Goal: Transaction & Acquisition: Purchase product/service

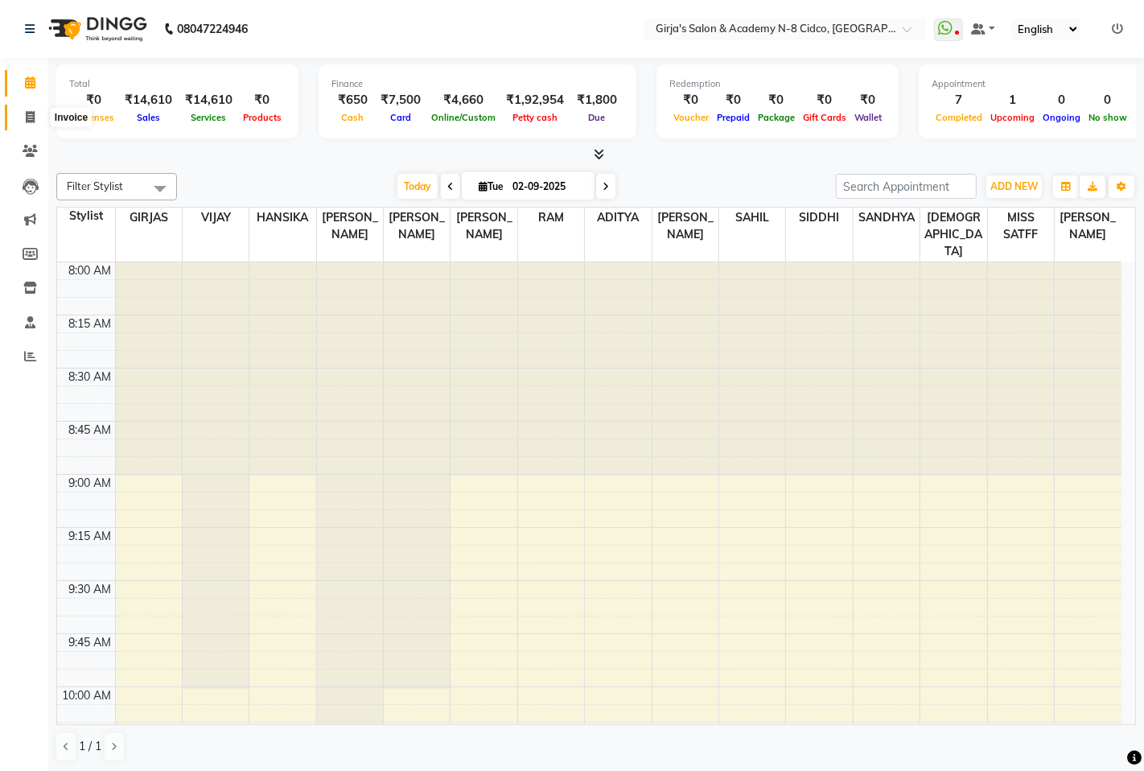
click at [31, 123] on icon at bounding box center [30, 117] width 9 height 12
select select "service"
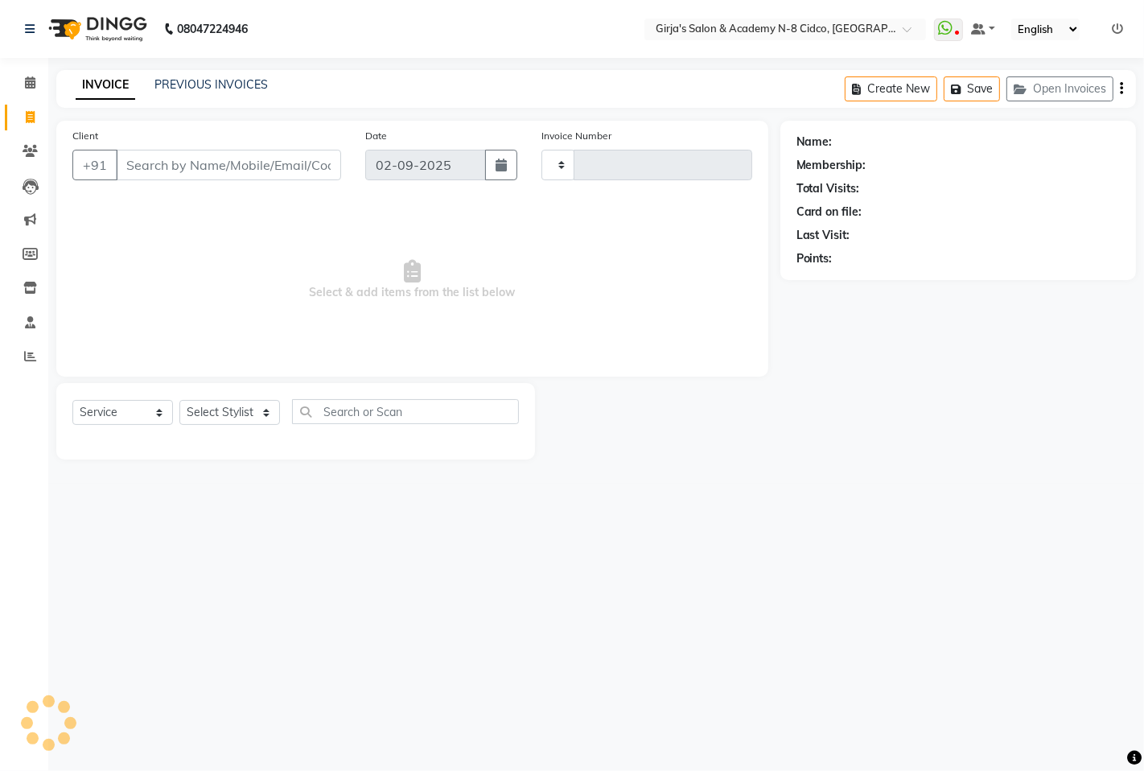
click at [340, 165] on input "Client" at bounding box center [228, 165] width 225 height 31
type input "4922"
select select "66"
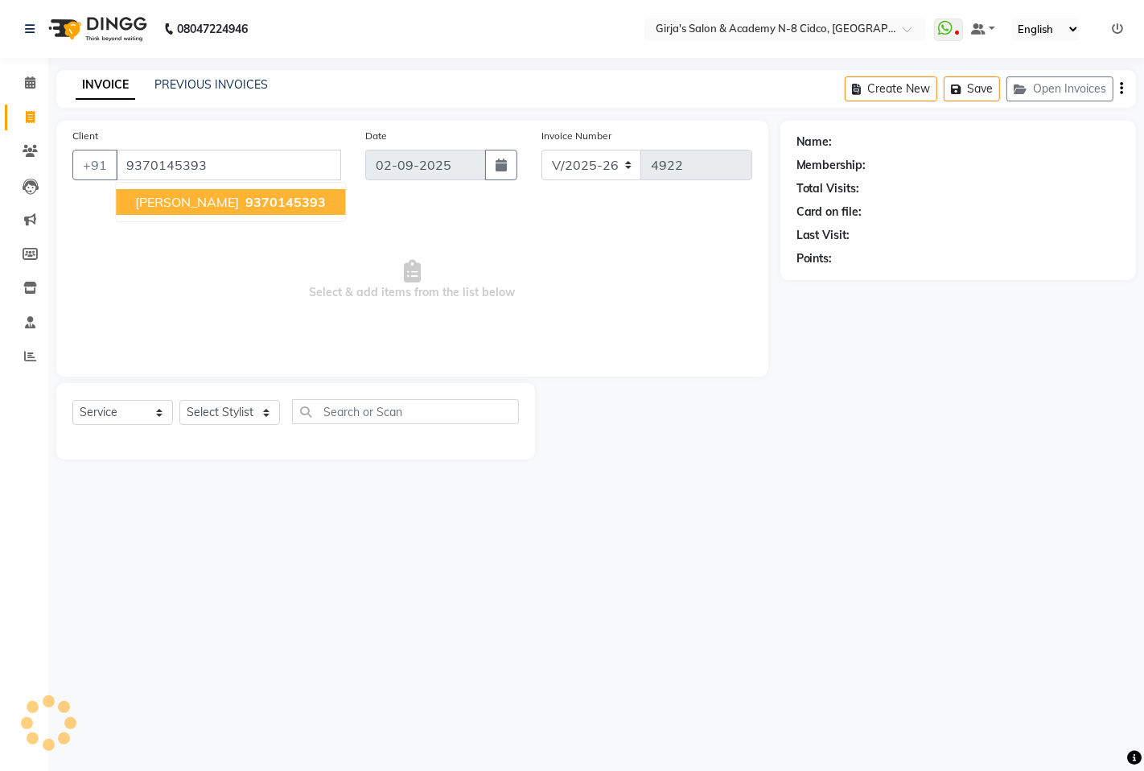
click at [251, 207] on span "9370145393" at bounding box center [285, 202] width 80 height 16
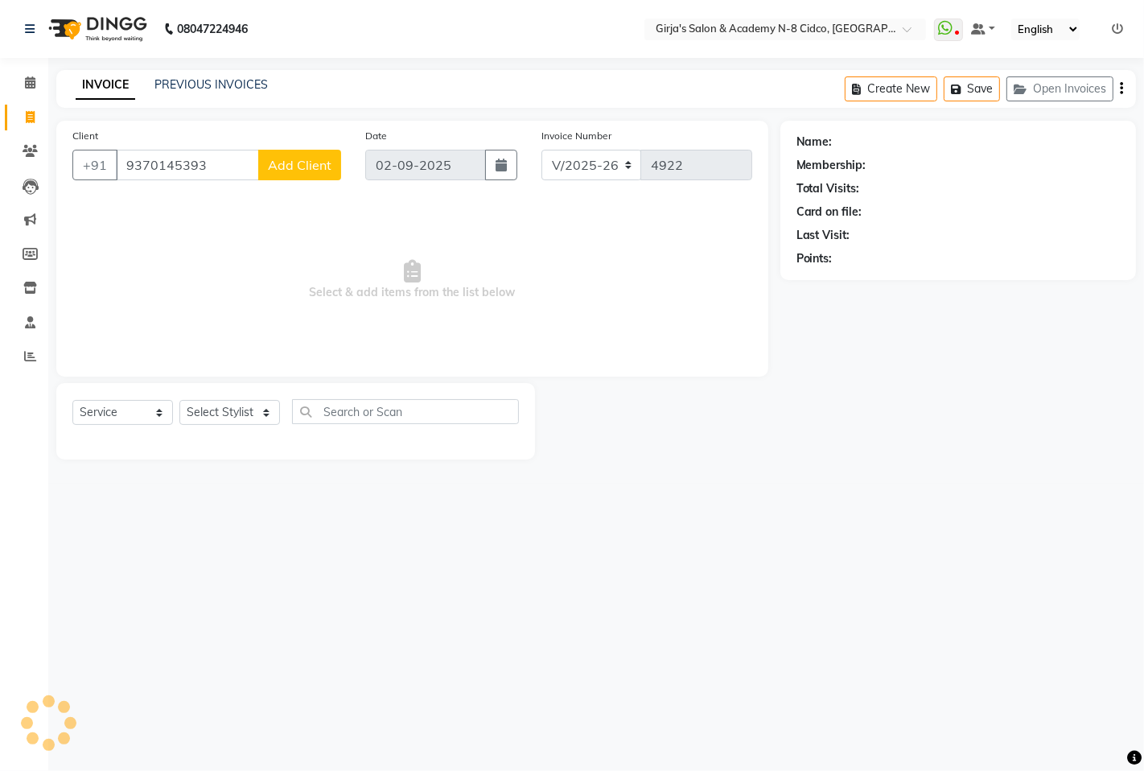
click at [229, 163] on input "9370145393" at bounding box center [187, 165] width 143 height 31
click at [235, 169] on input "9370145393" at bounding box center [187, 165] width 143 height 31
type input "9370145393"
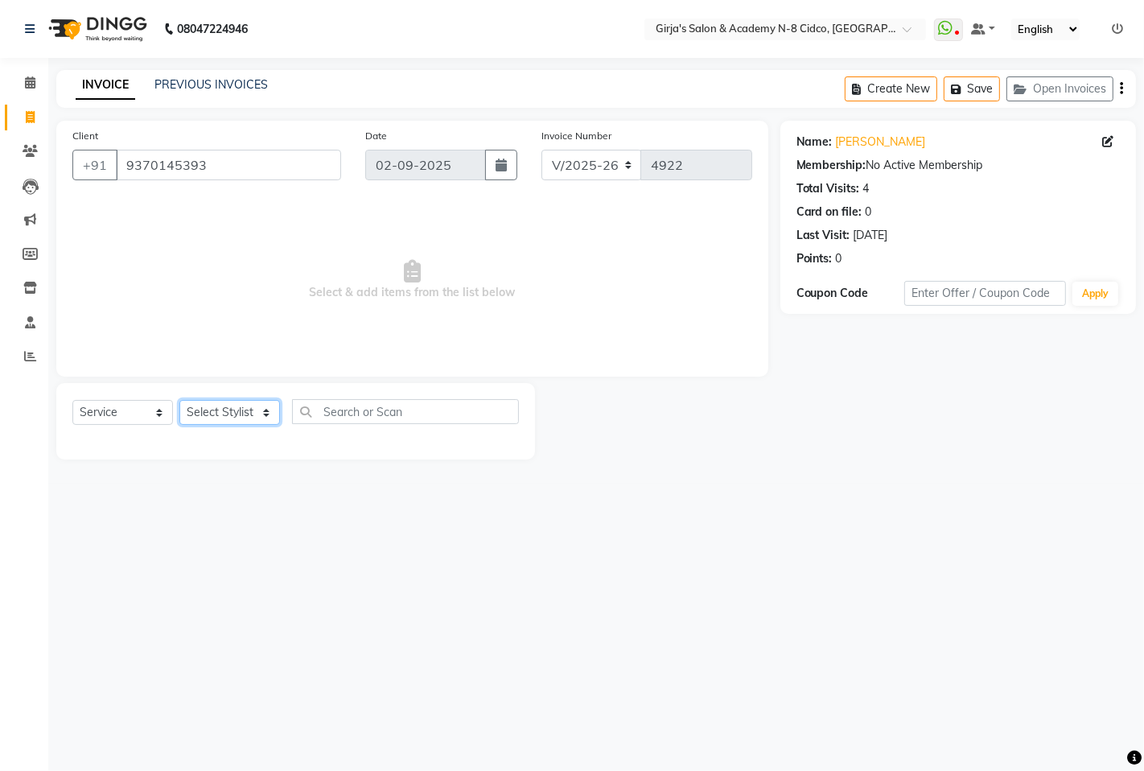
click at [245, 406] on select "Select Stylist ADITYA ANIKET BEAUTY M GIRJAS HANSIKA KOMAL MISS SATFF MONA PATY…" at bounding box center [229, 412] width 101 height 25
select select "66195"
click at [179, 401] on select "Select Stylist ADITYA ANIKET BEAUTY M GIRJAS HANSIKA KOMAL MISS SATFF MONA PATY…" at bounding box center [229, 412] width 101 height 25
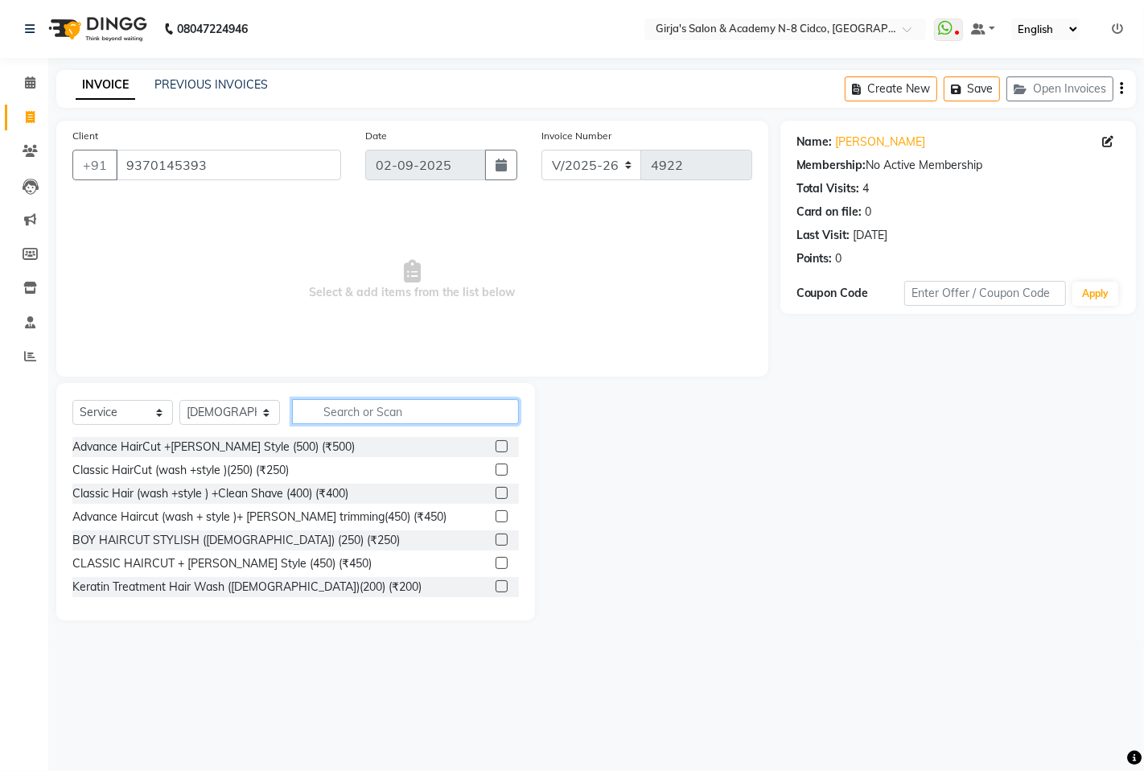
click at [459, 410] on input "text" at bounding box center [405, 411] width 227 height 25
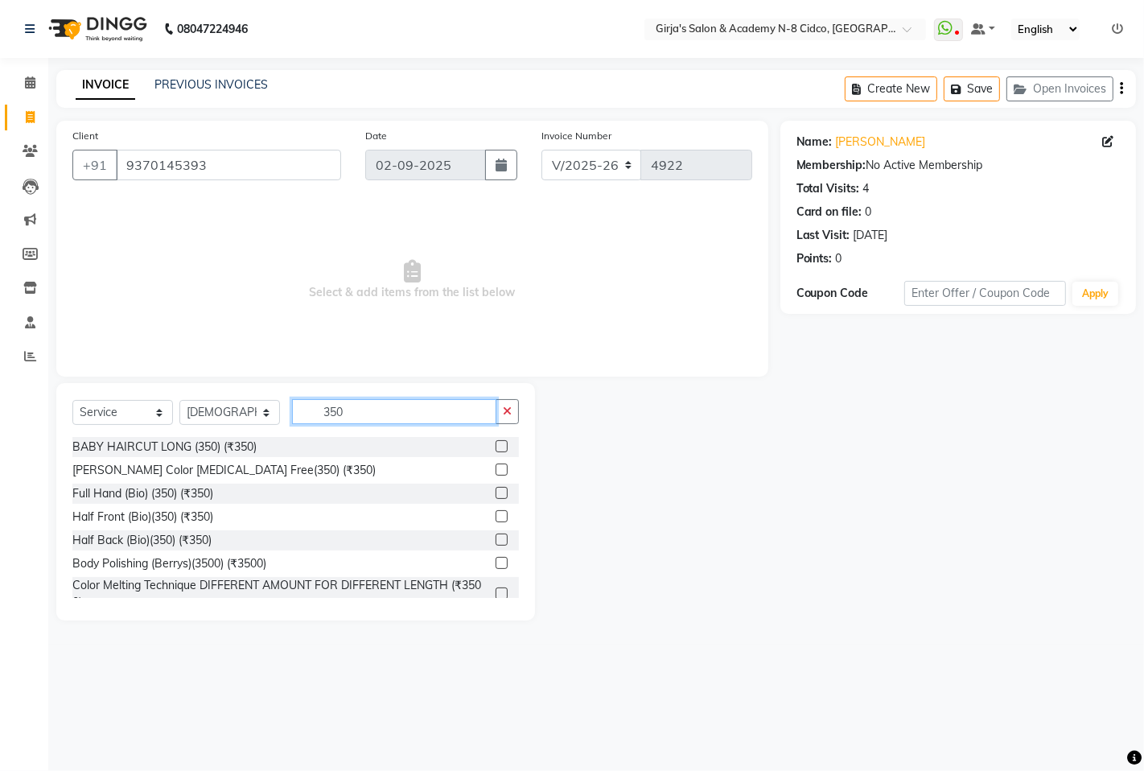
type input "350"
click at [496, 447] on label at bounding box center [502, 446] width 12 height 12
click at [496, 447] on input "checkbox" at bounding box center [501, 447] width 10 height 10
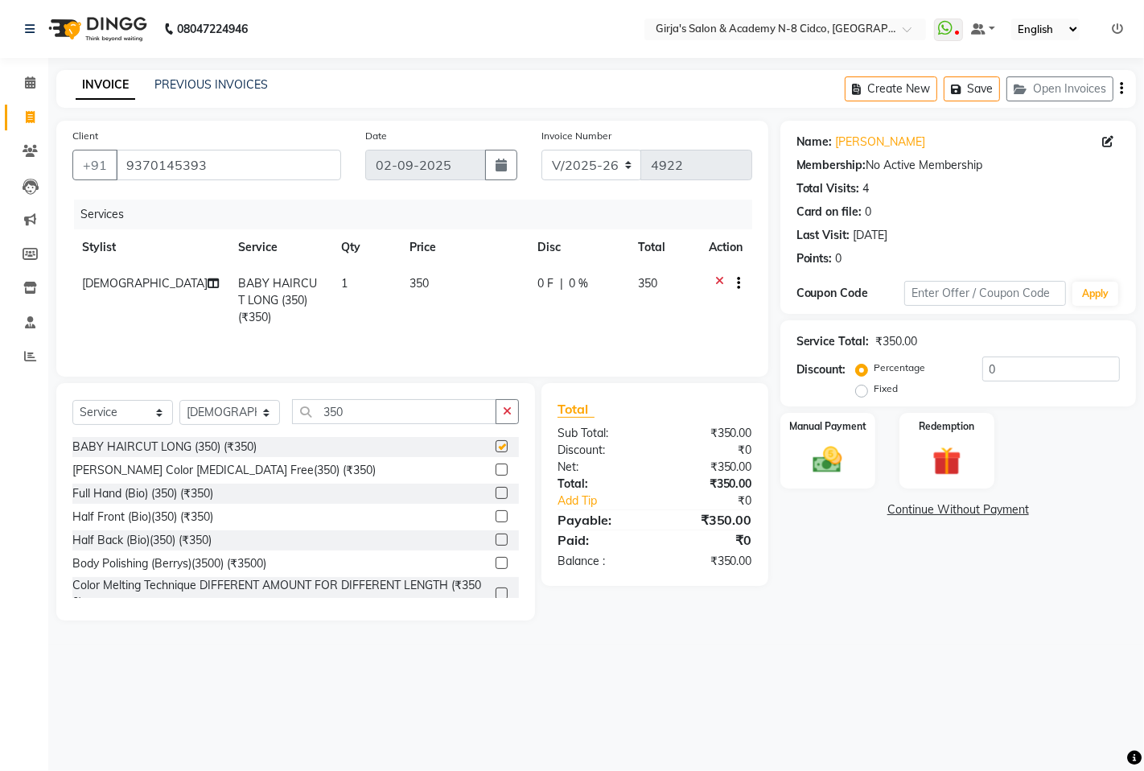
checkbox input "false"
click at [830, 457] on img at bounding box center [827, 460] width 49 height 35
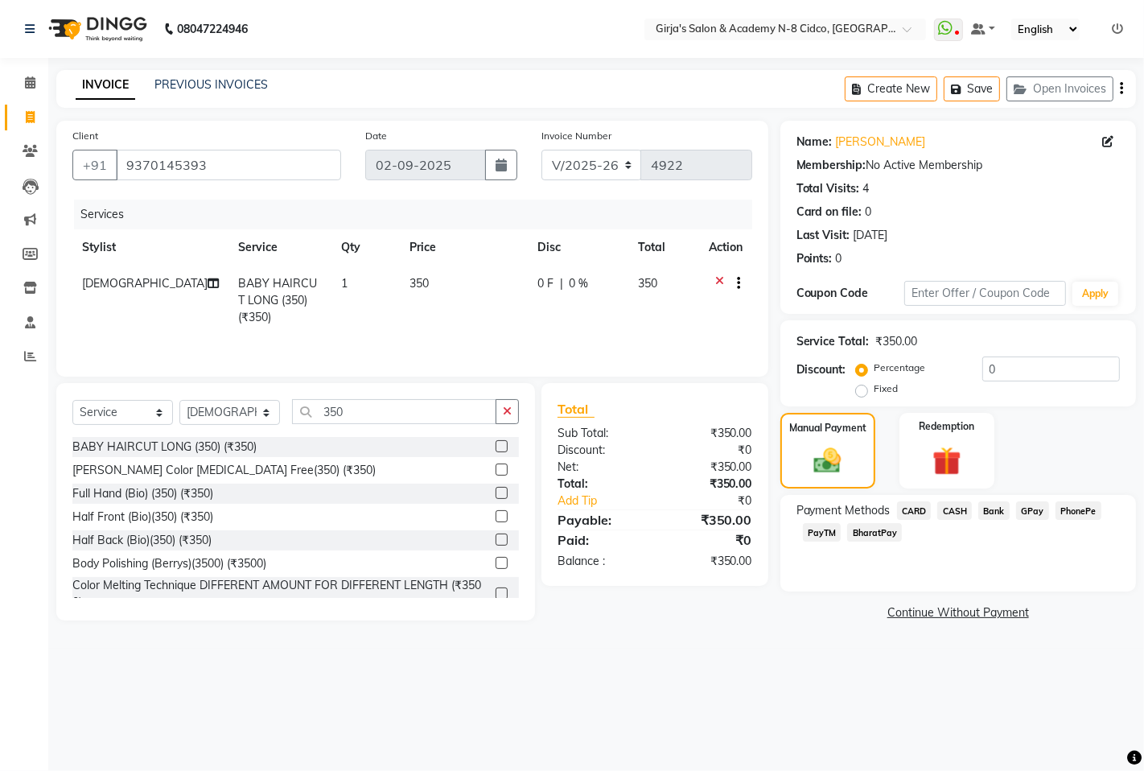
click at [953, 503] on span "CASH" at bounding box center [954, 510] width 35 height 19
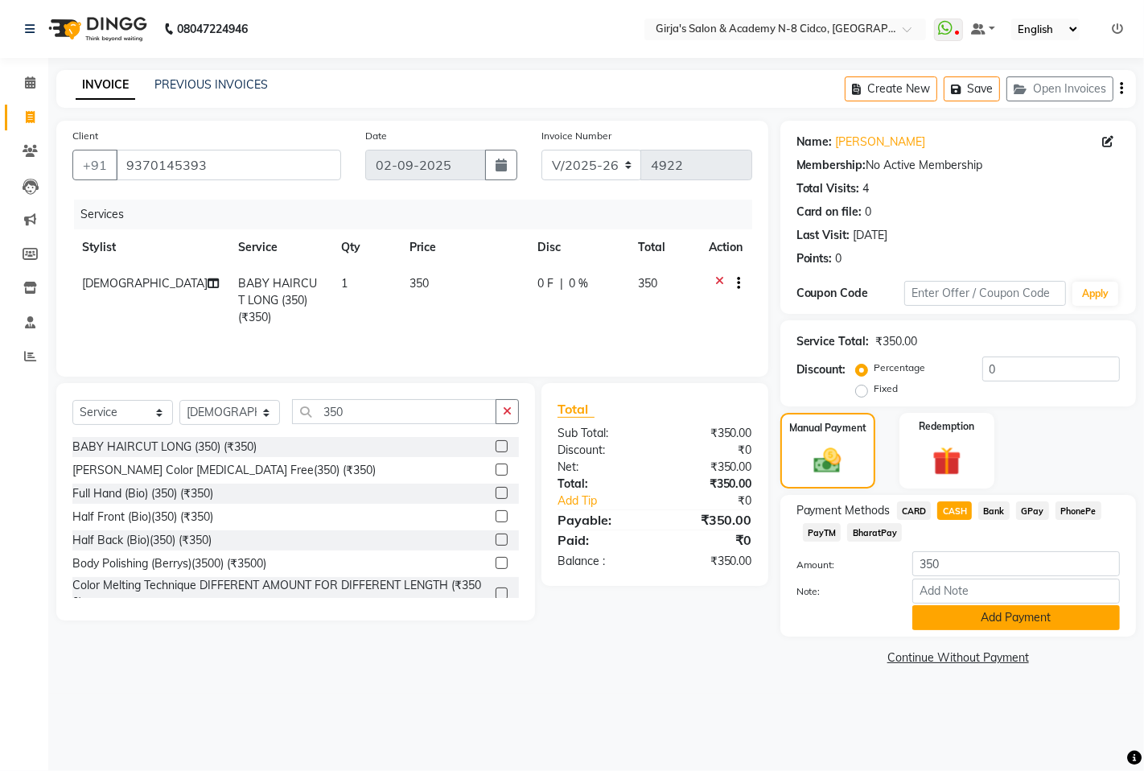
click at [940, 617] on button "Add Payment" at bounding box center [1017, 617] width 208 height 25
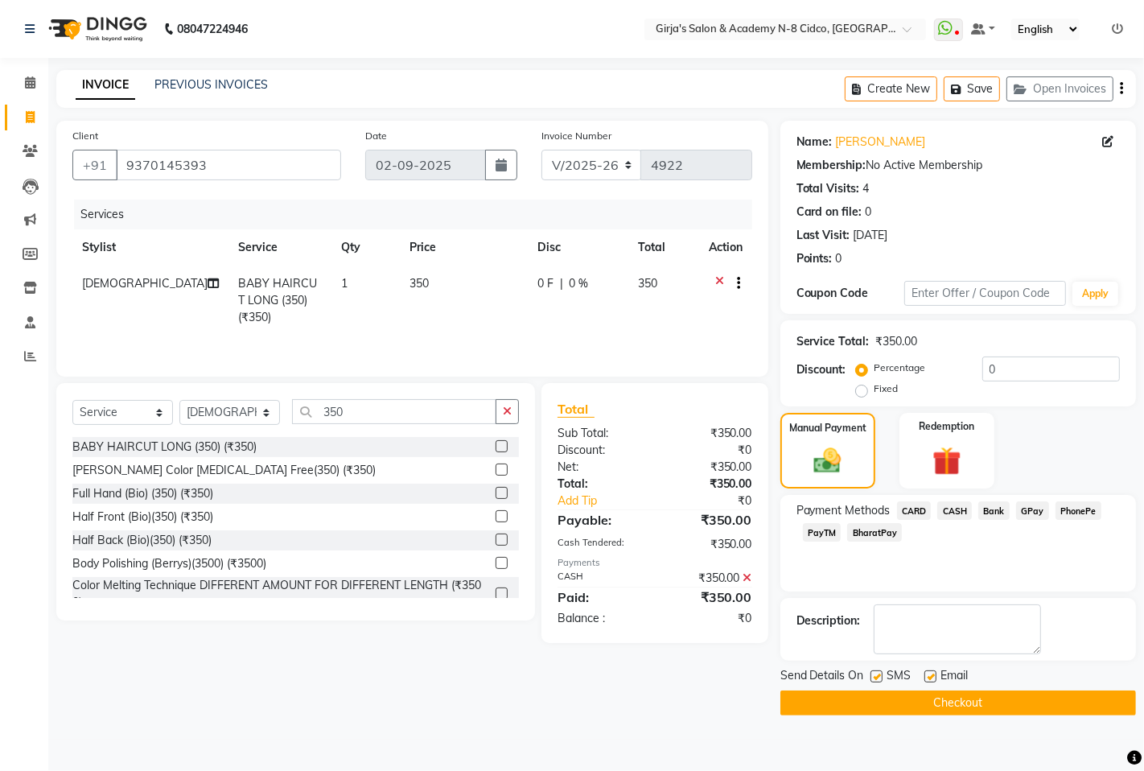
click at [835, 704] on button "Checkout" at bounding box center [959, 702] width 356 height 25
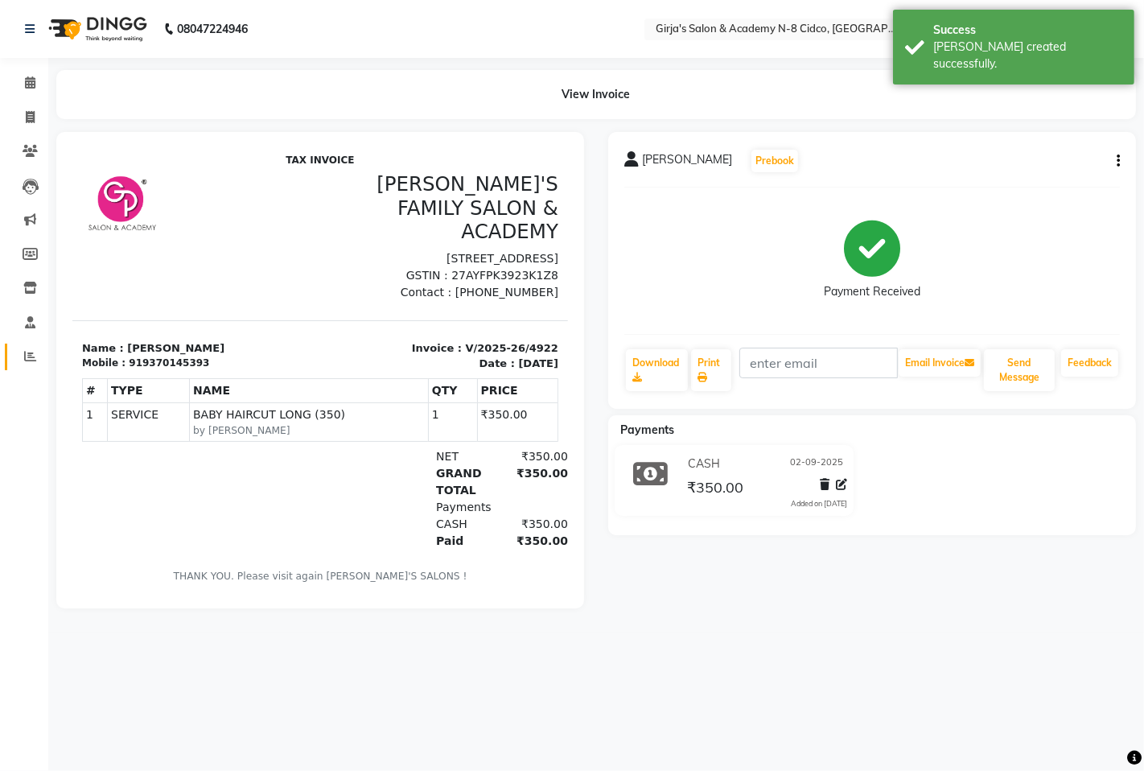
click at [30, 368] on link "Reports" at bounding box center [24, 357] width 39 height 27
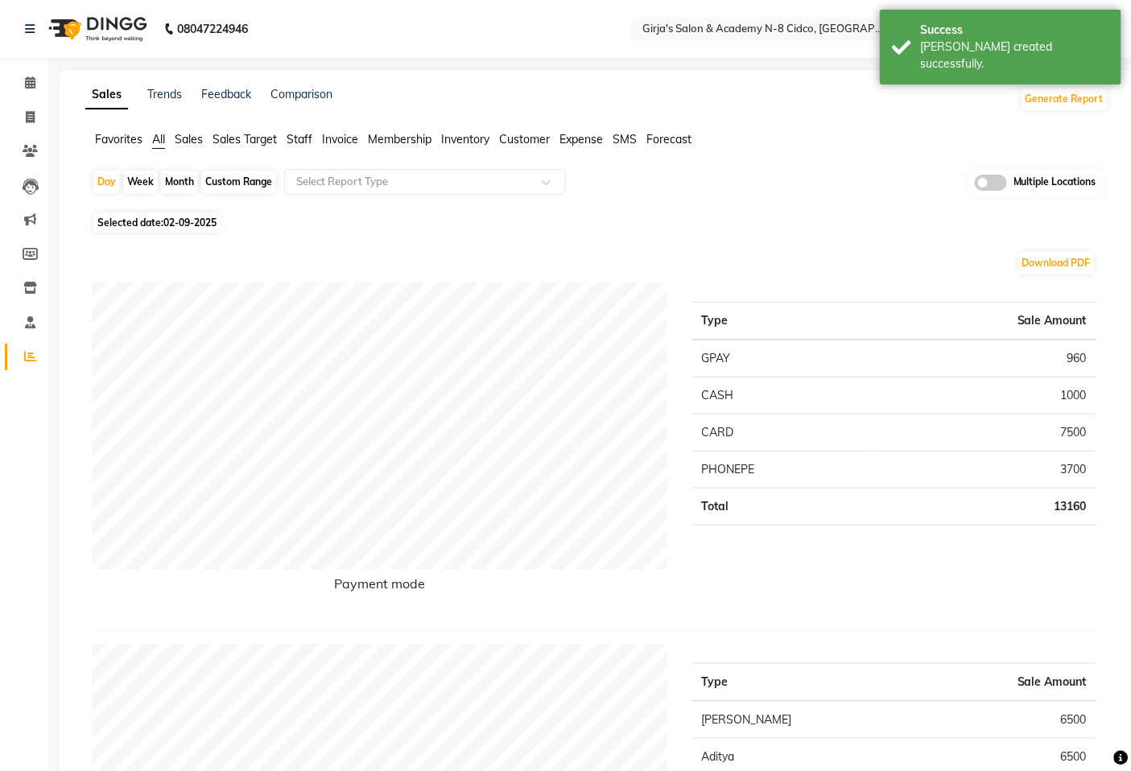
click at [299, 140] on span "Staff" at bounding box center [299, 139] width 26 height 14
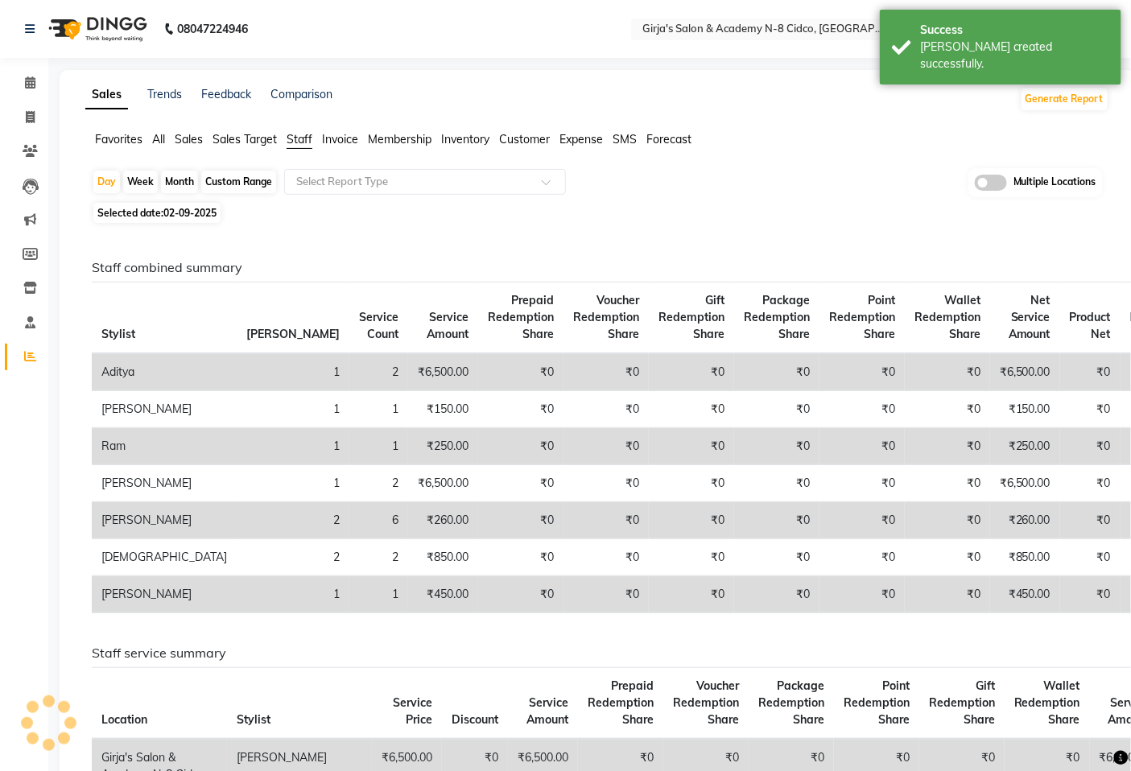
click at [180, 181] on div "Month" at bounding box center [179, 182] width 37 height 23
select select "9"
select select "2025"
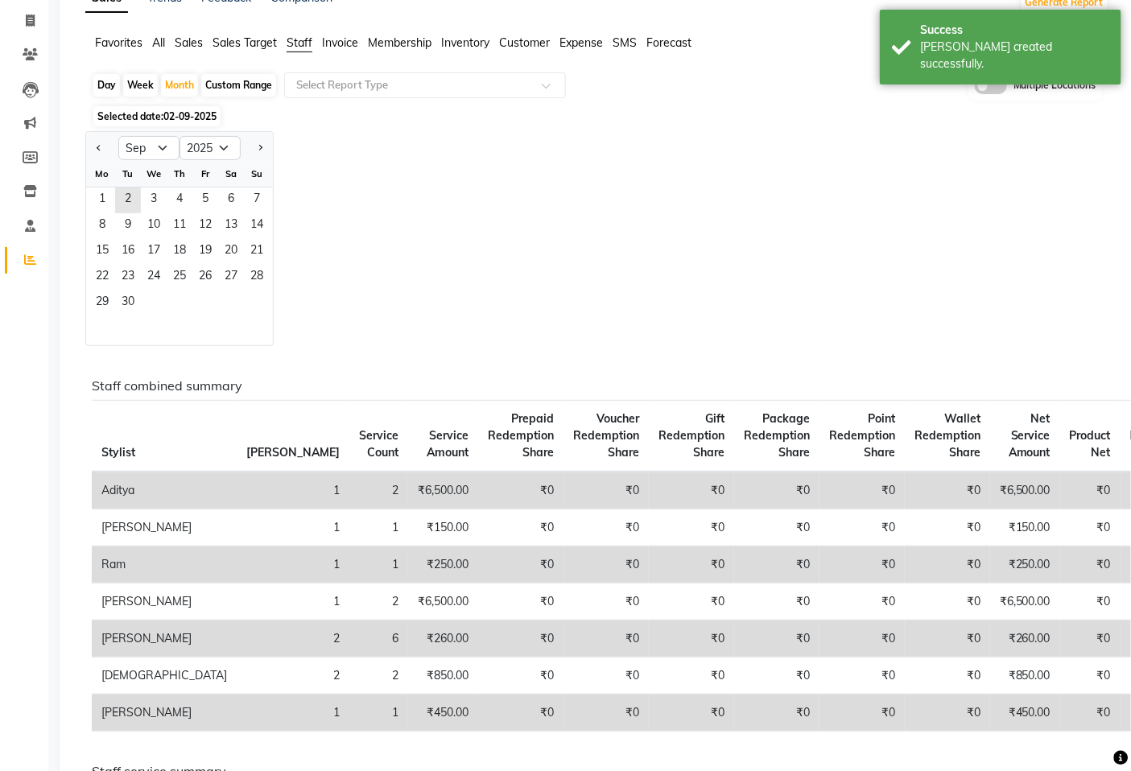
scroll to position [89, 0]
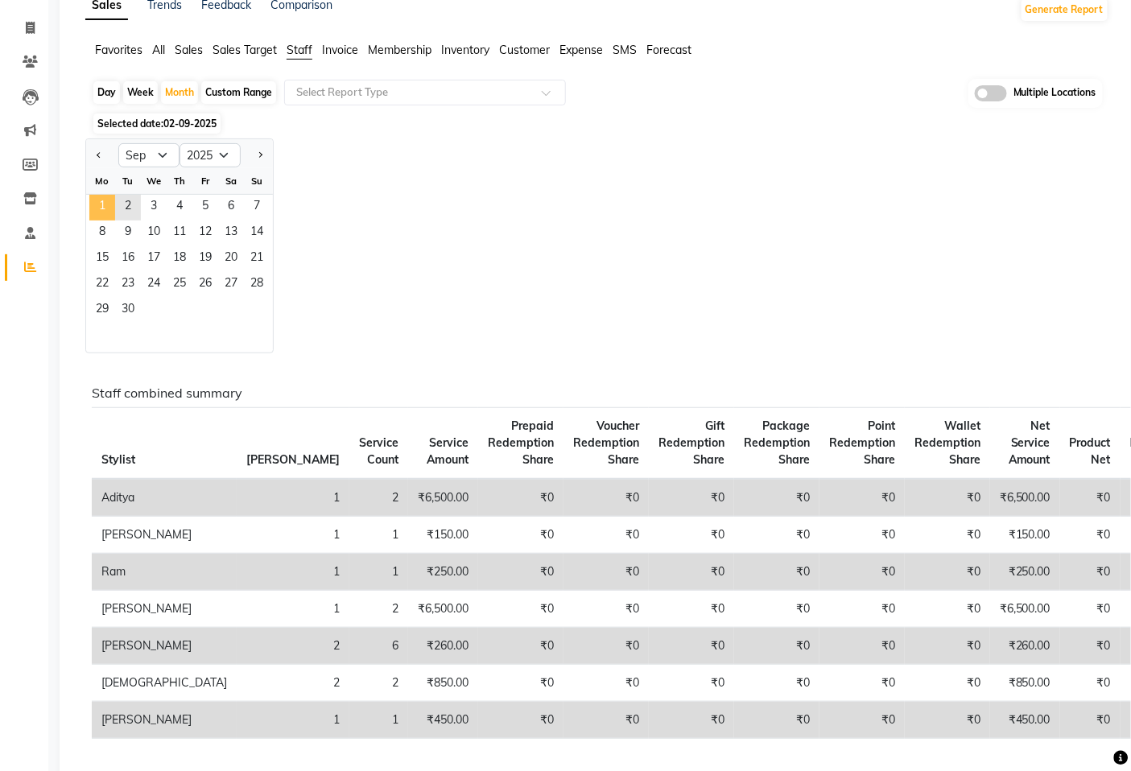
click at [109, 203] on span "1" at bounding box center [102, 208] width 26 height 26
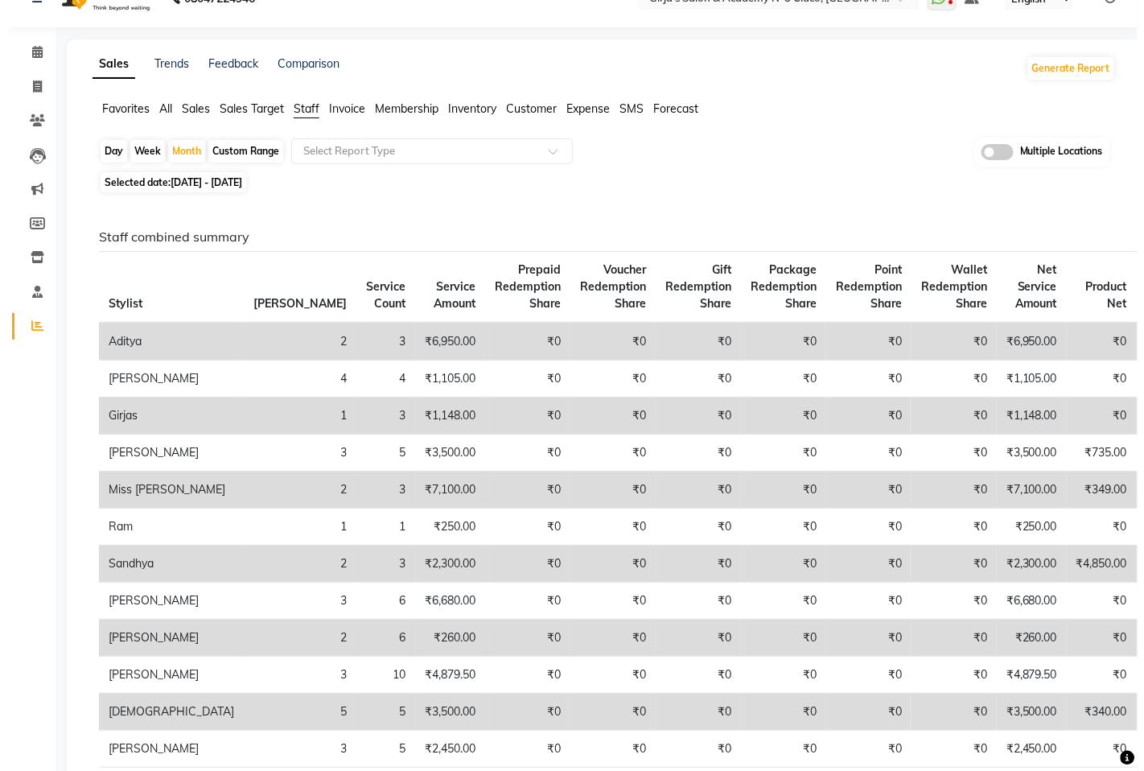
scroll to position [0, 0]
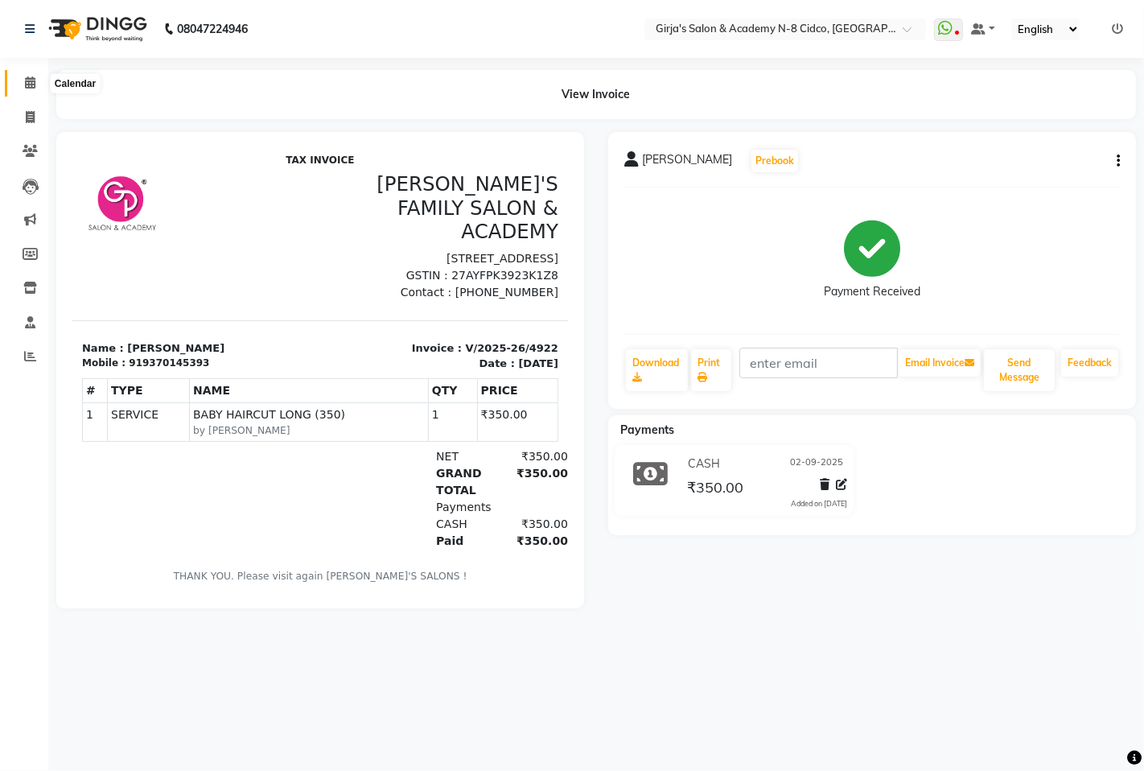
click at [34, 85] on icon at bounding box center [30, 82] width 10 height 12
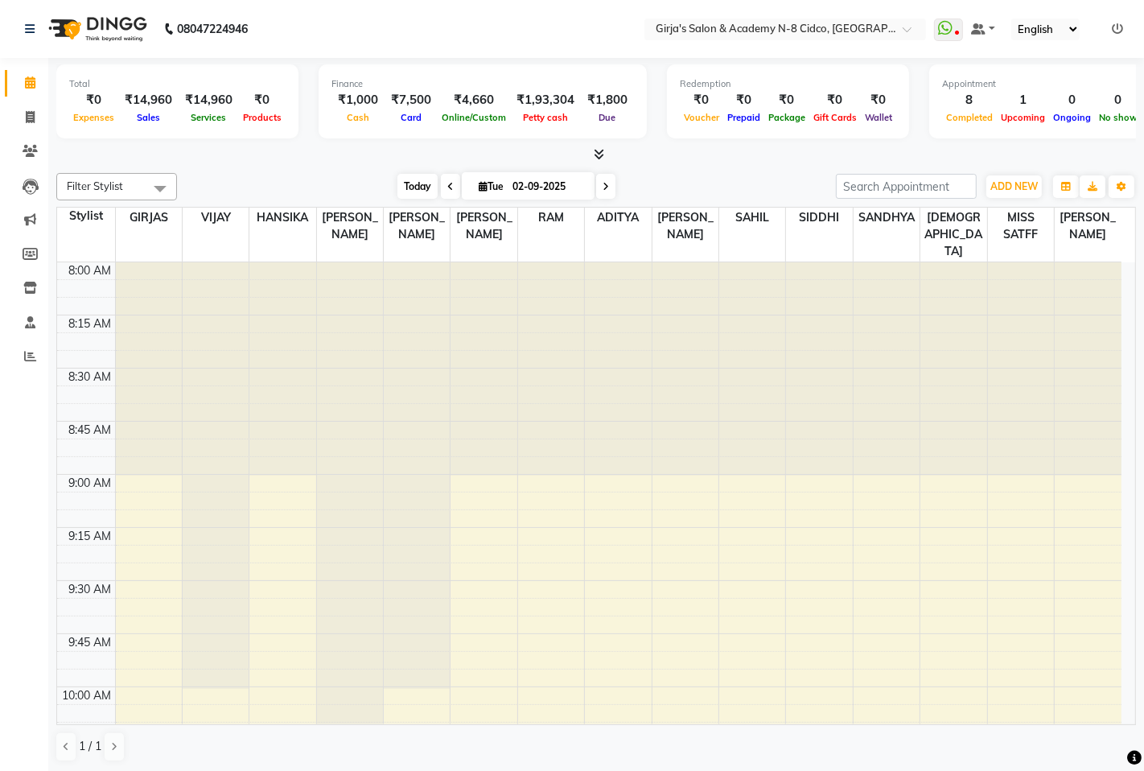
click at [408, 192] on span "Today" at bounding box center [418, 186] width 40 height 25
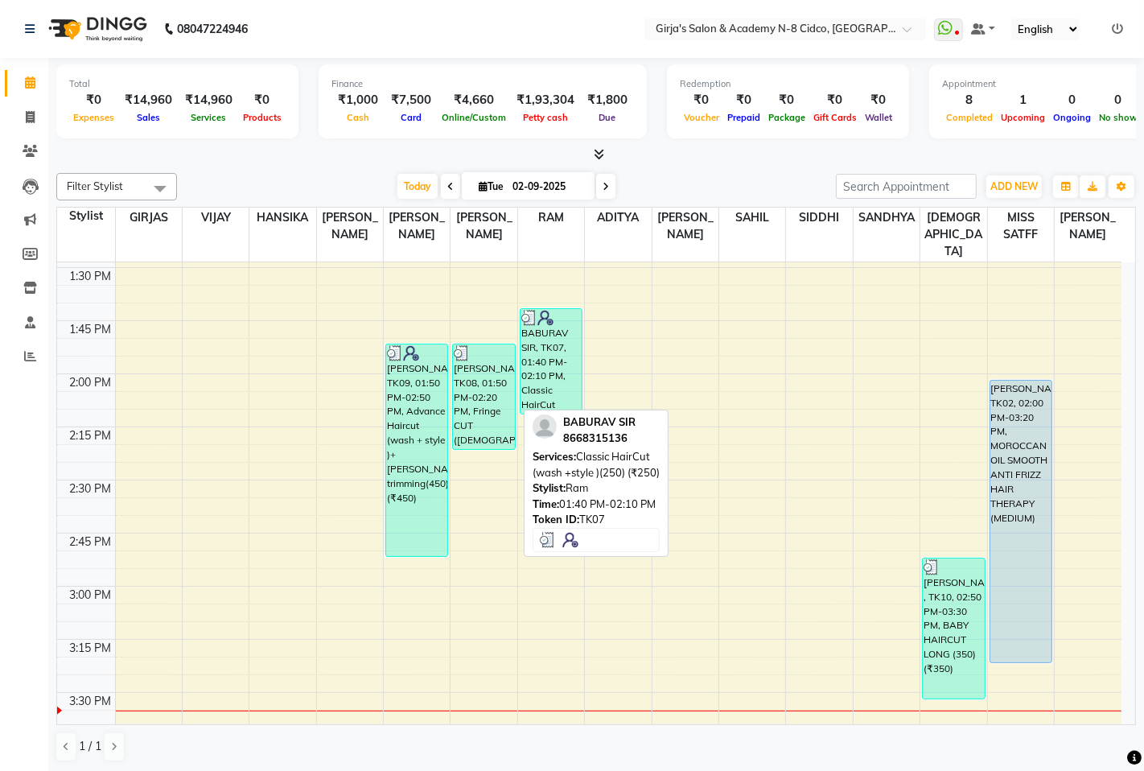
scroll to position [1136, 0]
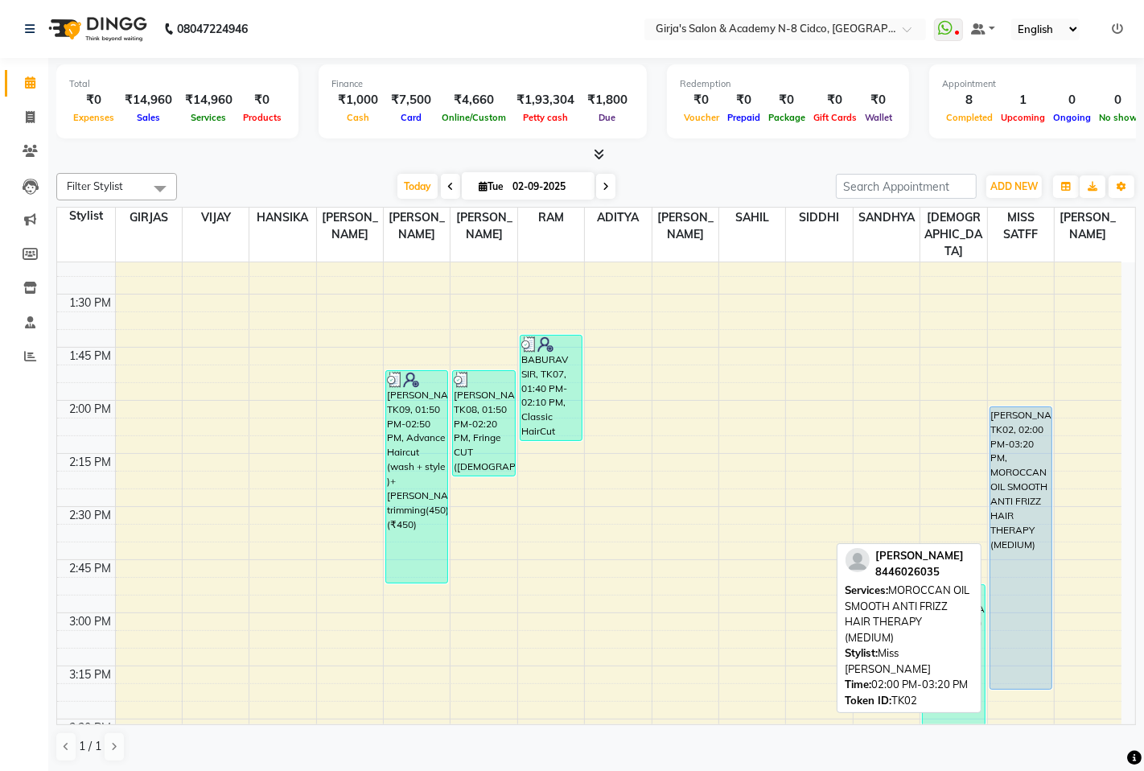
click at [1006, 491] on div "vaibhv chudri, TK02, 02:00 PM-03:20 PM, MOROCCAN OIL SMOOTH ANTI FRIZZ HAIR THE…" at bounding box center [1021, 548] width 61 height 282
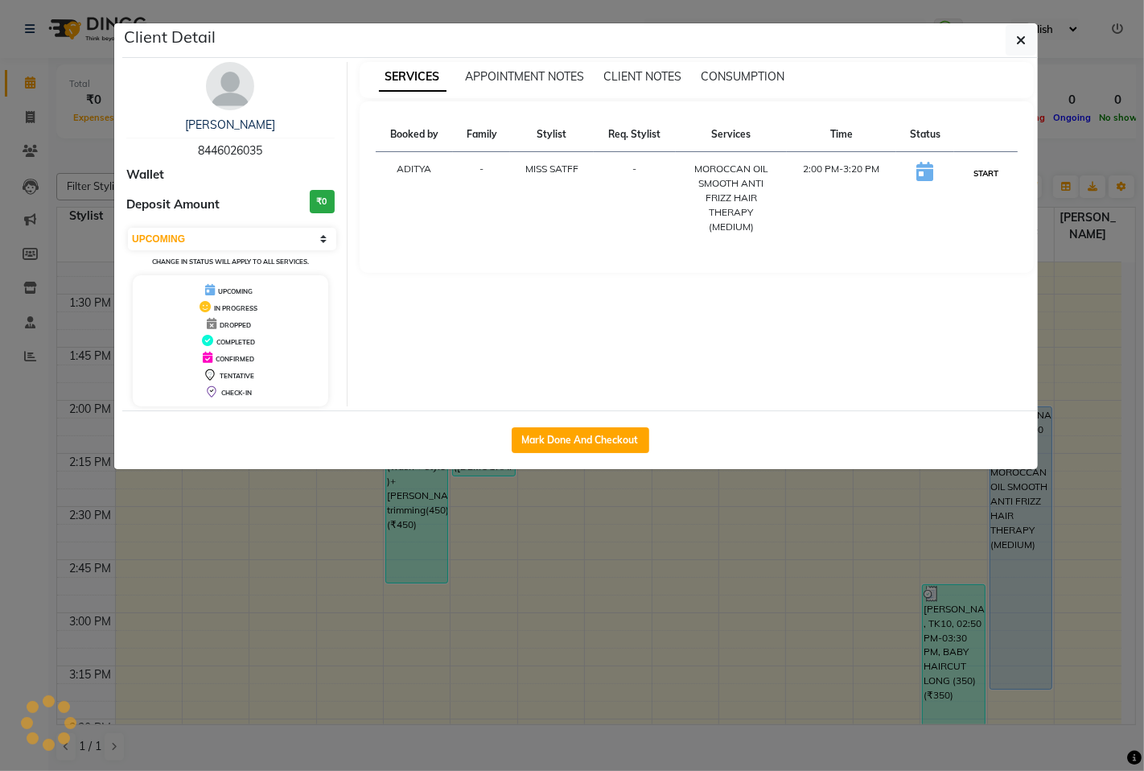
click at [988, 173] on button "START" at bounding box center [986, 173] width 33 height 20
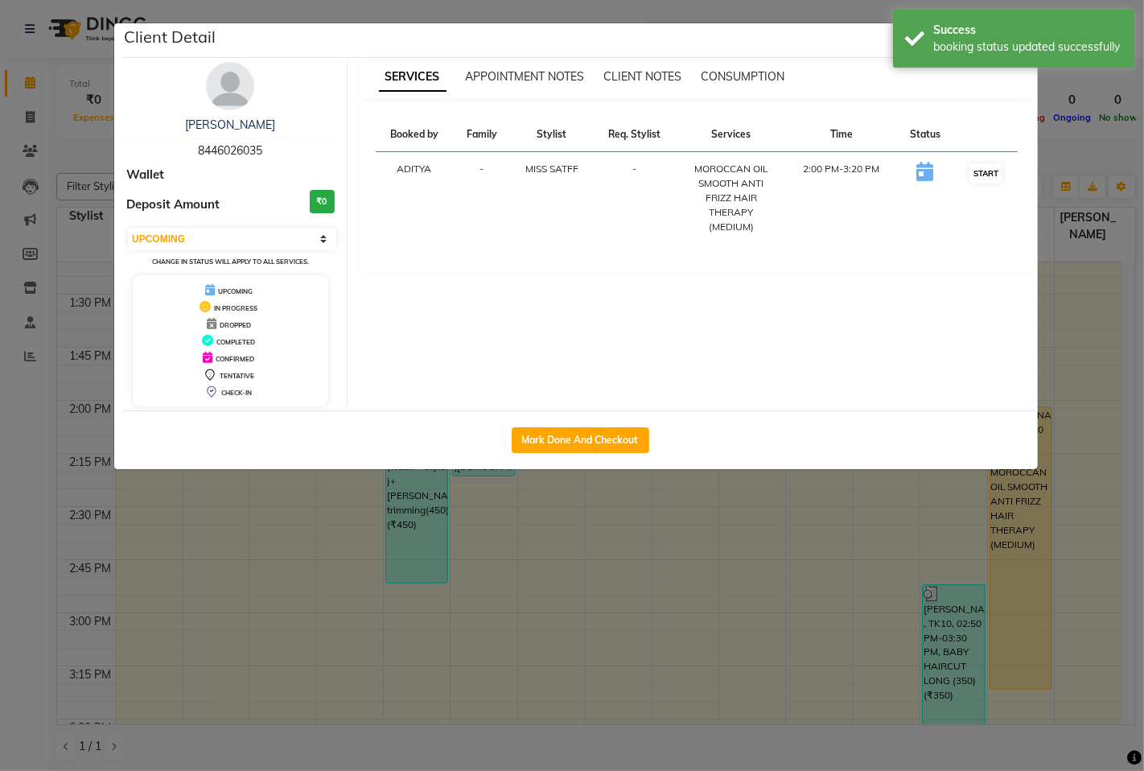
select select "1"
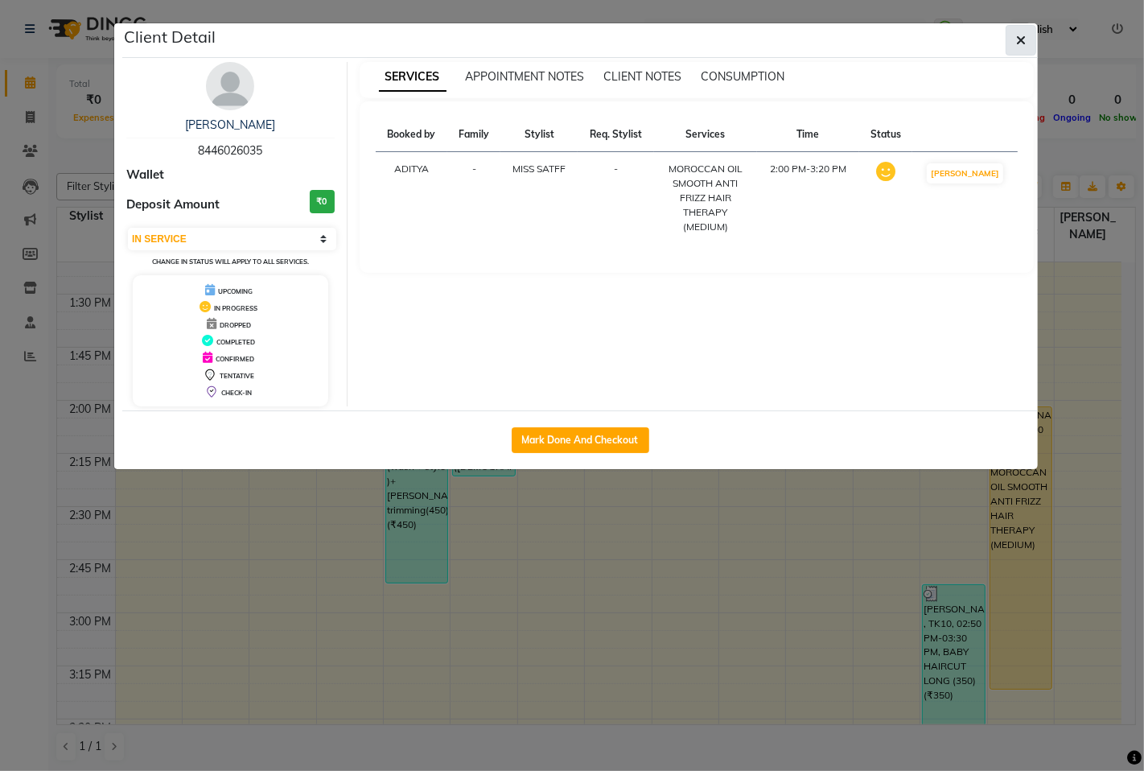
click at [1020, 35] on icon "button" at bounding box center [1021, 40] width 10 height 13
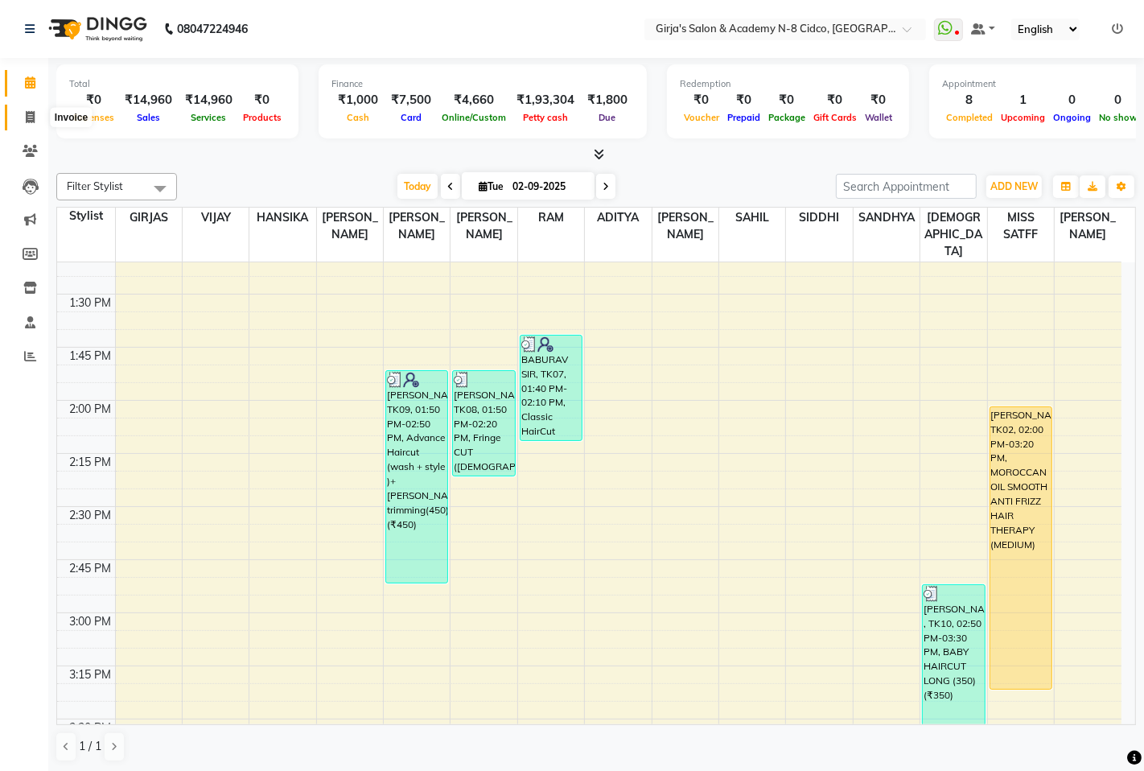
click at [31, 113] on icon at bounding box center [30, 117] width 9 height 12
select select "66"
select select "service"
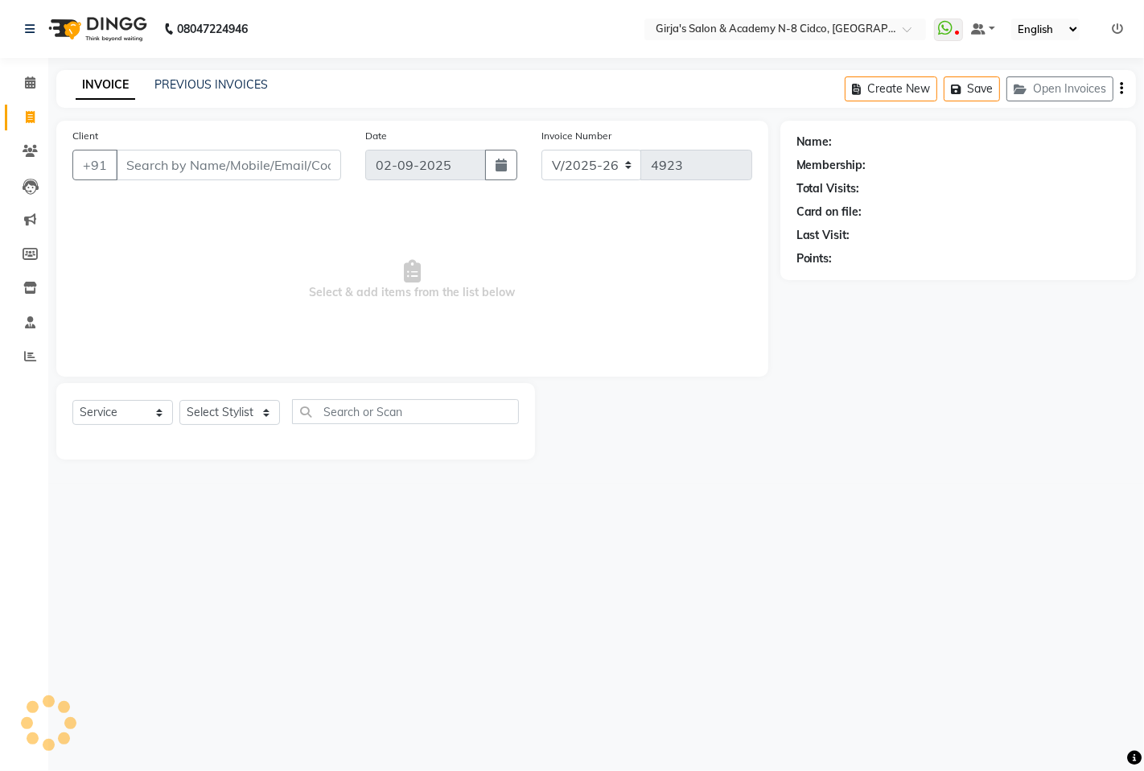
click at [199, 174] on input "Client" at bounding box center [228, 165] width 225 height 31
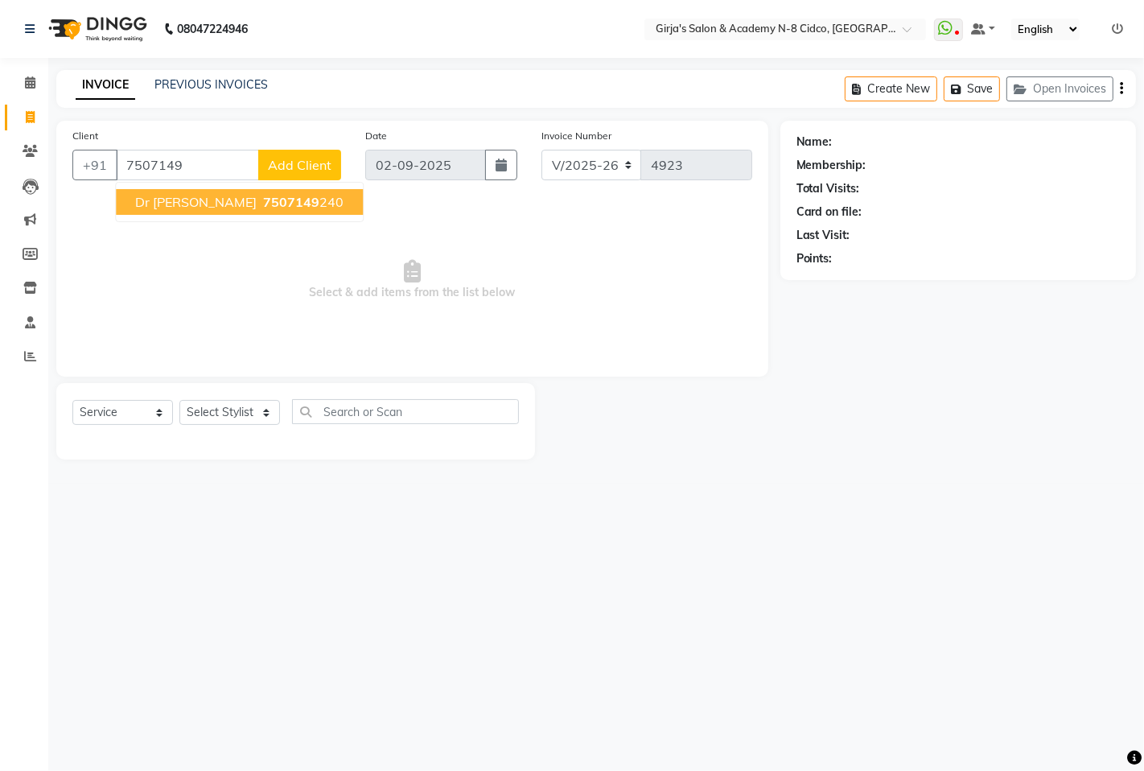
click at [260, 199] on ngb-highlight "7507149 240" at bounding box center [302, 202] width 84 height 16
type input "7507149240"
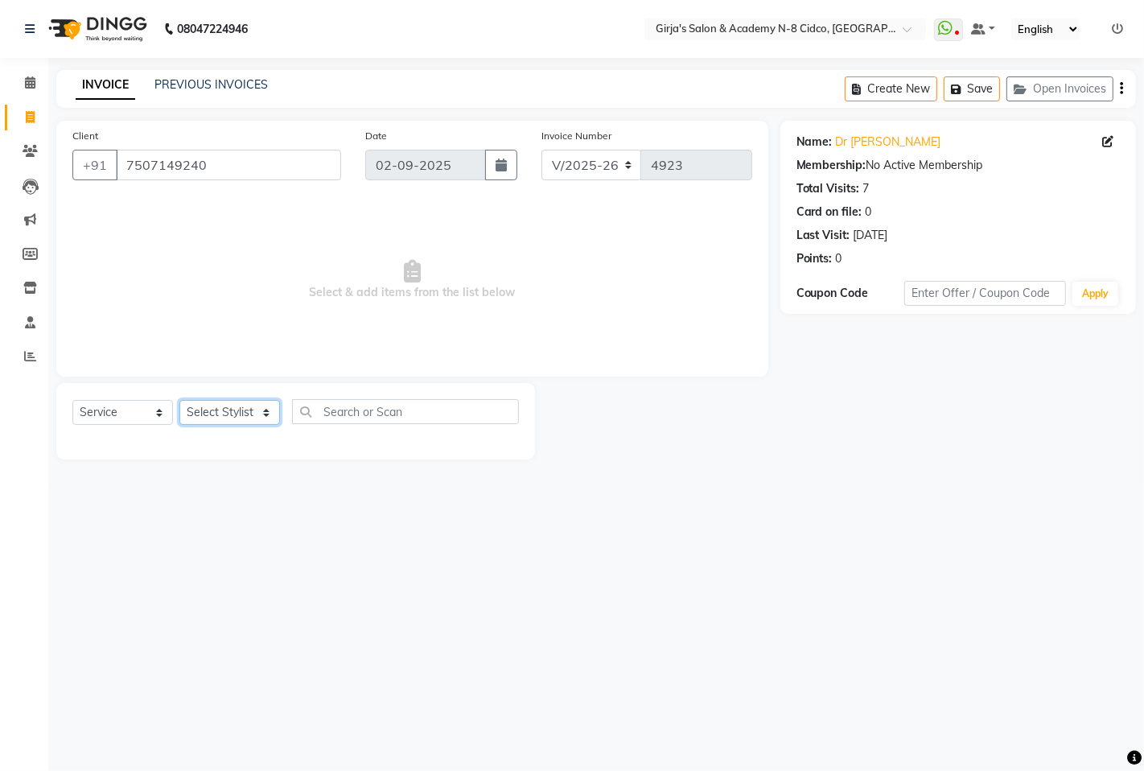
click at [210, 410] on select "Select Stylist ADITYA ANIKET BEAUTY M GIRJAS HANSIKA KOMAL MISS SATFF MONA PATY…" at bounding box center [229, 412] width 101 height 25
select select "28785"
click at [179, 401] on select "Select Stylist ADITYA ANIKET BEAUTY M GIRJAS HANSIKA KOMAL MISS SATFF MONA PATY…" at bounding box center [229, 412] width 101 height 25
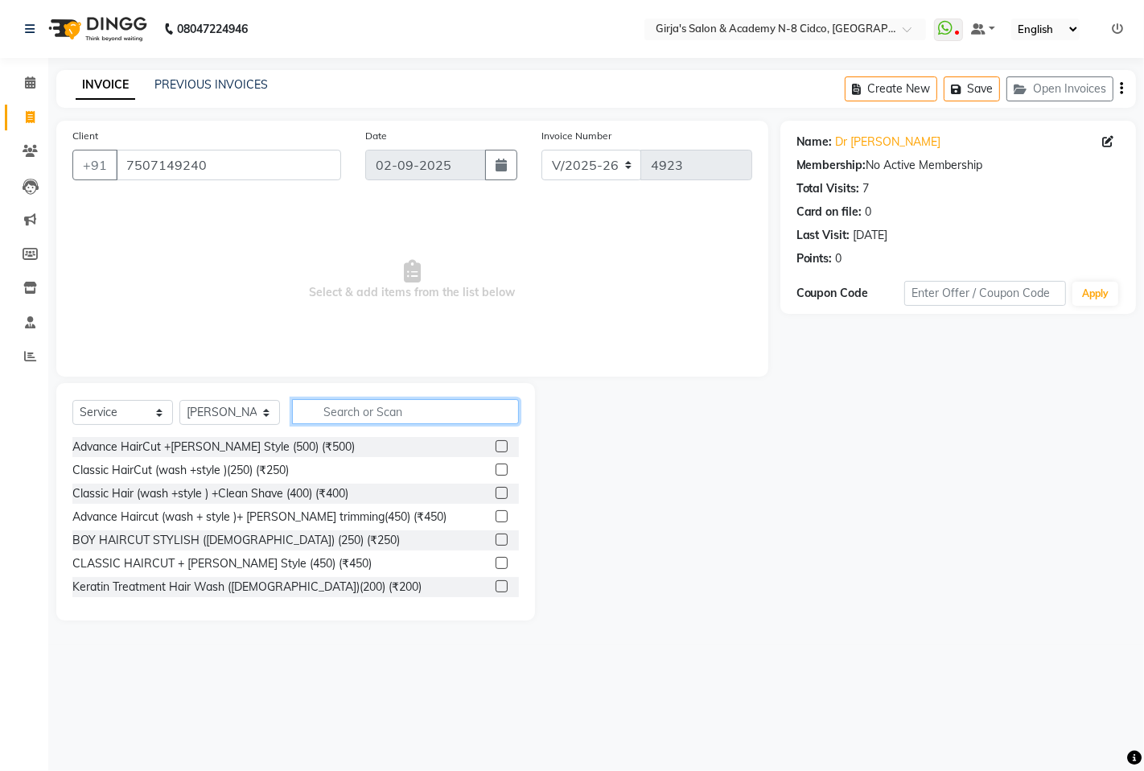
click at [354, 414] on input "text" at bounding box center [405, 411] width 227 height 25
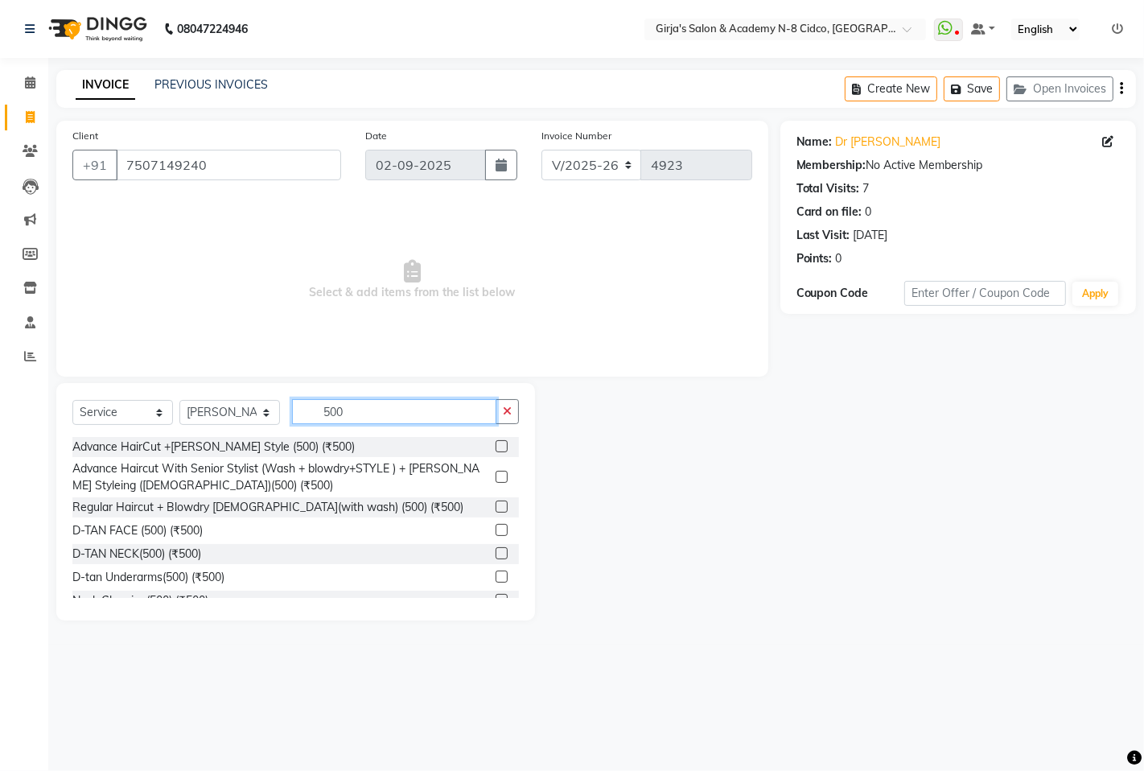
type input "500"
click at [496, 505] on label at bounding box center [502, 507] width 12 height 12
click at [496, 505] on input "checkbox" at bounding box center [501, 507] width 10 height 10
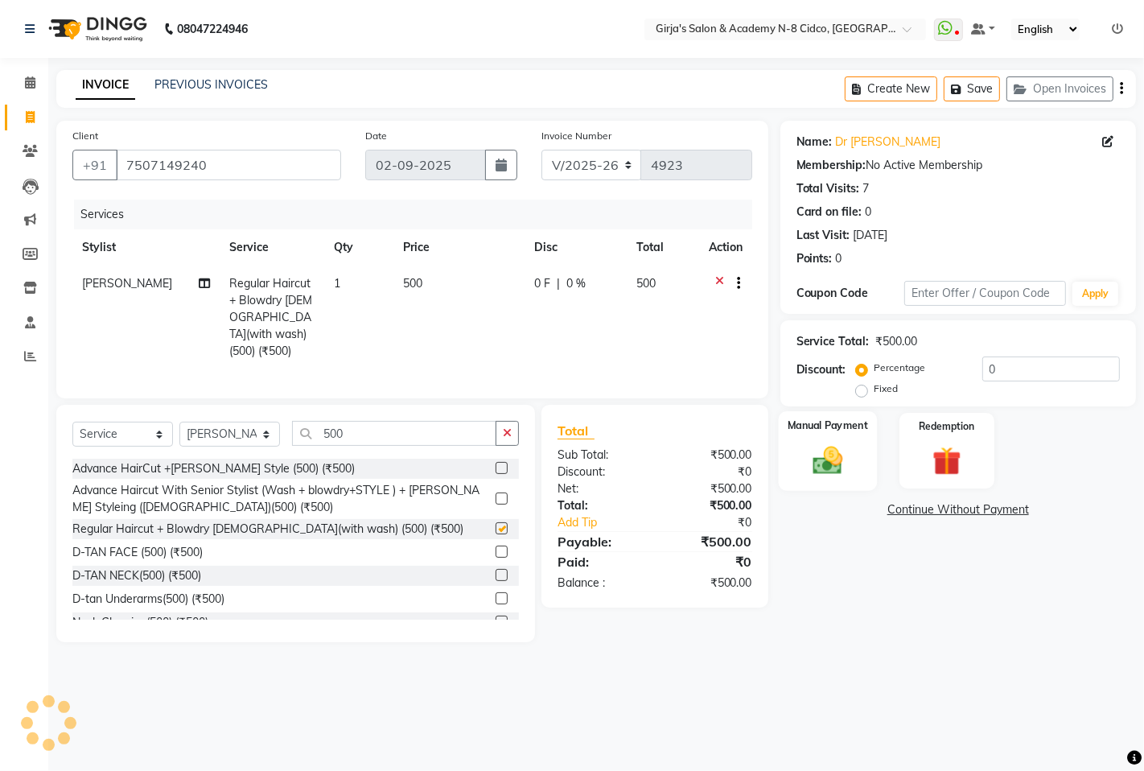
checkbox input "false"
drag, startPoint x: 783, startPoint y: 461, endPoint x: 909, endPoint y: 492, distance: 130.0
click at [783, 462] on div "Manual Payment" at bounding box center [828, 451] width 95 height 76
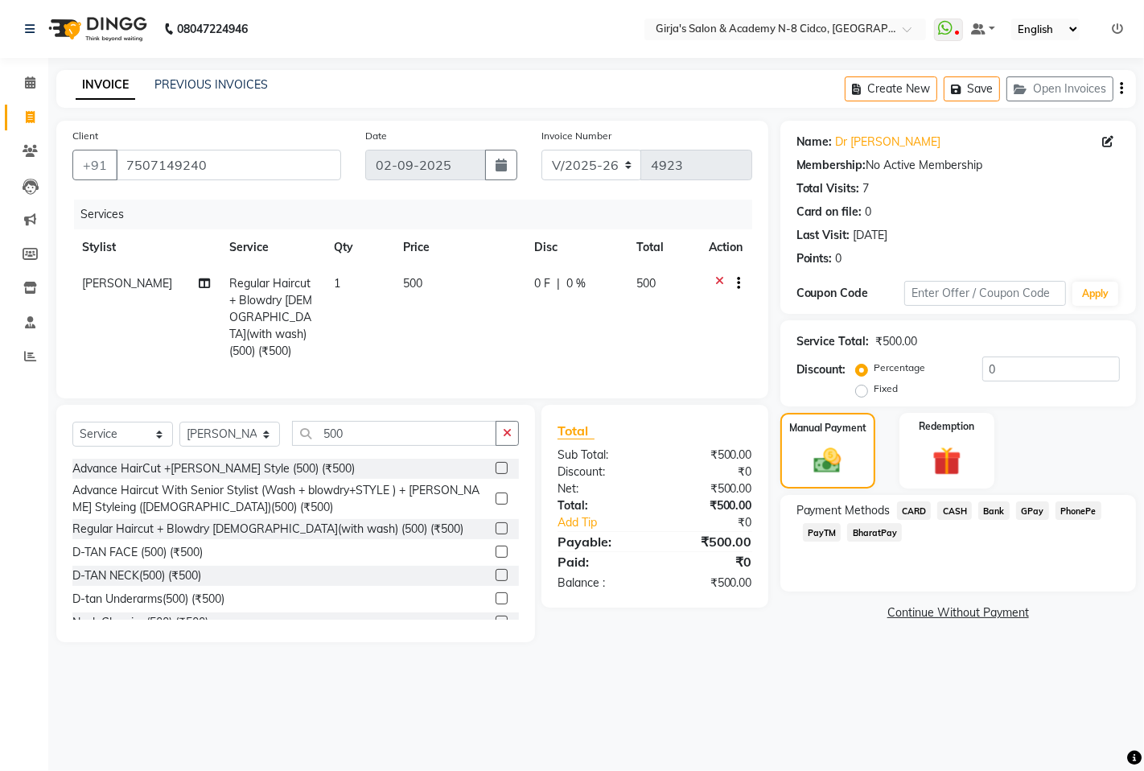
click at [947, 509] on span "CASH" at bounding box center [954, 510] width 35 height 19
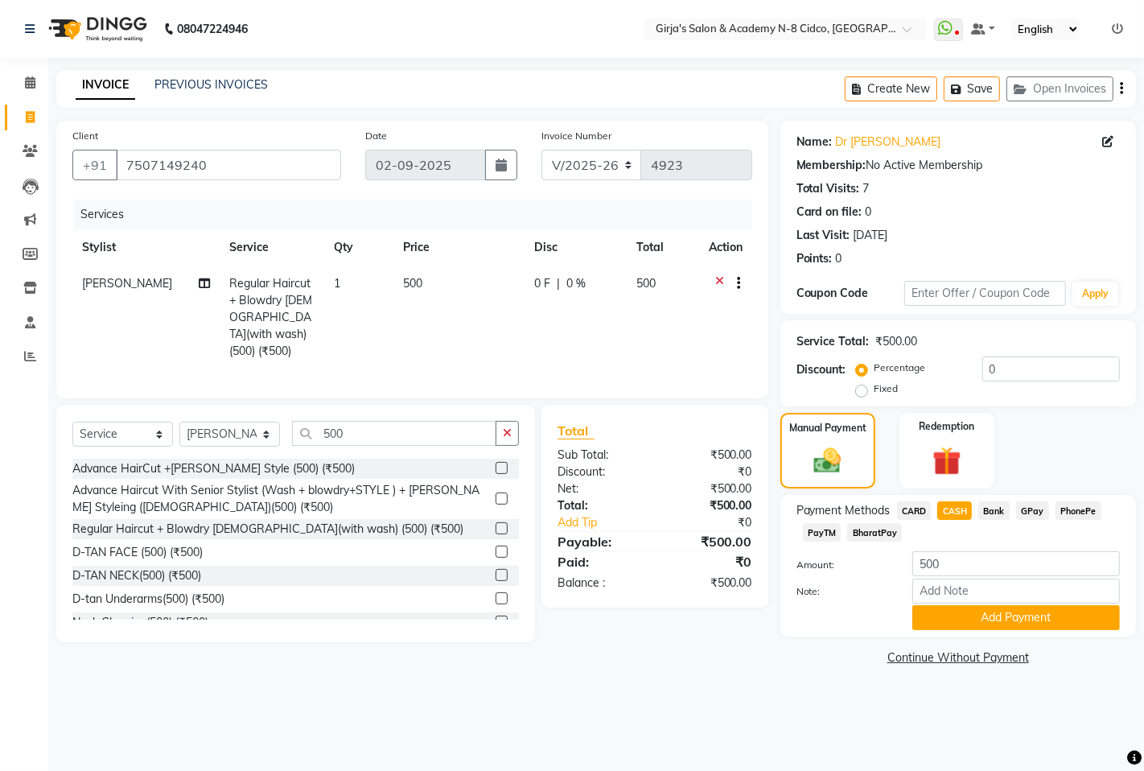
click at [975, 604] on div "Note:" at bounding box center [959, 592] width 348 height 27
click at [977, 610] on button "Add Payment" at bounding box center [1017, 617] width 208 height 25
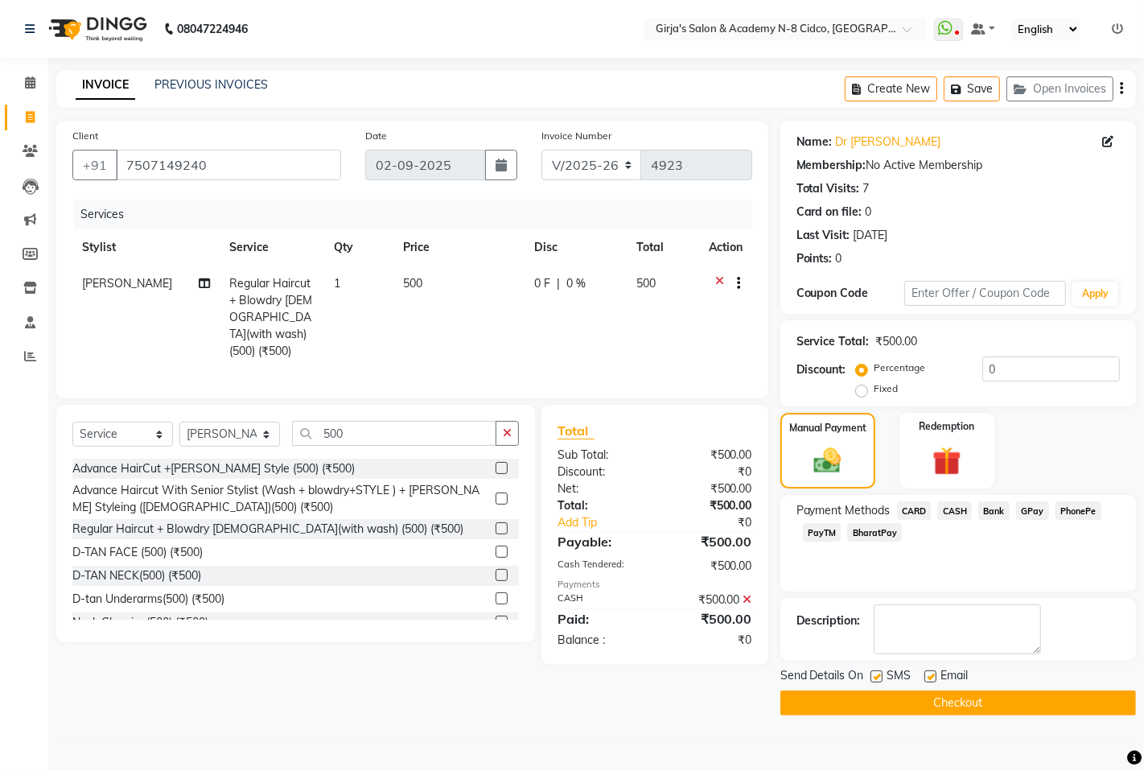
click at [998, 707] on button "Checkout" at bounding box center [959, 702] width 356 height 25
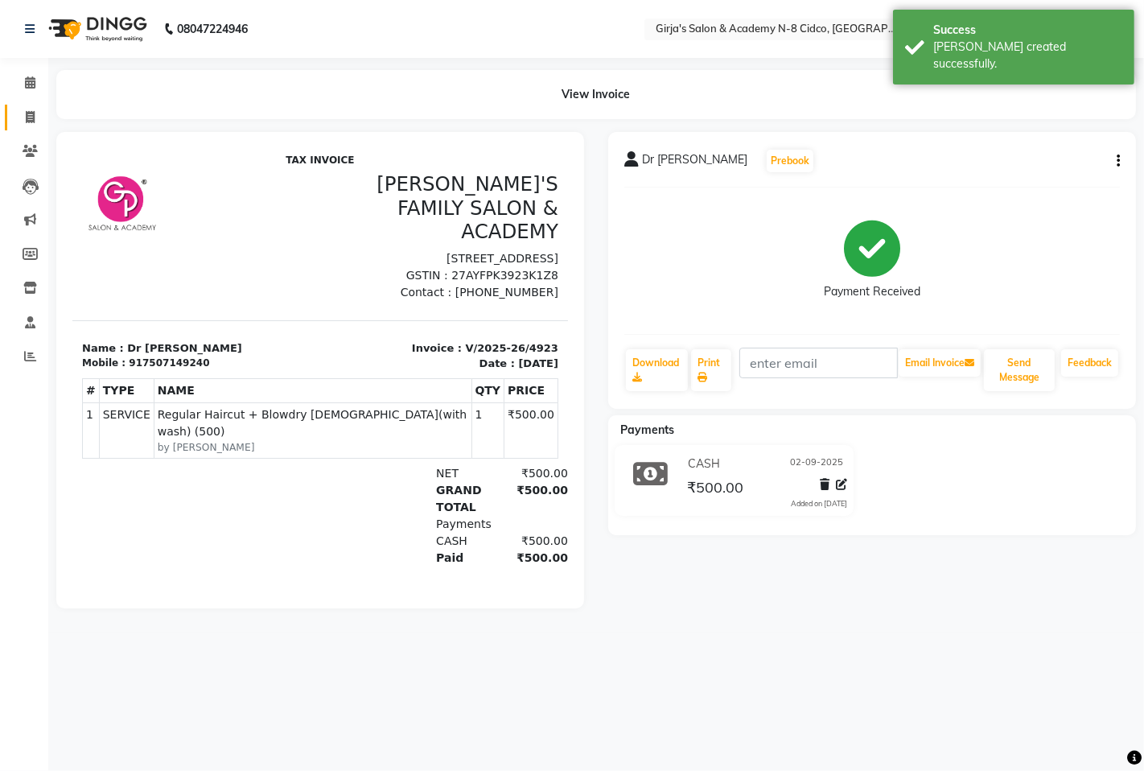
click at [6, 123] on link "Invoice" at bounding box center [24, 118] width 39 height 27
select select "66"
select select "service"
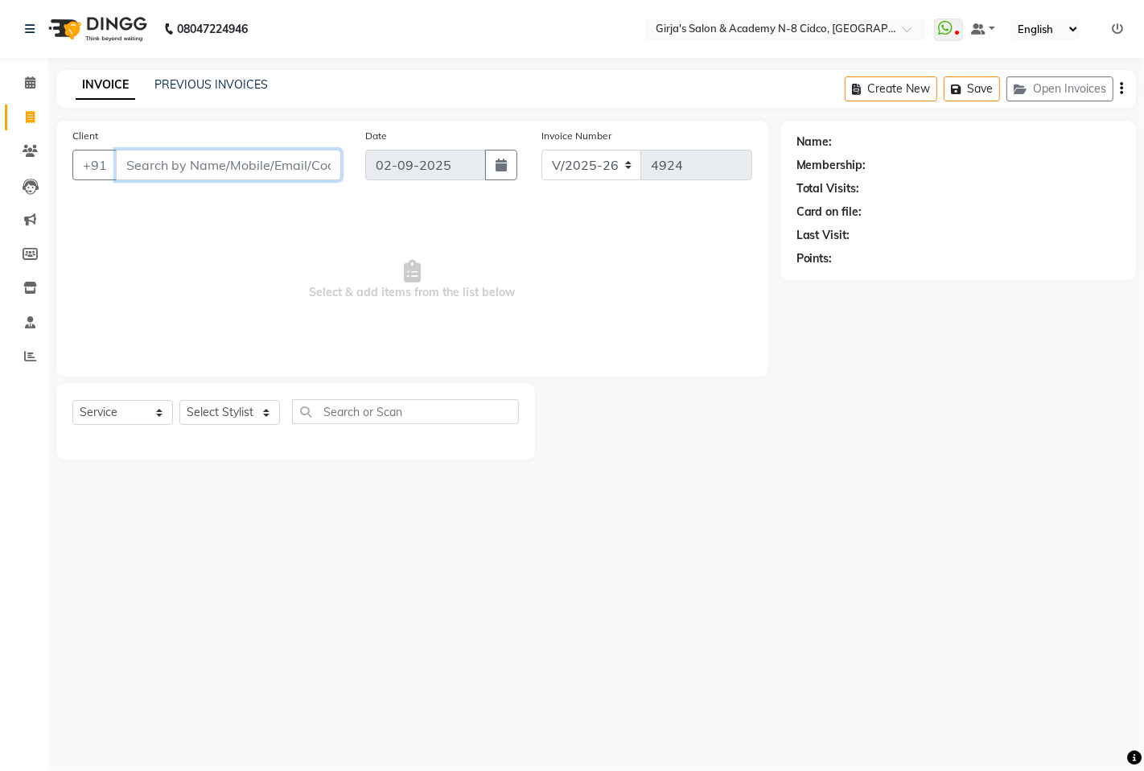
click at [239, 175] on input "Client" at bounding box center [228, 165] width 225 height 31
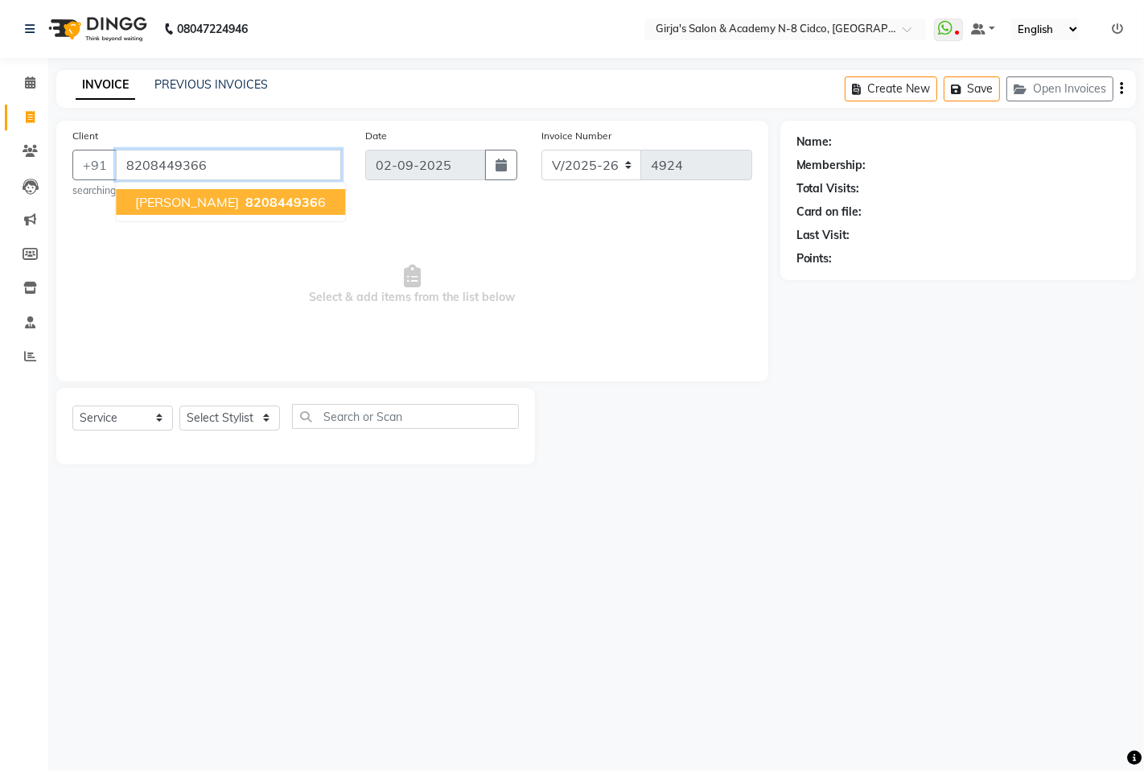
type input "8208449366"
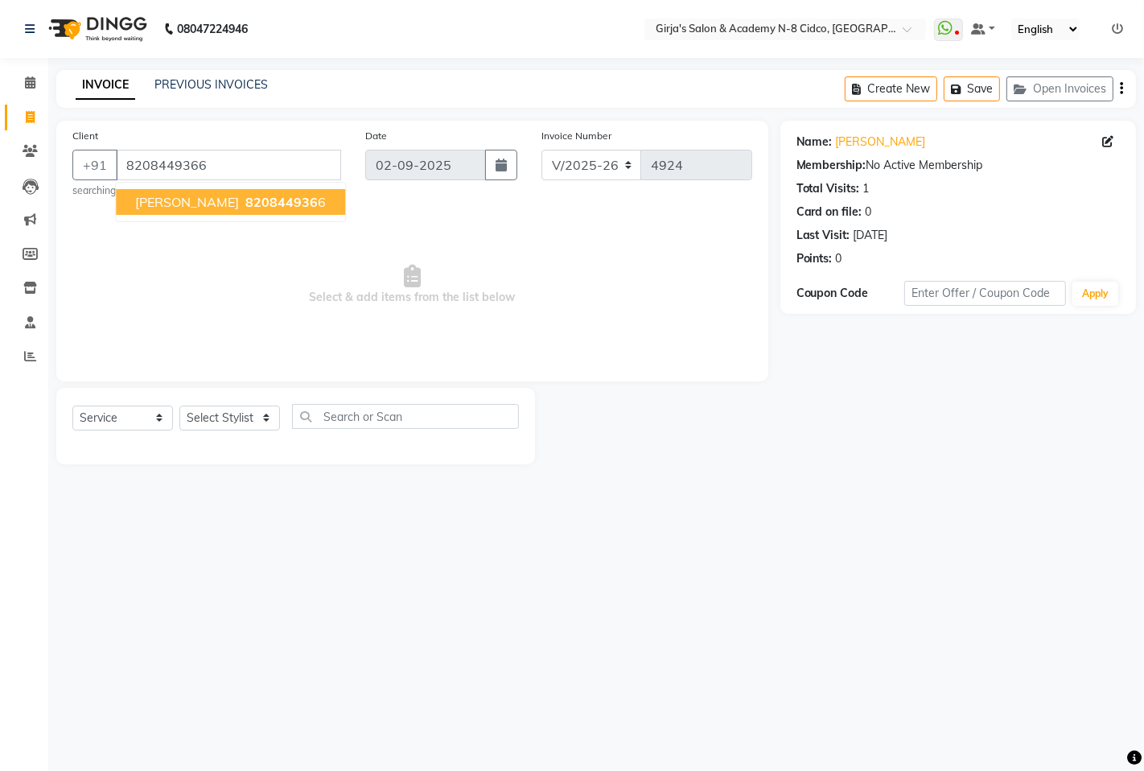
drag, startPoint x: 309, startPoint y: 196, endPoint x: 302, endPoint y: 210, distance: 15.5
click at [309, 197] on button "GAJANAN SIR 820844936 6" at bounding box center [230, 202] width 229 height 26
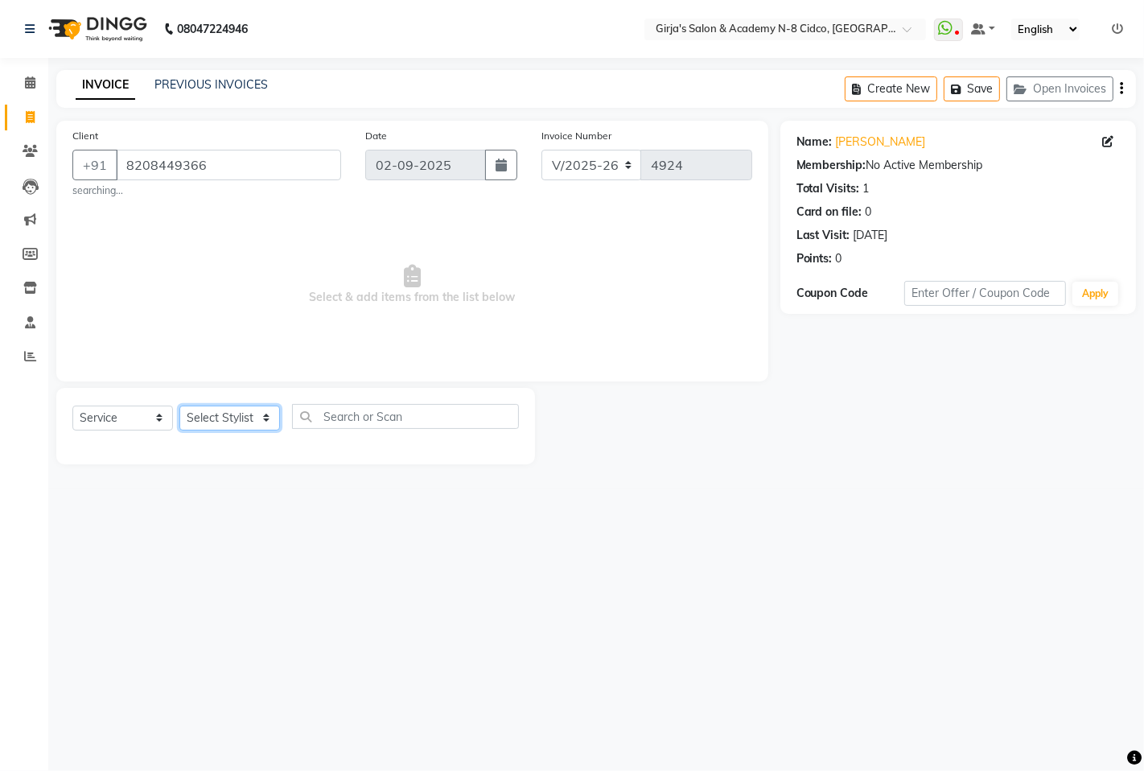
click at [236, 411] on select "Select Stylist ADITYA ANIKET BEAUTY M GIRJAS HANSIKA KOMAL MISS SATFF MONA PATY…" at bounding box center [229, 418] width 101 height 25
select select "66195"
click at [179, 406] on select "Select Stylist ADITYA ANIKET BEAUTY M GIRJAS HANSIKA KOMAL MISS SATFF MONA PATY…" at bounding box center [229, 418] width 101 height 25
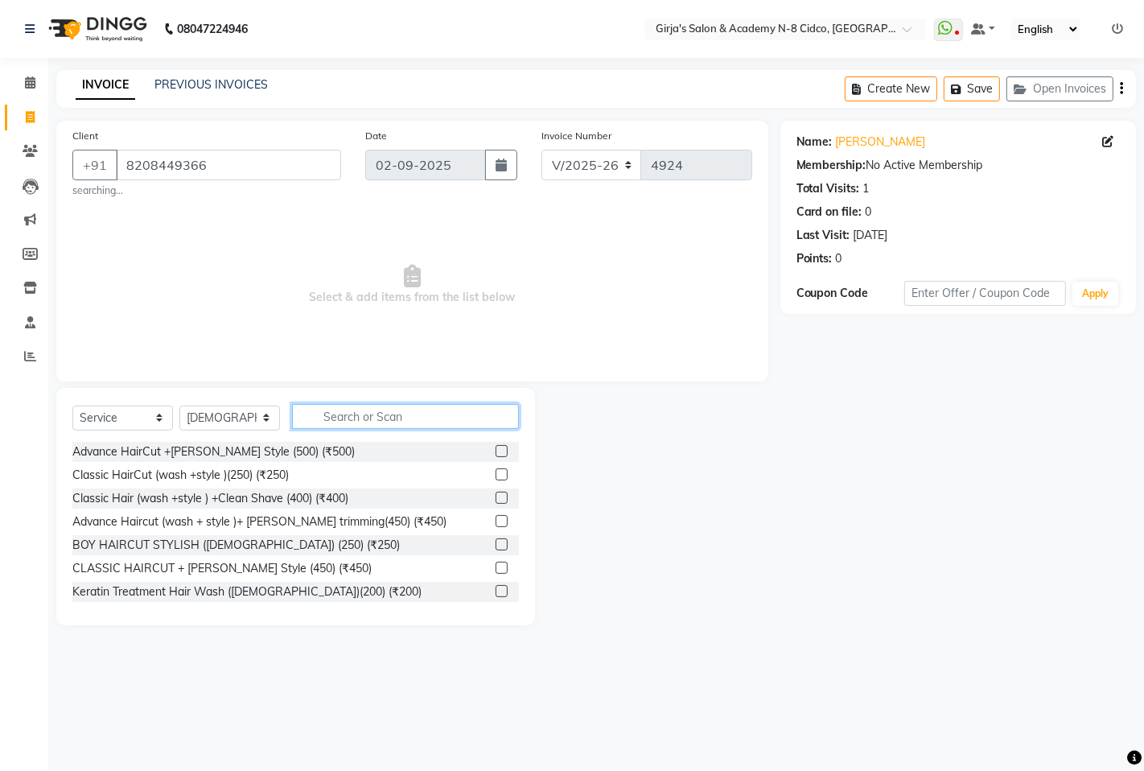
click at [445, 412] on input "text" at bounding box center [405, 416] width 227 height 25
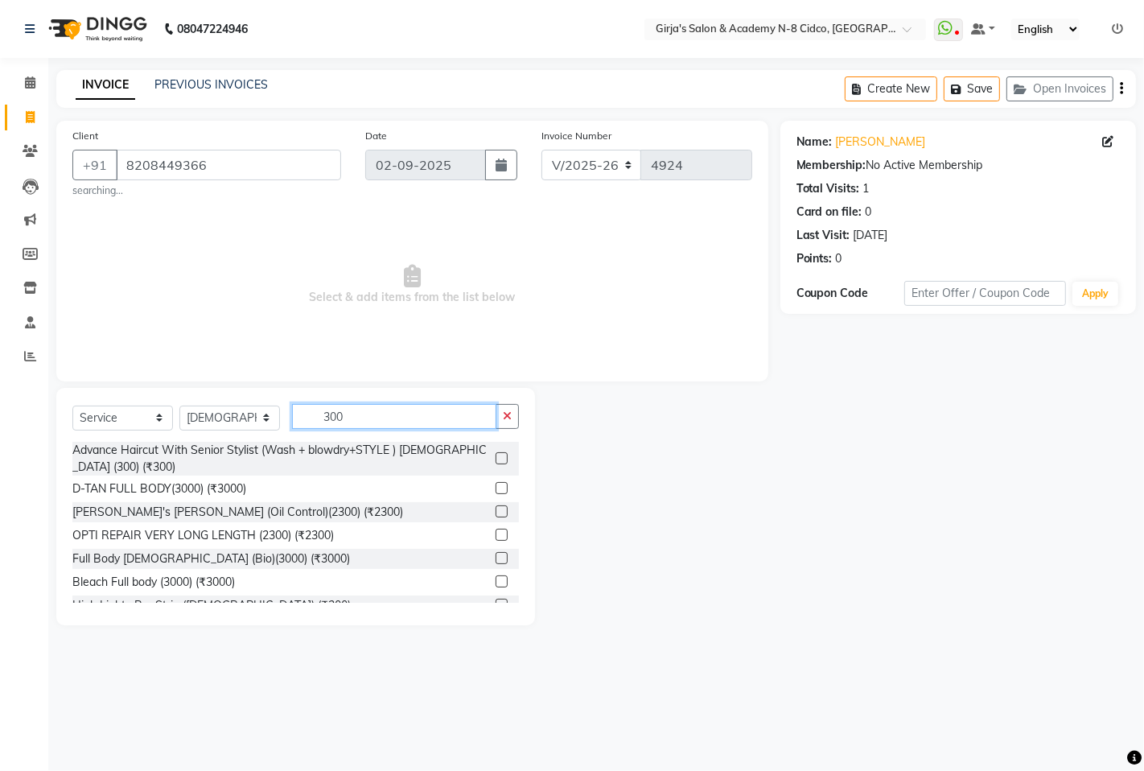
type input "300"
click at [496, 459] on label at bounding box center [502, 458] width 12 height 12
click at [496, 459] on input "checkbox" at bounding box center [501, 459] width 10 height 10
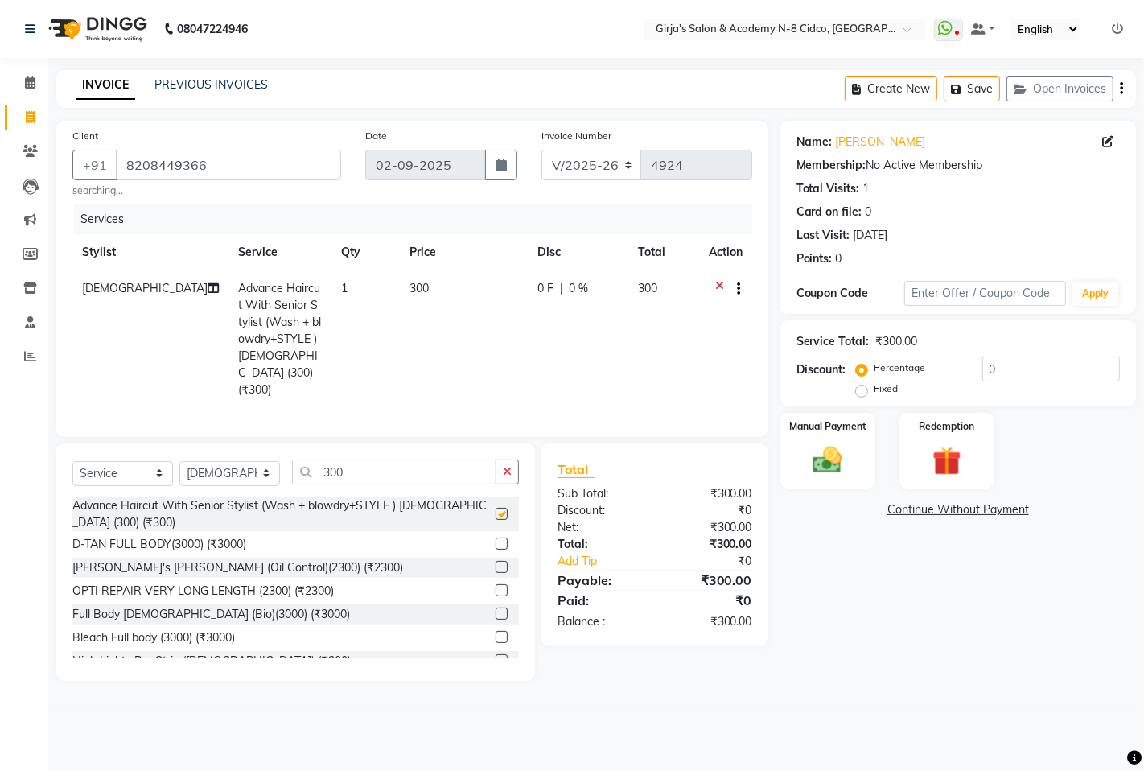
checkbox input "false"
drag, startPoint x: 829, startPoint y: 485, endPoint x: 855, endPoint y: 484, distance: 25.8
click at [830, 485] on div "Manual Payment" at bounding box center [827, 451] width 99 height 80
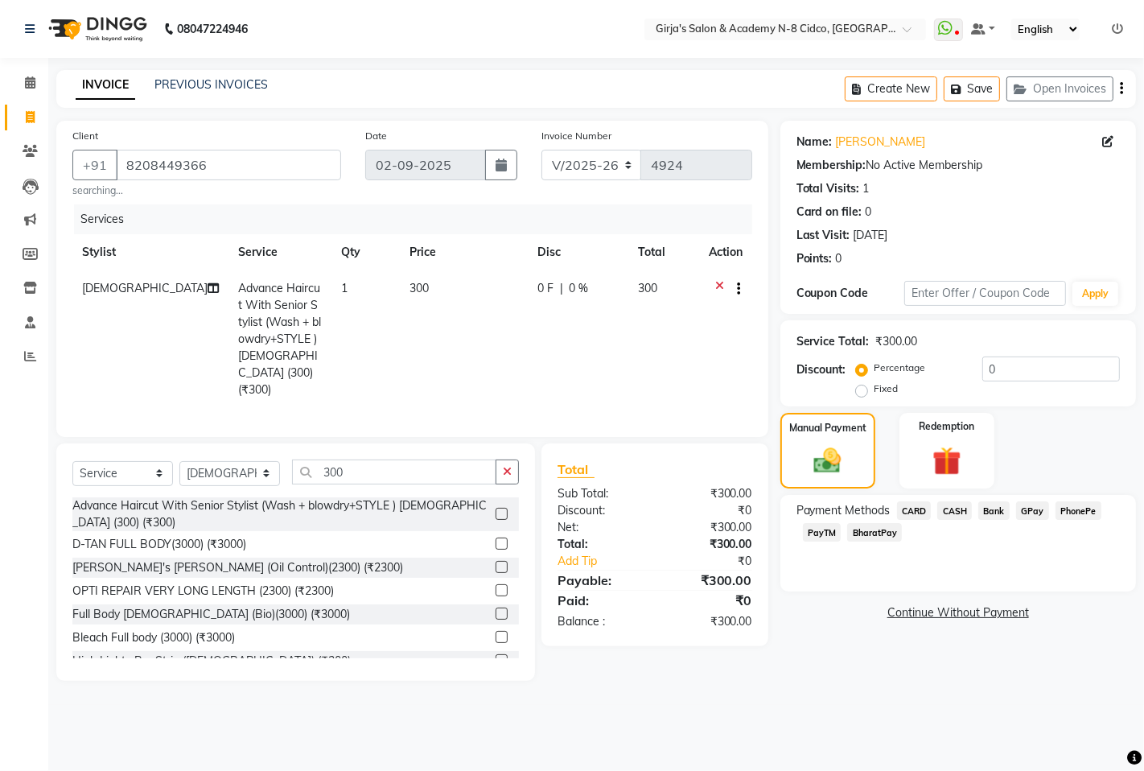
click at [958, 512] on span "CASH" at bounding box center [954, 510] width 35 height 19
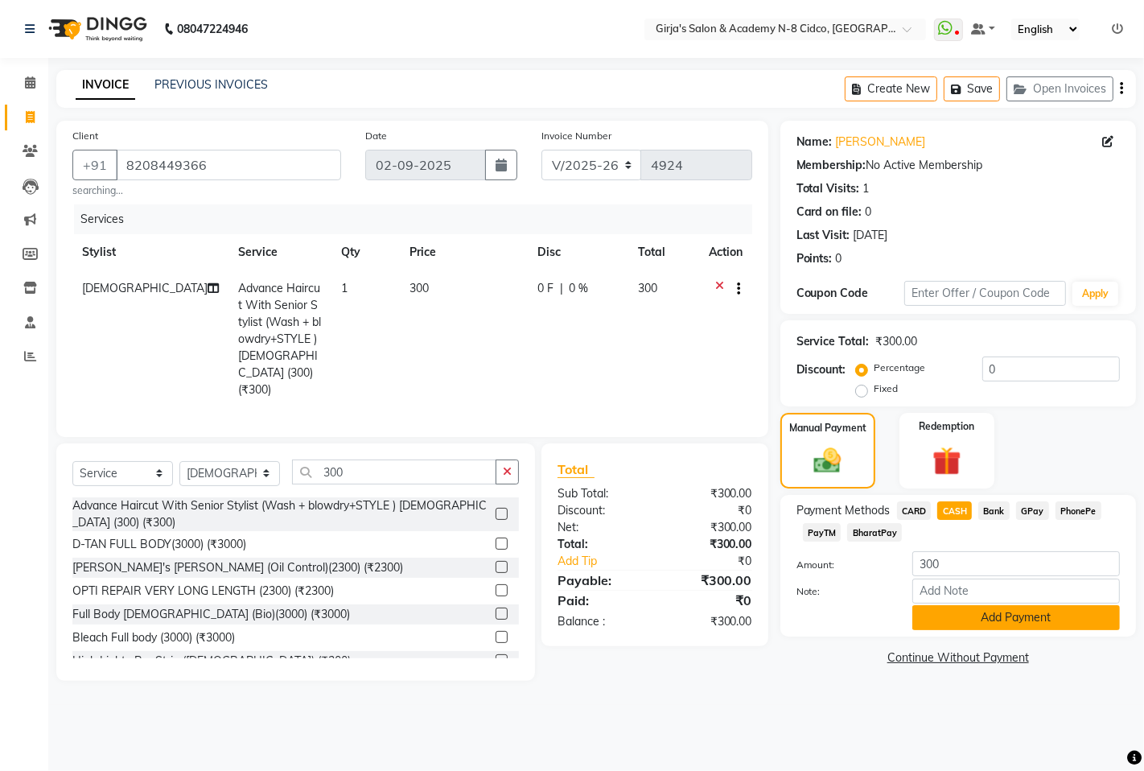
click at [937, 620] on button "Add Payment" at bounding box center [1017, 617] width 208 height 25
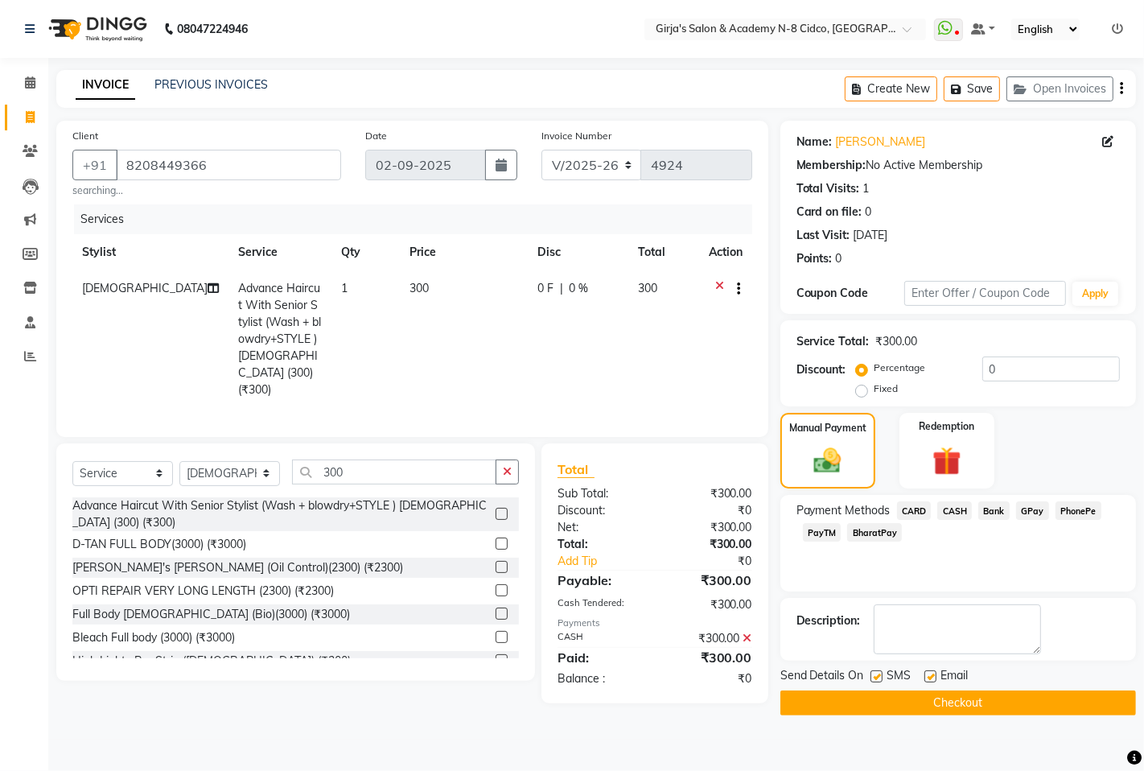
click at [975, 719] on main "INVOICE PREVIOUS INVOICES Create New Save Open Invoices Client +91 8208449366 s…" at bounding box center [596, 404] width 1096 height 669
click at [975, 702] on button "Checkout" at bounding box center [959, 702] width 356 height 25
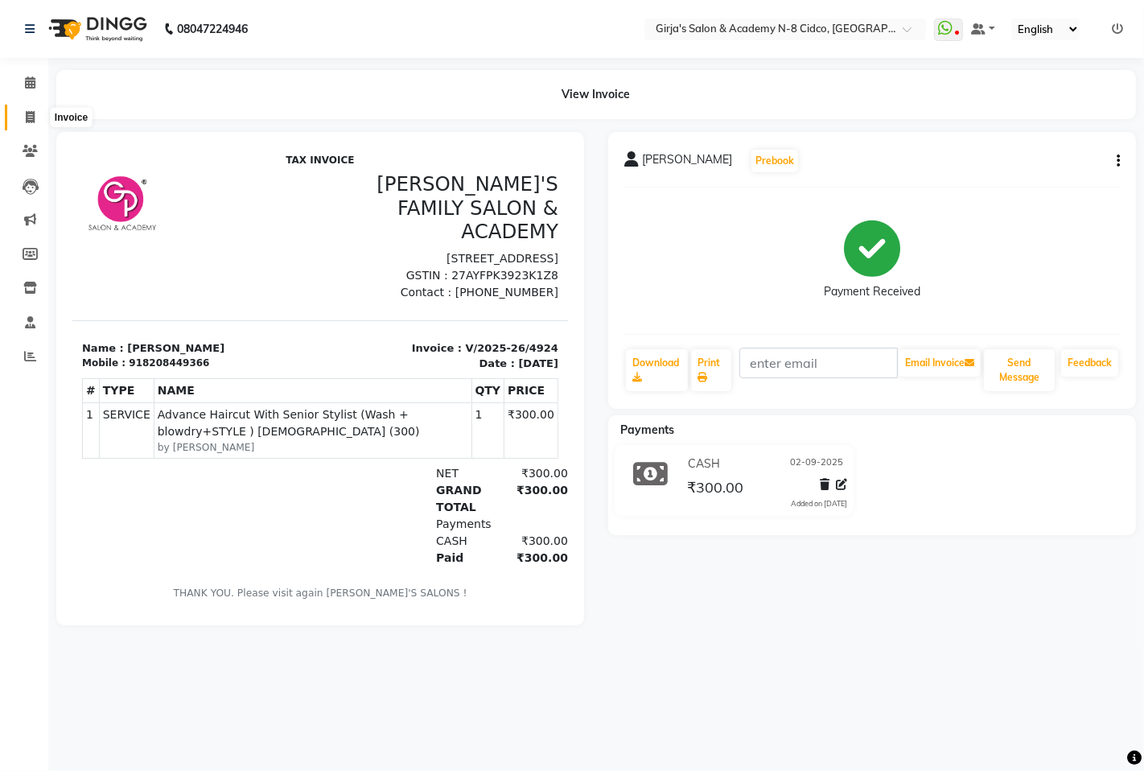
click at [20, 117] on span at bounding box center [30, 118] width 28 height 19
select select "66"
select select "service"
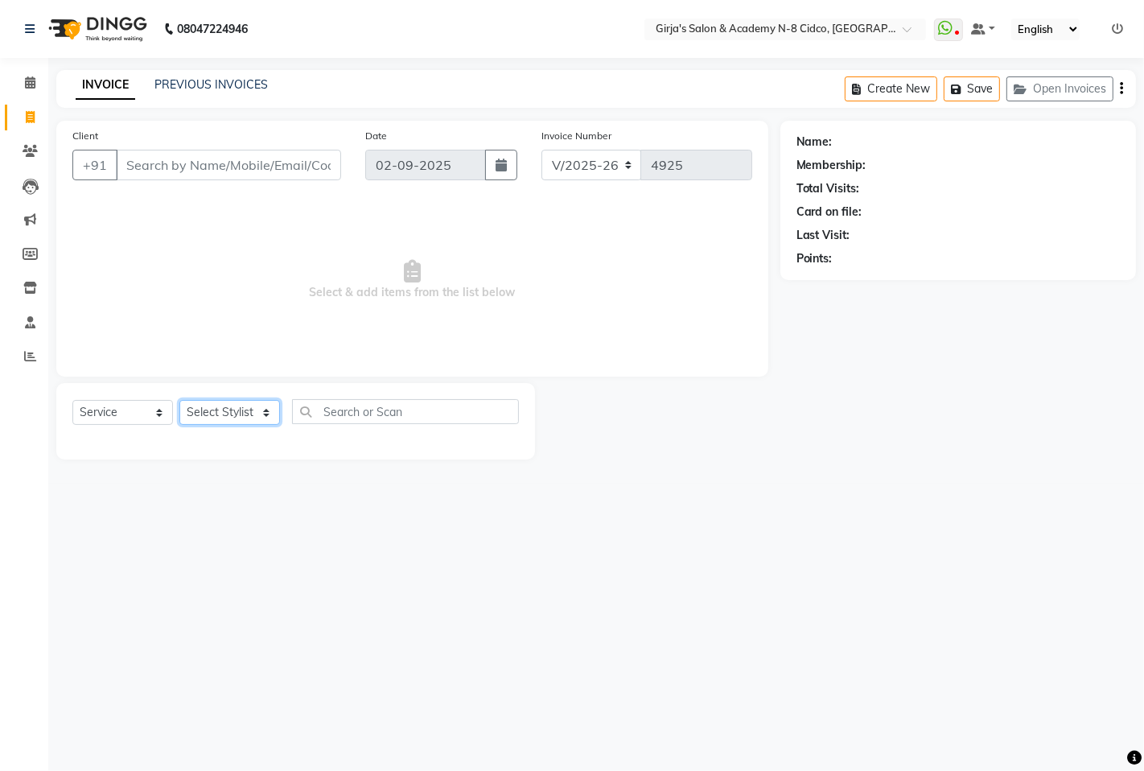
click at [262, 411] on select "Select Stylist ADITYA ANIKET BEAUTY M GIRJAS HANSIKA KOMAL MISS SATFF MONA PATY…" at bounding box center [229, 412] width 101 height 25
select select "27236"
click at [179, 401] on select "Select Stylist ADITYA ANIKET BEAUTY M GIRJAS HANSIKA KOMAL MISS SATFF MONA PATY…" at bounding box center [229, 412] width 101 height 25
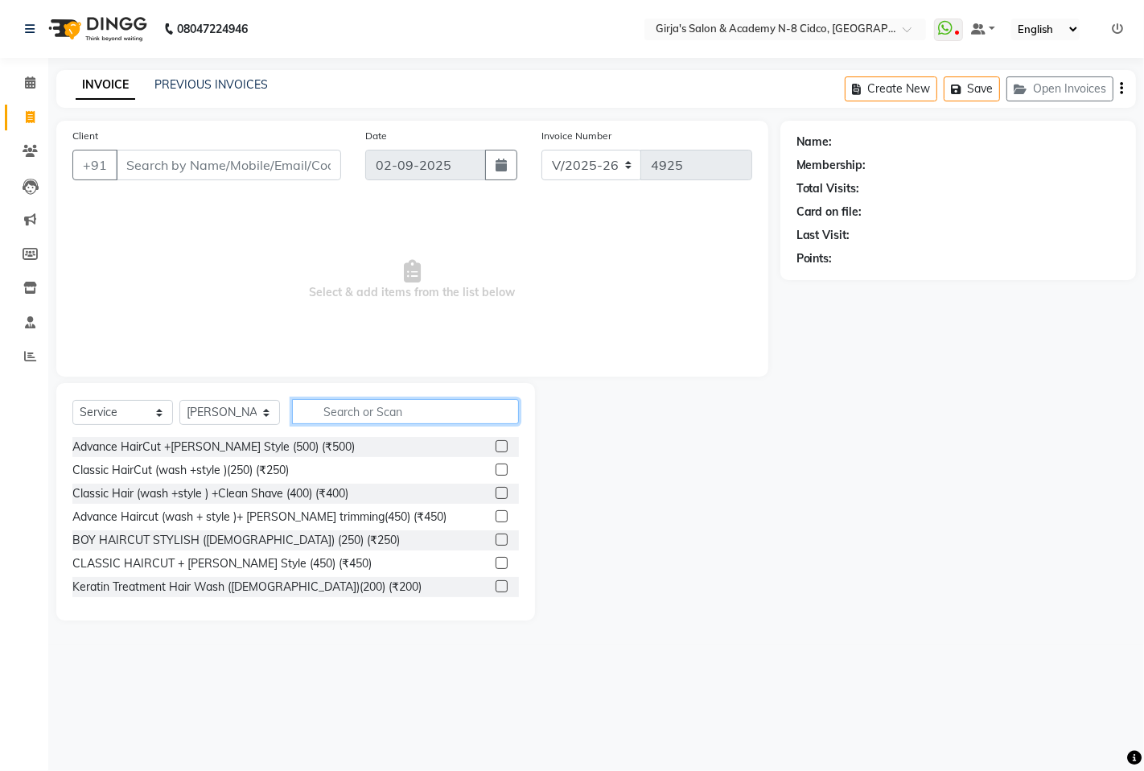
click at [386, 418] on input "text" at bounding box center [405, 411] width 227 height 25
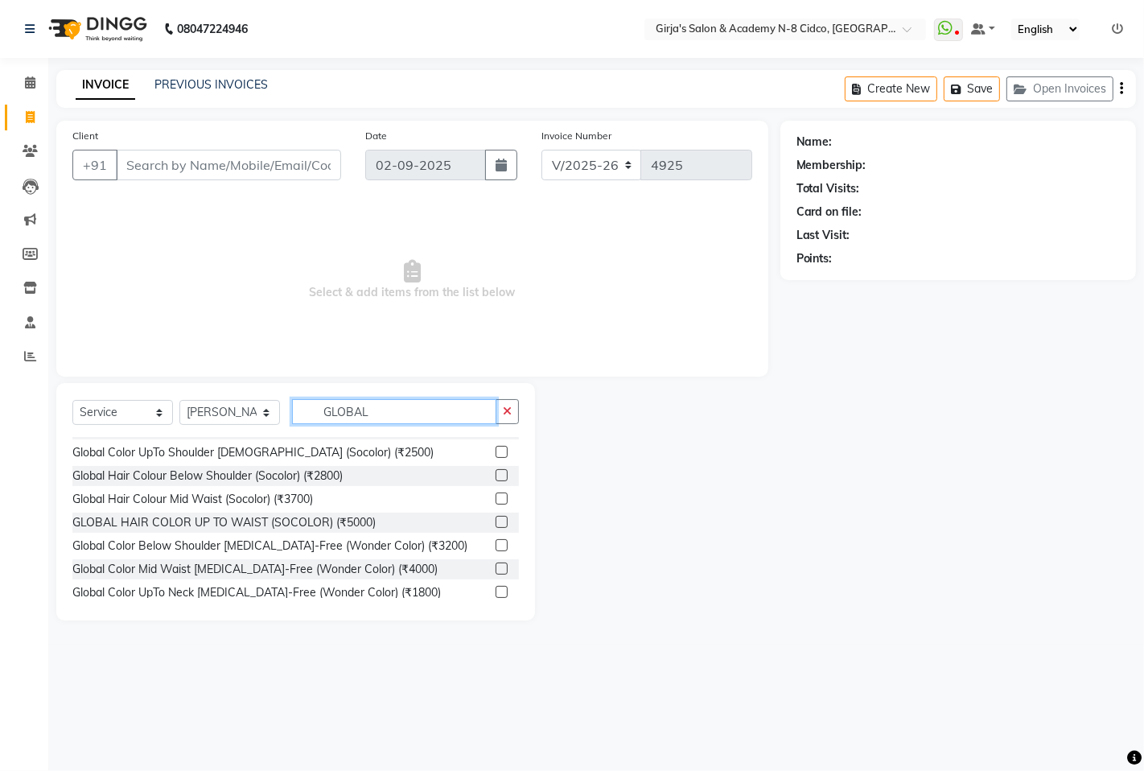
scroll to position [35, 0]
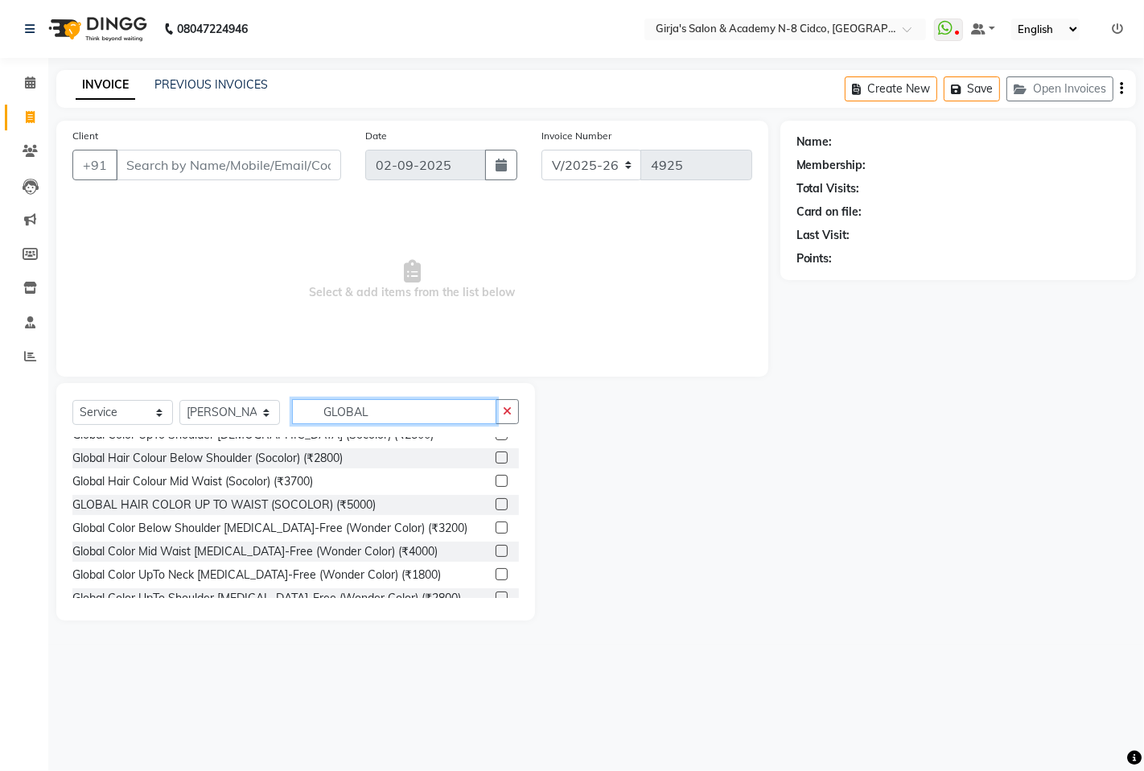
type input "GLOBAL"
click at [496, 501] on label at bounding box center [502, 504] width 12 height 12
click at [496, 501] on input "checkbox" at bounding box center [501, 505] width 10 height 10
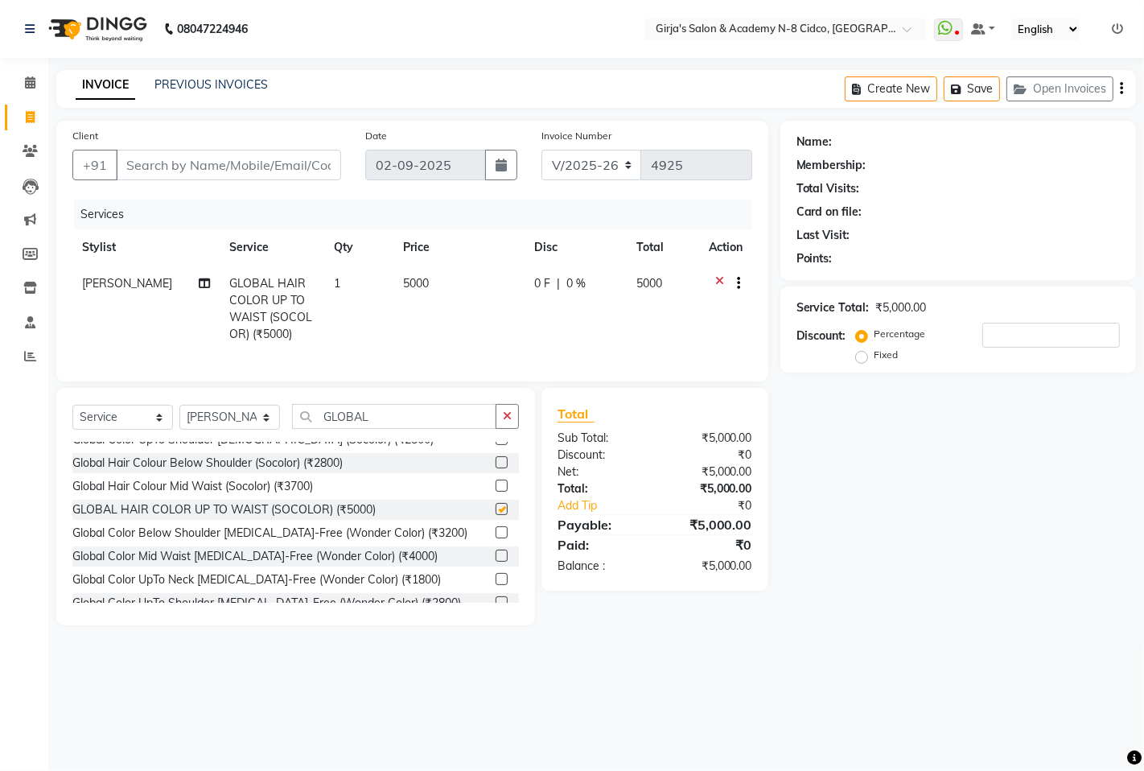
checkbox input "false"
click at [414, 276] on span "5000" at bounding box center [417, 283] width 26 height 14
select select "27236"
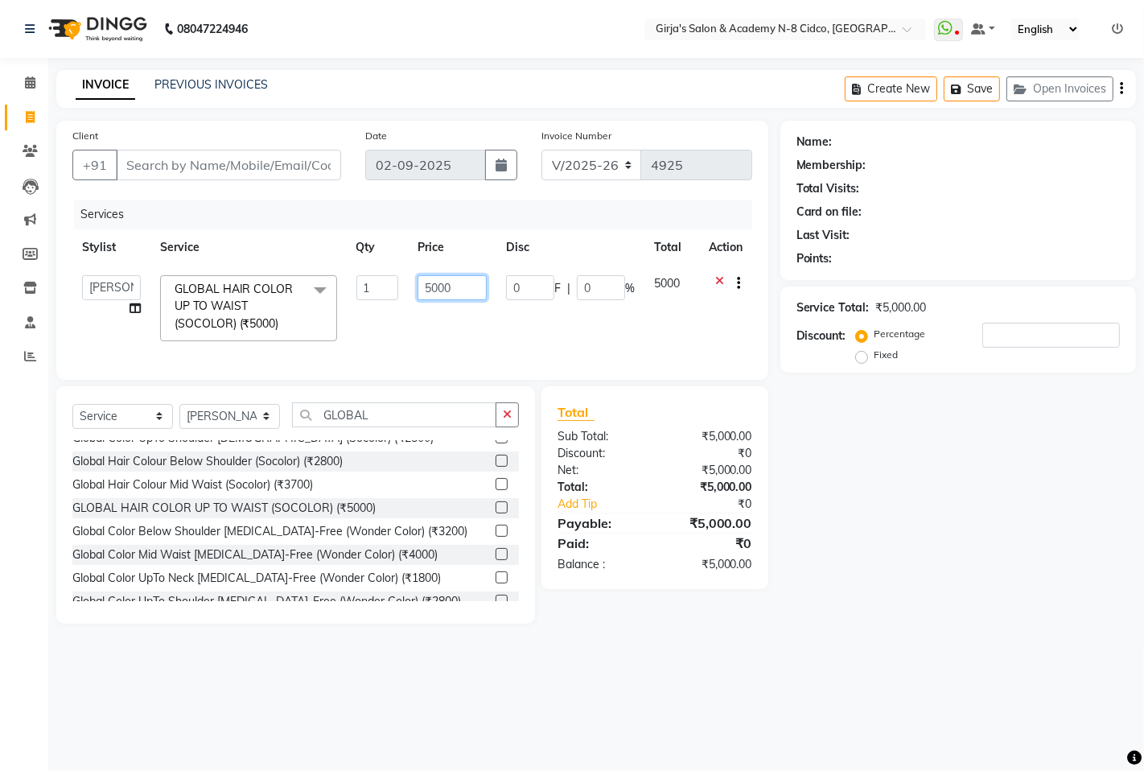
click at [429, 295] on input "5000" at bounding box center [452, 287] width 69 height 25
click at [430, 295] on input "5000" at bounding box center [452, 287] width 69 height 25
type input "4300"
drag, startPoint x: 432, startPoint y: 411, endPoint x: 408, endPoint y: 415, distance: 24.5
click at [429, 412] on div "Select Service Product Membership Package Voucher Prepaid Gift Card Select Styl…" at bounding box center [295, 504] width 479 height 237
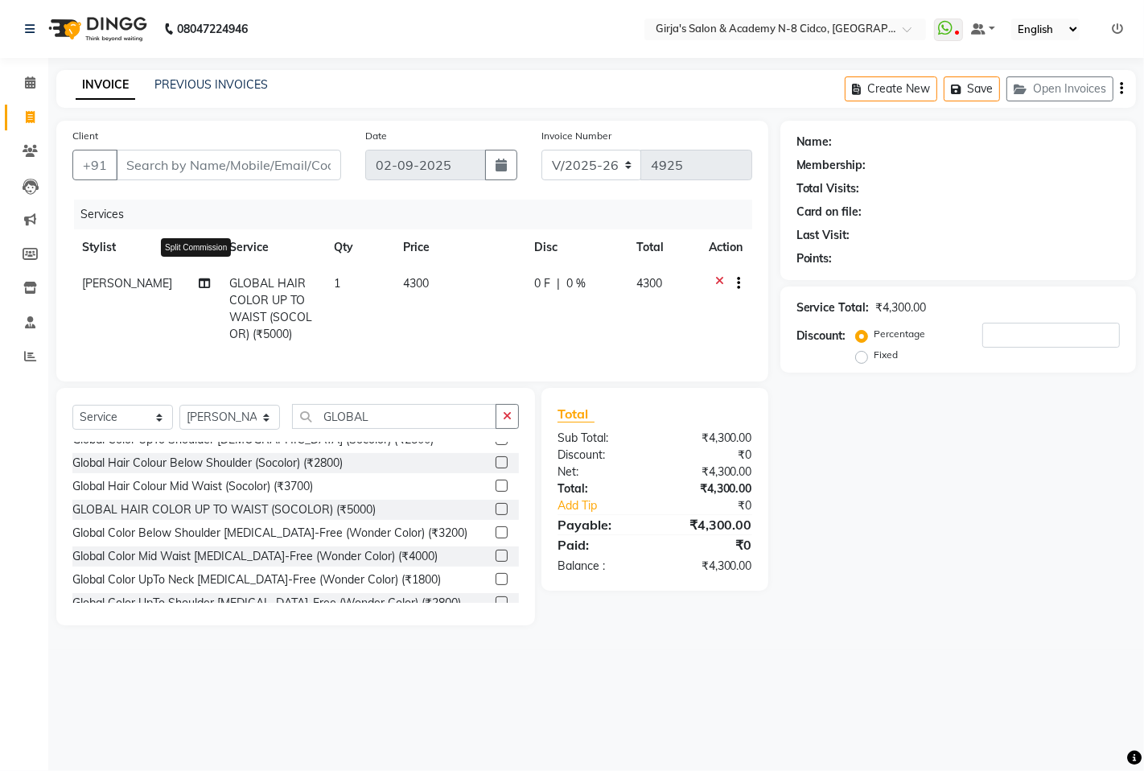
click at [199, 278] on icon at bounding box center [204, 283] width 11 height 11
select select "27236"
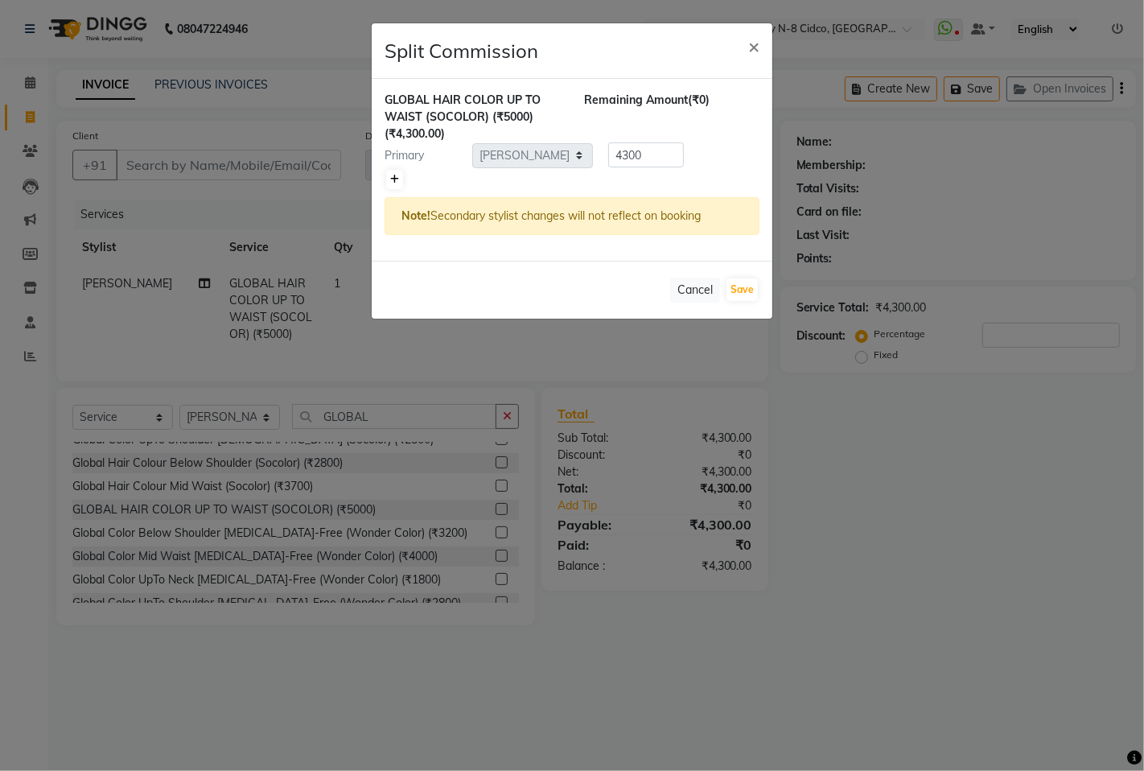
click at [389, 186] on link at bounding box center [394, 179] width 17 height 19
type input "2150"
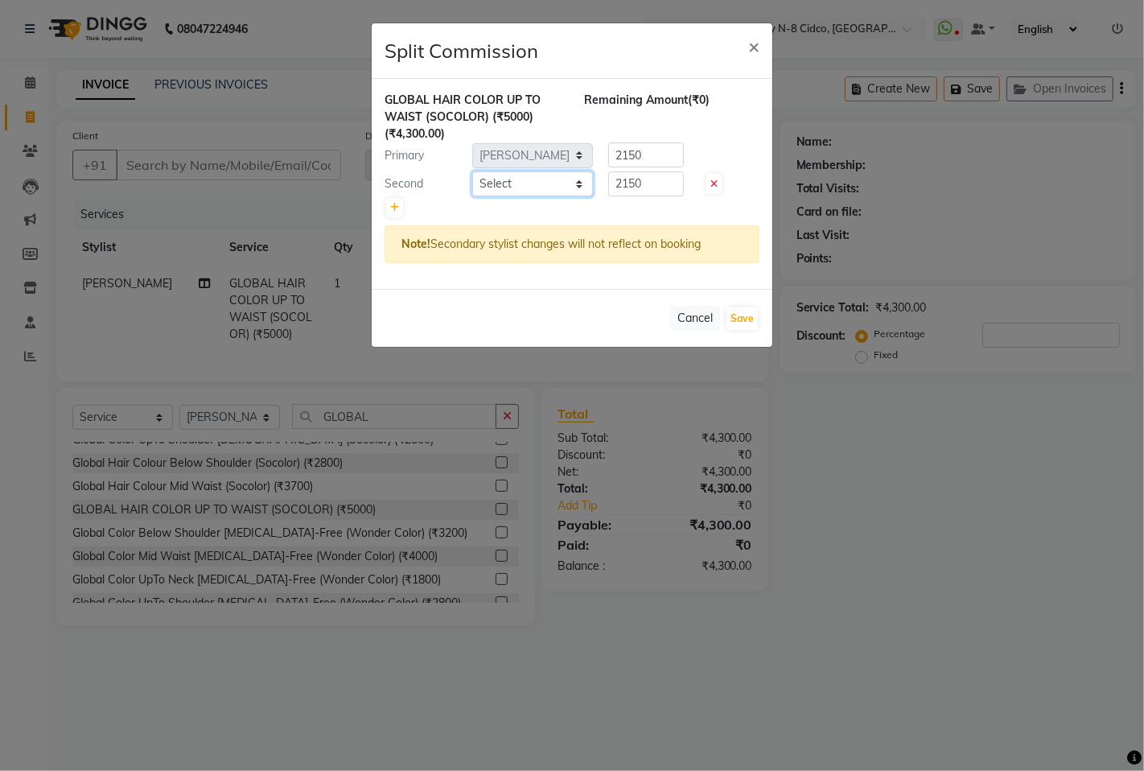
click at [551, 183] on select "Select ADITYA ANIKET BEAUTY M GIRJAS HANSIKA KOMAL MISS SATFF MONA PATYARK RAM …" at bounding box center [532, 183] width 121 height 25
select select "40690"
click at [472, 171] on select "Select ADITYA ANIKET BEAUTY M GIRJAS HANSIKA KOMAL MISS SATFF MONA PATYARK RAM …" at bounding box center [532, 183] width 121 height 25
drag, startPoint x: 751, startPoint y: 309, endPoint x: 742, endPoint y: 310, distance: 8.9
click at [747, 310] on button "Save" at bounding box center [742, 318] width 31 height 23
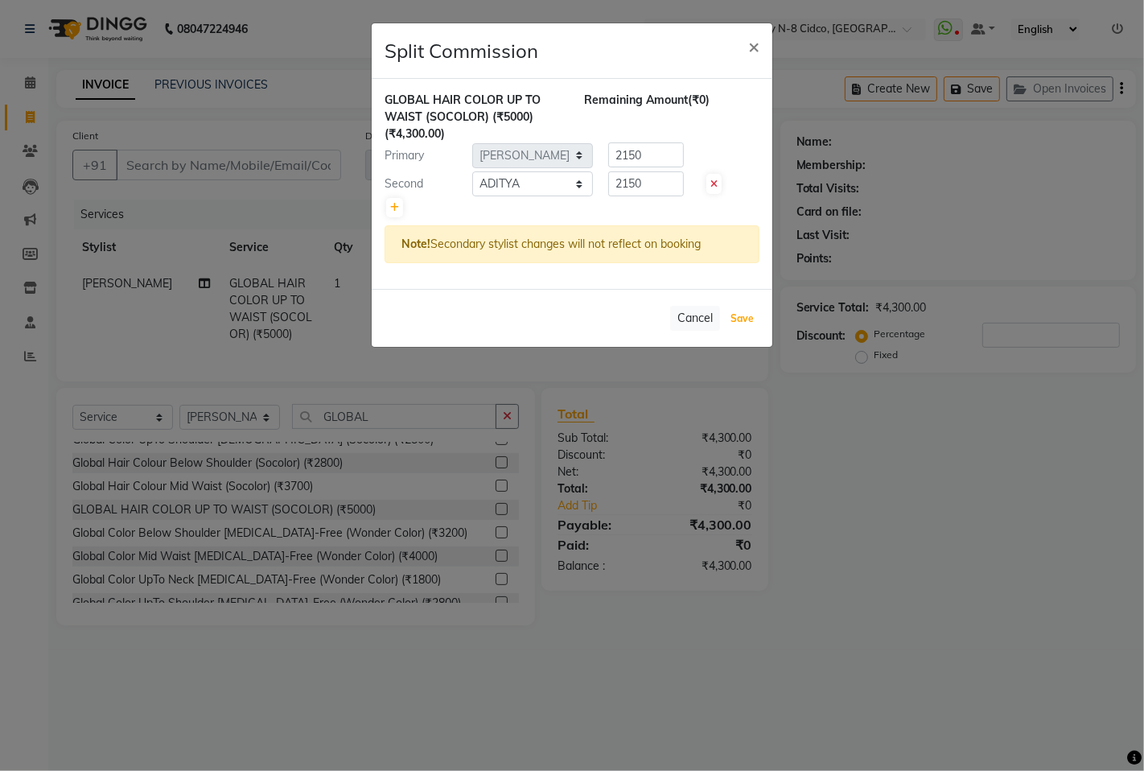
select select "Select"
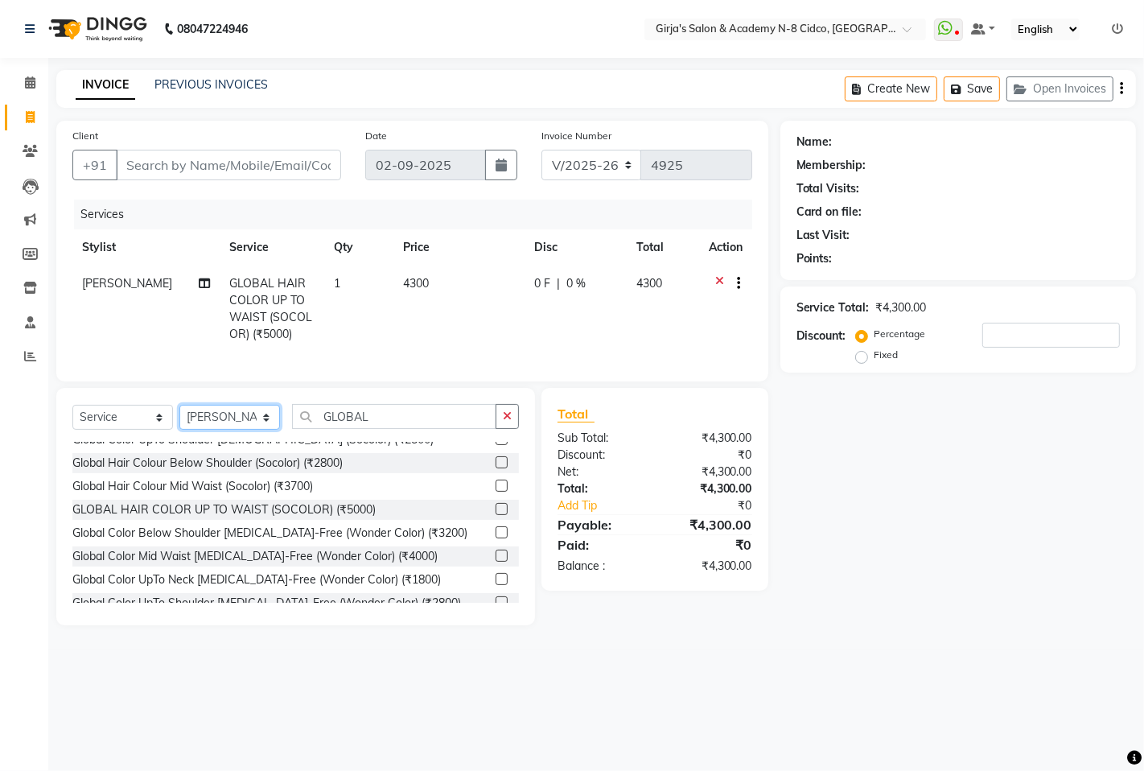
click at [221, 430] on select "Select Stylist ADITYA ANIKET BEAUTY M GIRJAS HANSIKA KOMAL MISS SATFF MONA PATY…" at bounding box center [229, 417] width 101 height 25
select select "42871"
click at [179, 418] on select "Select Stylist ADITYA ANIKET BEAUTY M GIRJAS HANSIKA KOMAL MISS SATFF MONA PATY…" at bounding box center [229, 417] width 101 height 25
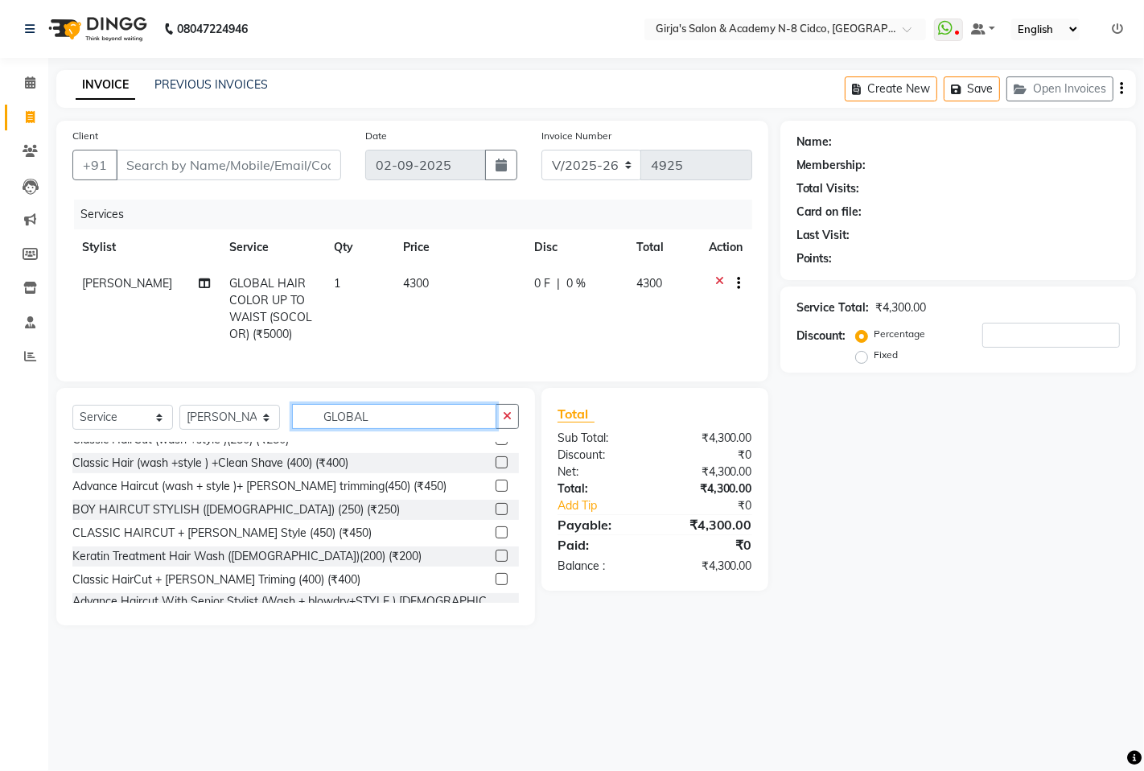
click at [387, 429] on input "GLOBAL" at bounding box center [394, 416] width 204 height 25
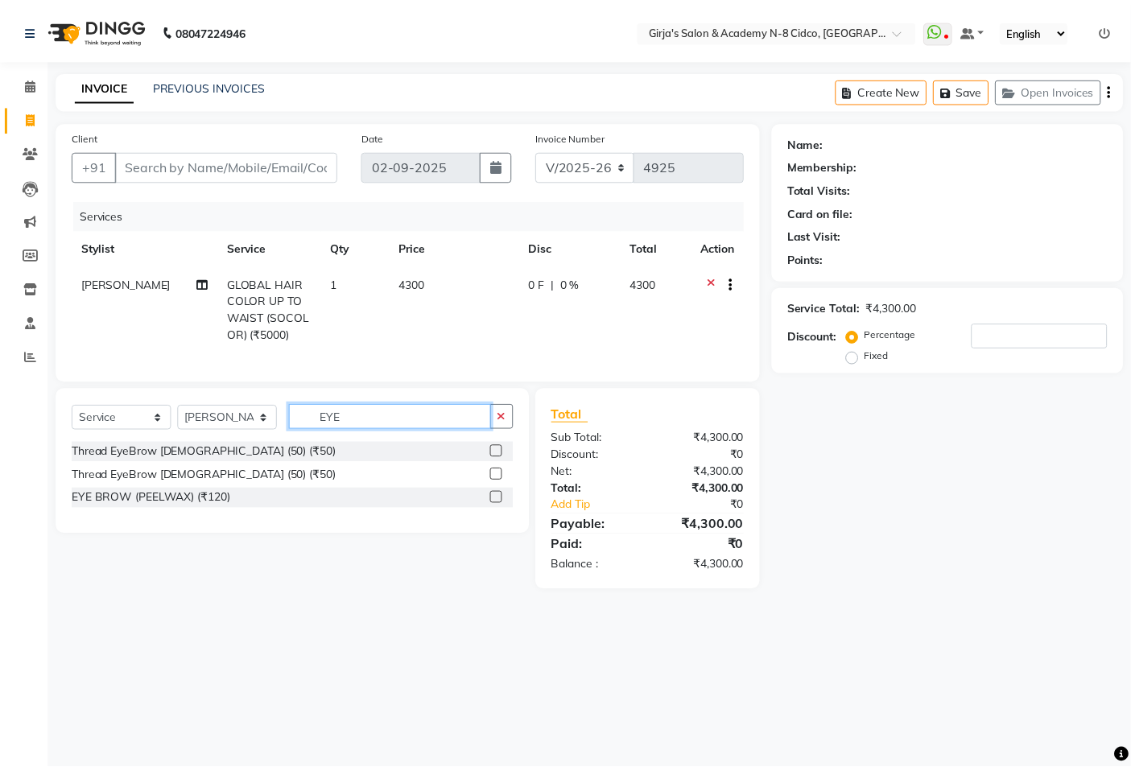
scroll to position [0, 0]
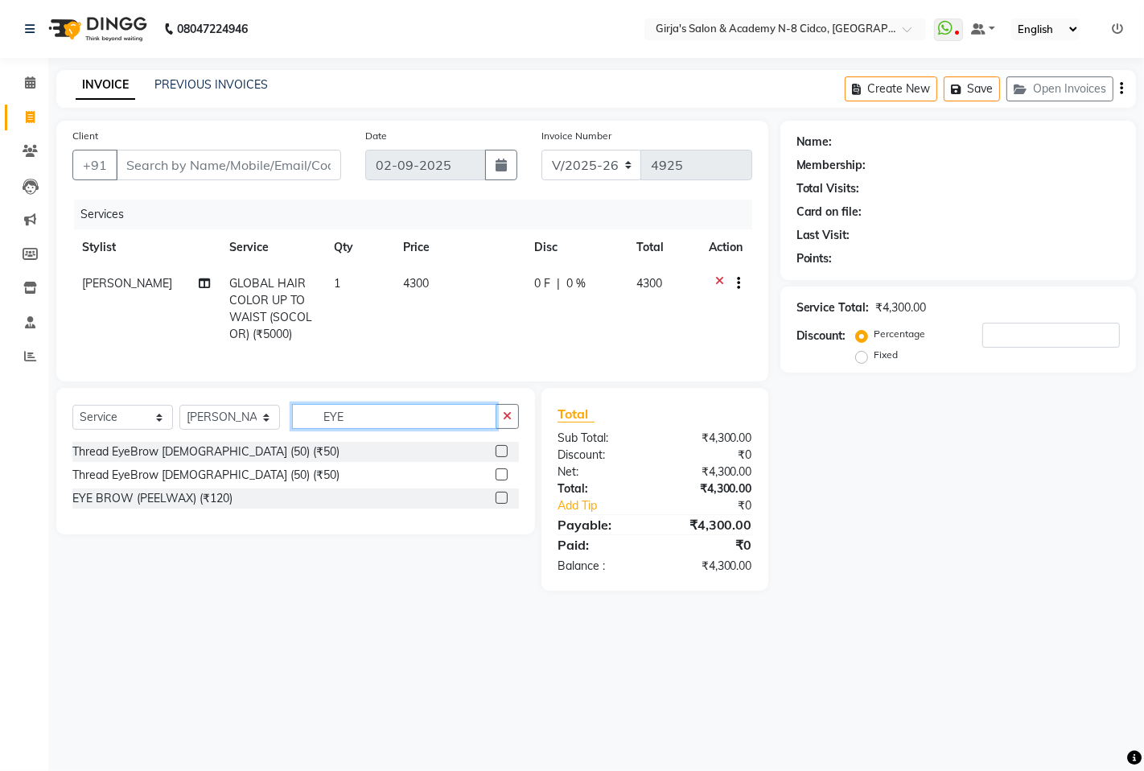
type input "EYE"
drag, startPoint x: 502, startPoint y: 463, endPoint x: 488, endPoint y: 462, distance: 14.6
click at [497, 457] on label at bounding box center [502, 451] width 12 height 12
click at [497, 457] on input "checkbox" at bounding box center [501, 452] width 10 height 10
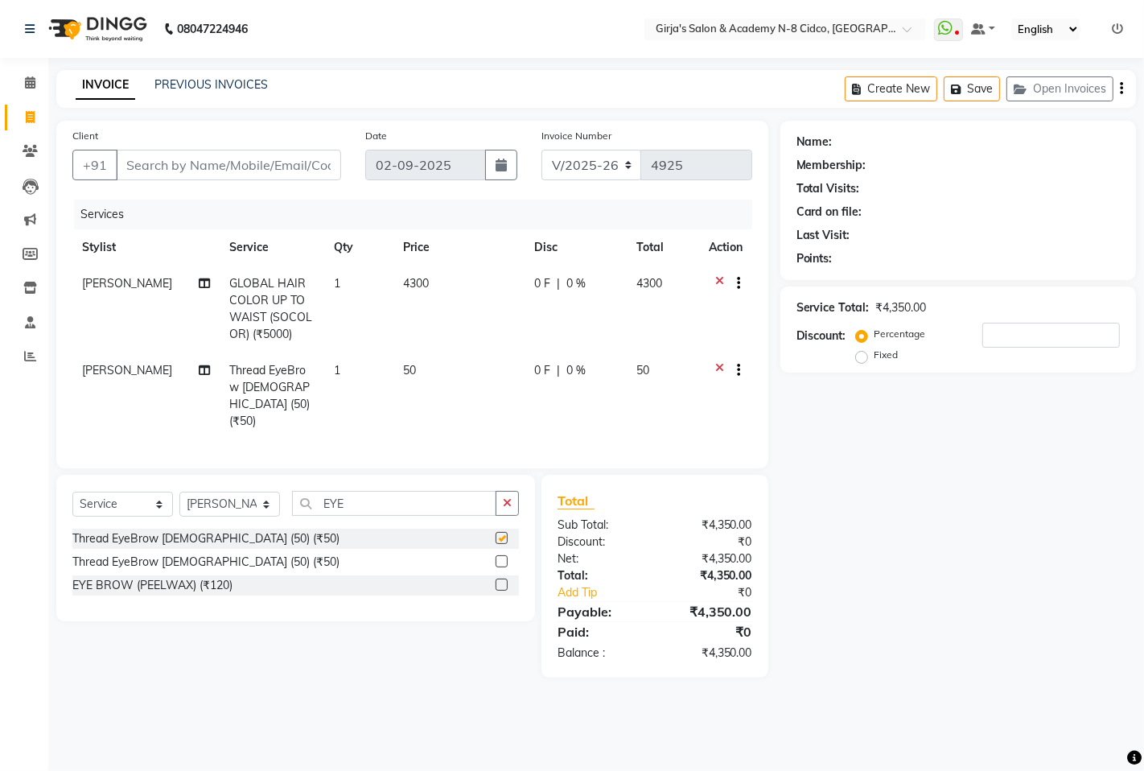
checkbox input "false"
click at [435, 529] on div "Thread EyeBrow FEMALE (50) (₹50)" at bounding box center [295, 539] width 447 height 20
click at [414, 509] on input "EYE" at bounding box center [394, 503] width 204 height 25
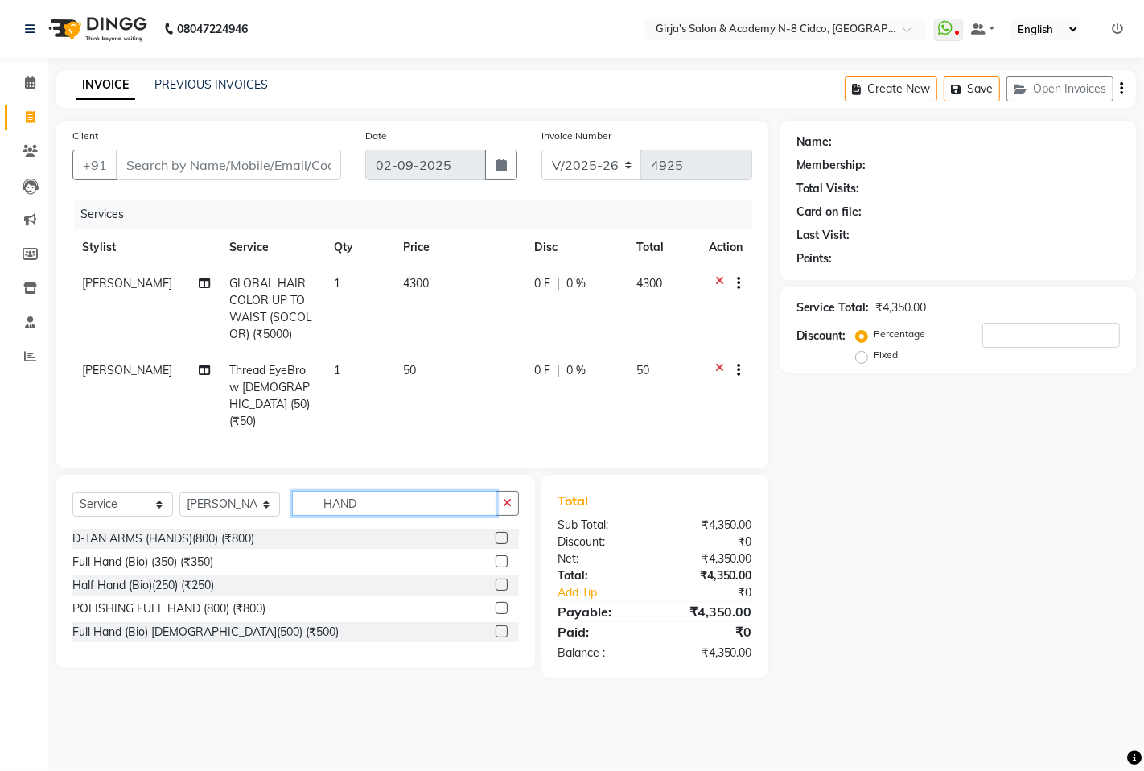
type input "HAND"
click at [497, 558] on label at bounding box center [502, 561] width 12 height 12
click at [497, 558] on input "checkbox" at bounding box center [501, 562] width 10 height 10
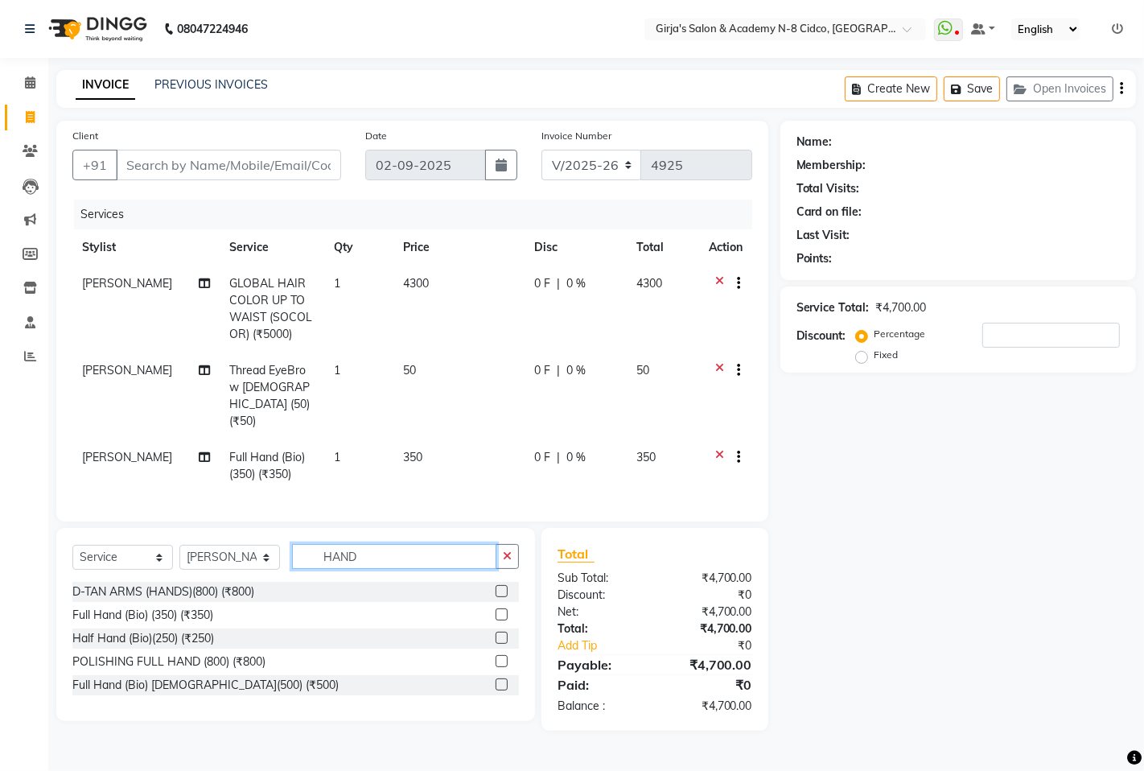
checkbox input "false"
click at [430, 548] on input "HAND" at bounding box center [394, 556] width 204 height 25
type input "UNDER"
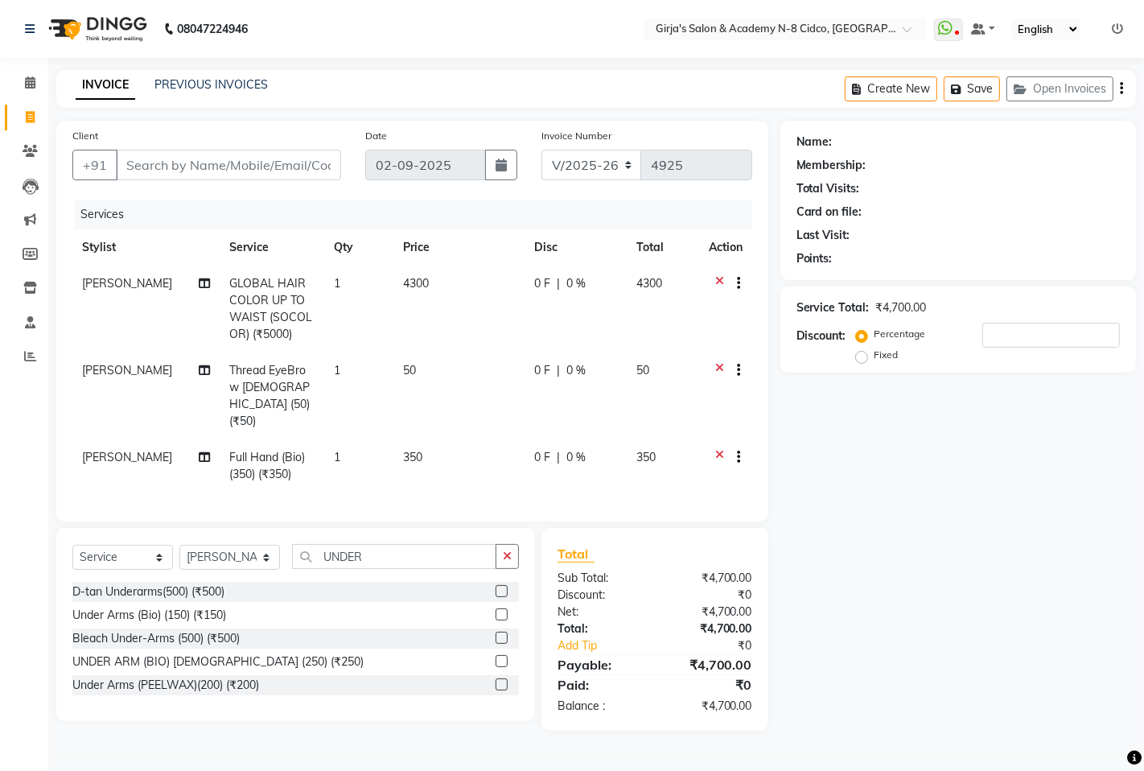
click at [508, 615] on div at bounding box center [507, 615] width 23 height 20
click at [503, 612] on label at bounding box center [502, 614] width 12 height 12
click at [503, 612] on input "checkbox" at bounding box center [501, 615] width 10 height 10
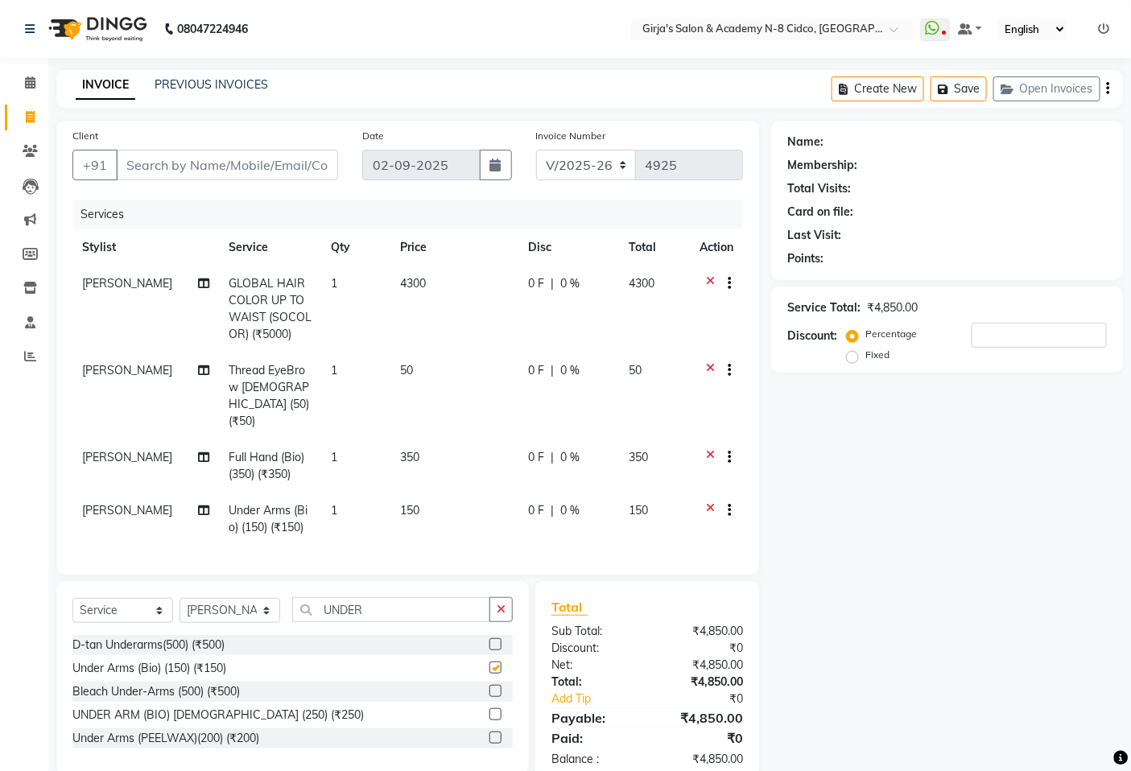
checkbox input "false"
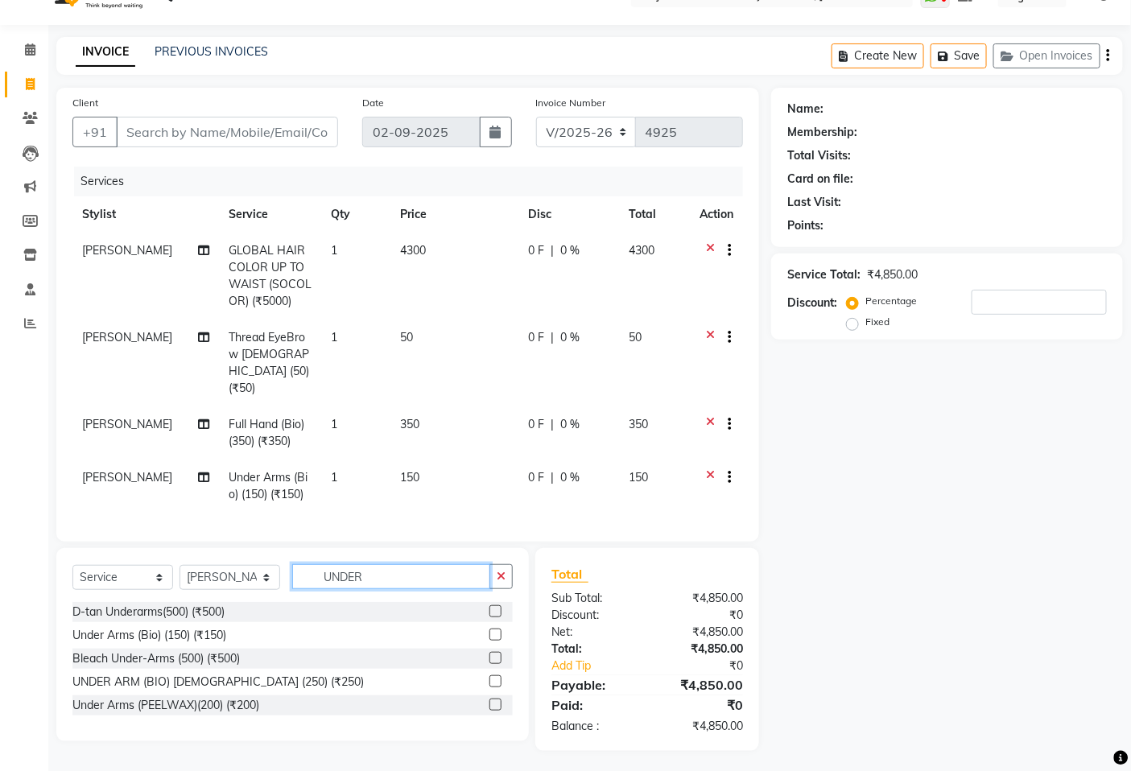
click at [409, 572] on input "UNDER" at bounding box center [391, 576] width 198 height 25
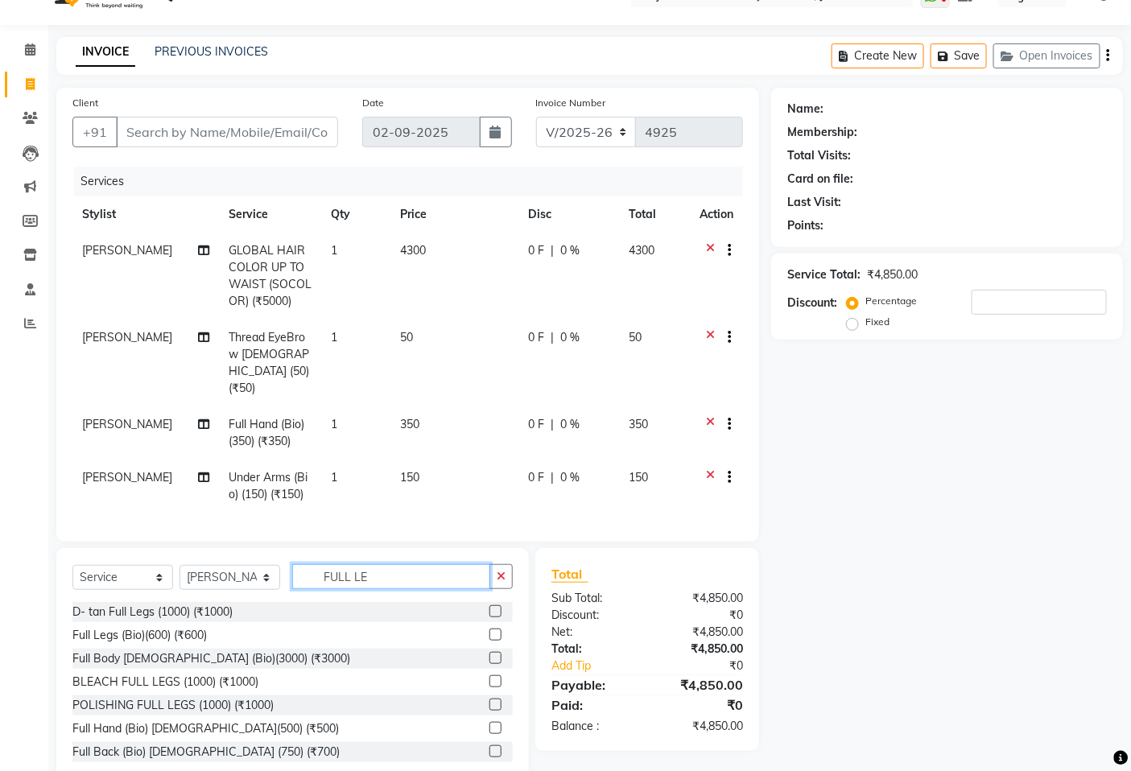
type input "FULL LE"
click at [489, 630] on label at bounding box center [495, 634] width 12 height 12
click at [489, 630] on input "checkbox" at bounding box center [494, 635] width 10 height 10
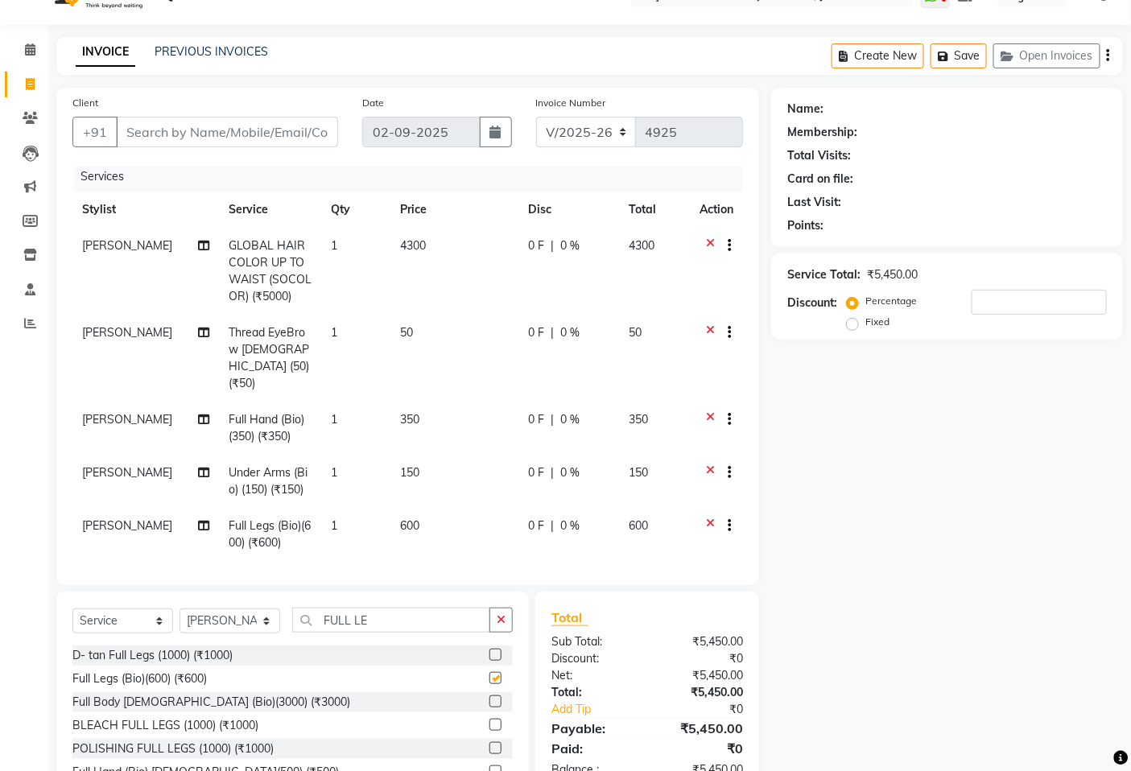
checkbox input "false"
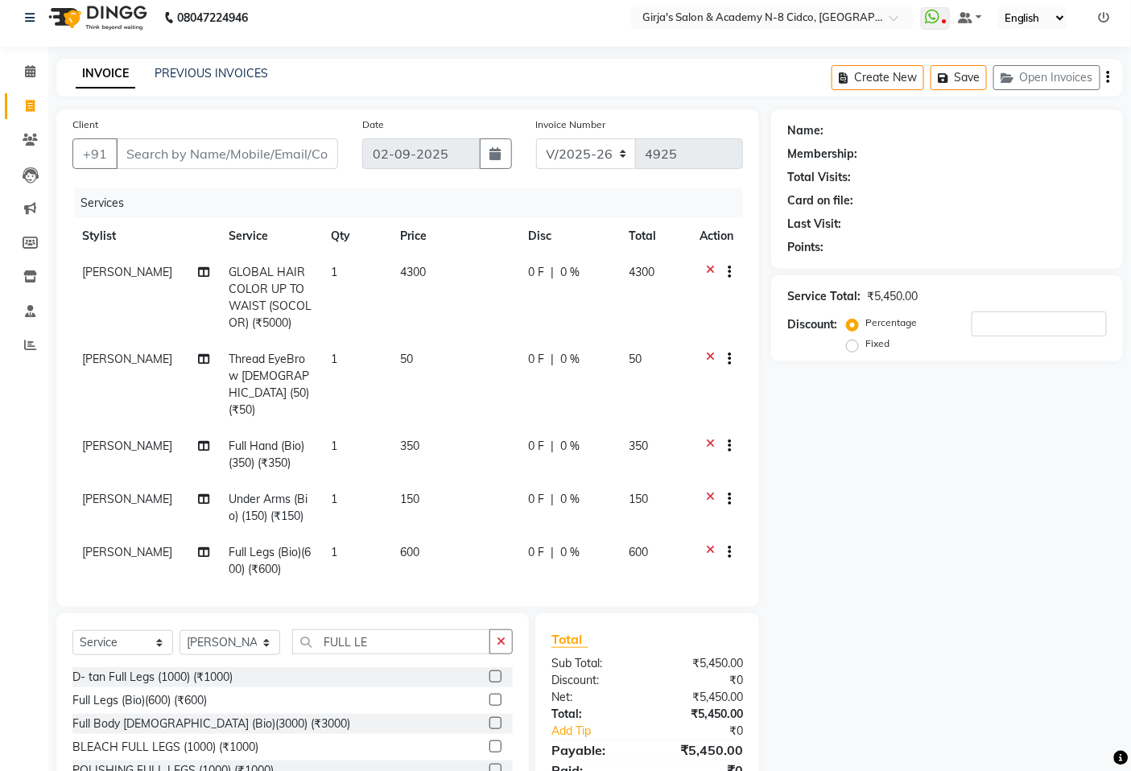
scroll to position [25, 0]
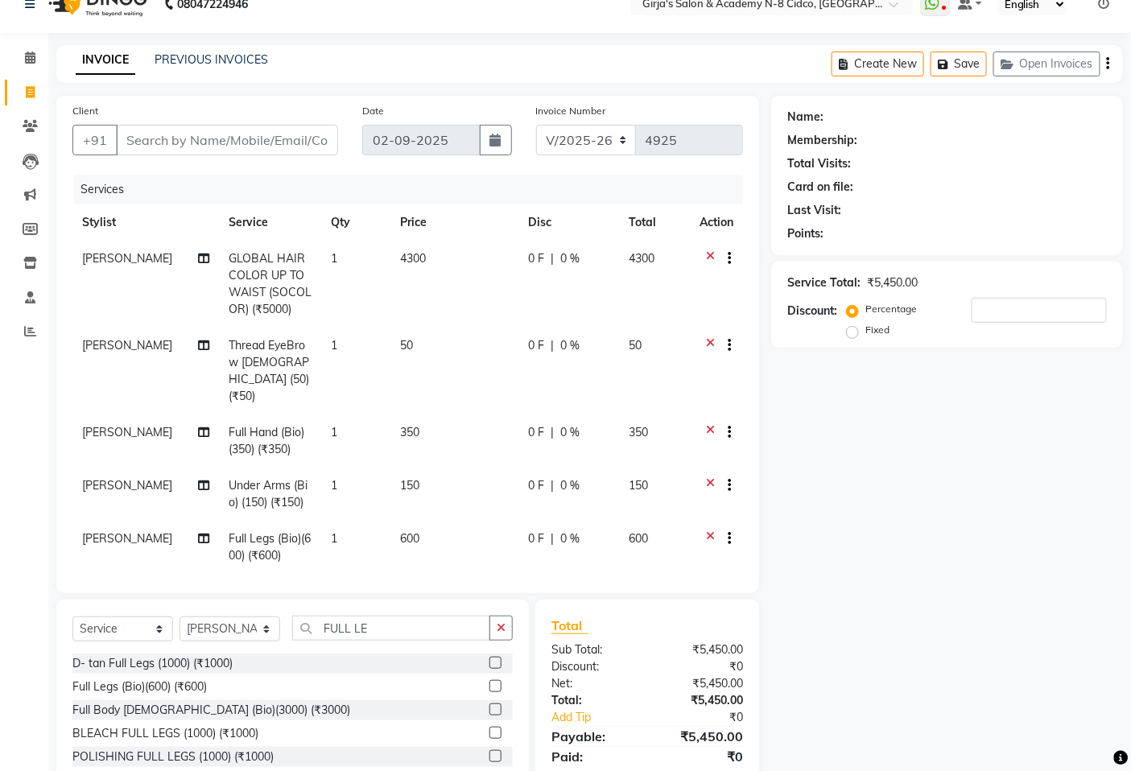
click at [198, 262] on icon at bounding box center [203, 258] width 11 height 11
select select "27236"
select select "40690"
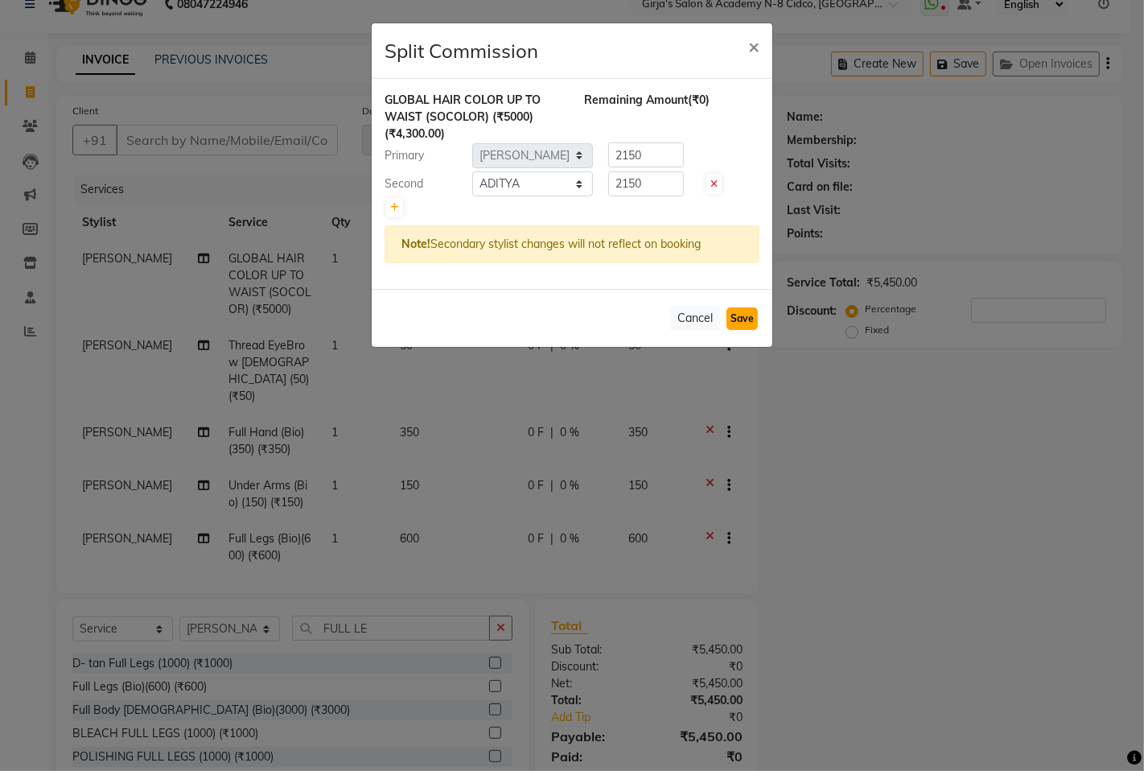
click at [747, 319] on button "Save" at bounding box center [742, 318] width 31 height 23
select select "Select"
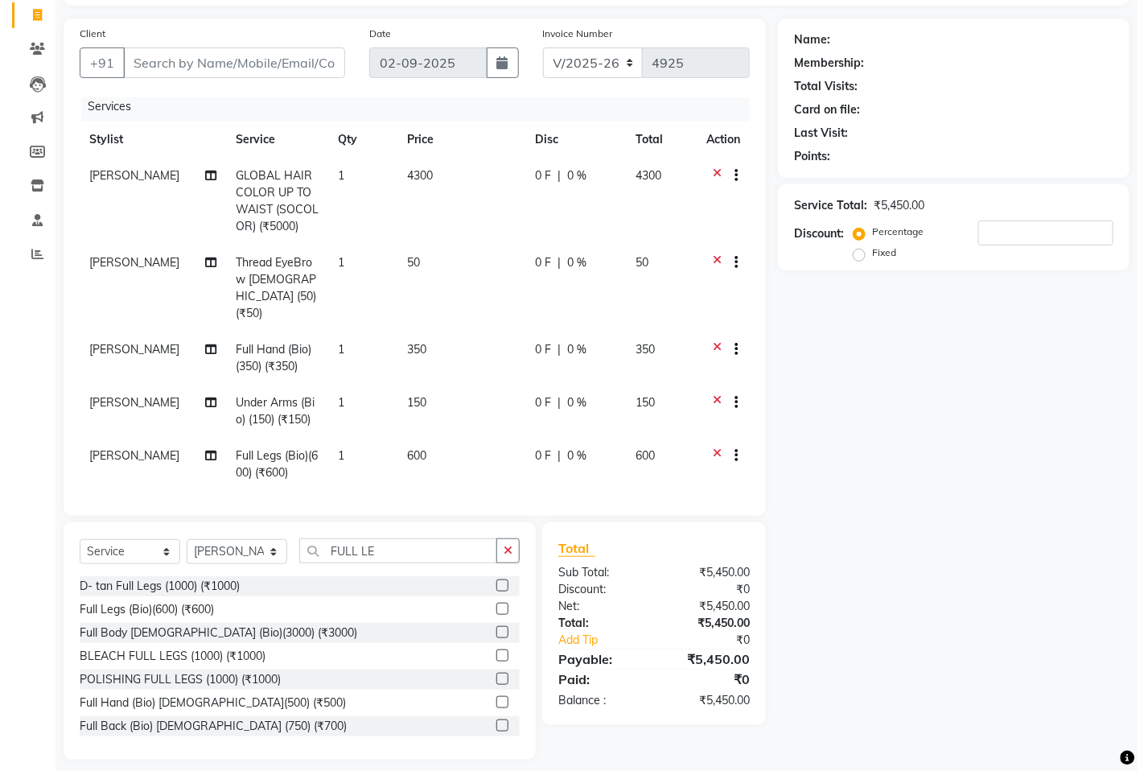
scroll to position [0, 0]
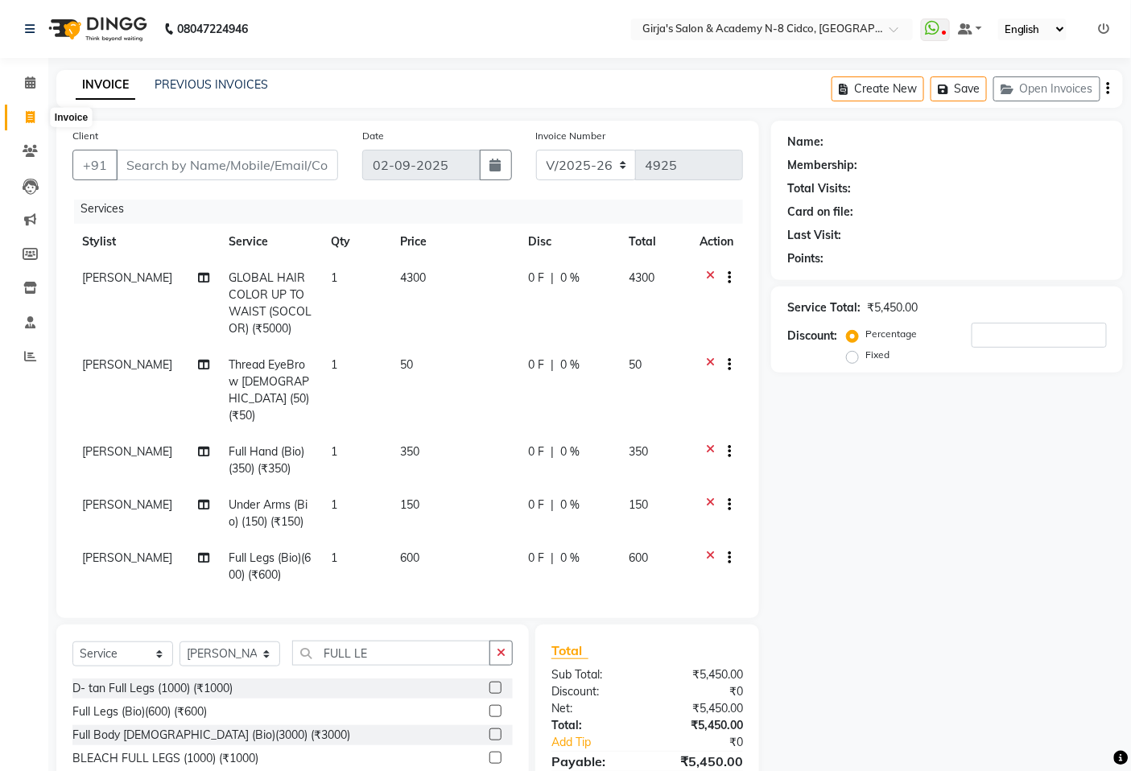
click at [33, 124] on span at bounding box center [30, 118] width 28 height 19
select select "service"
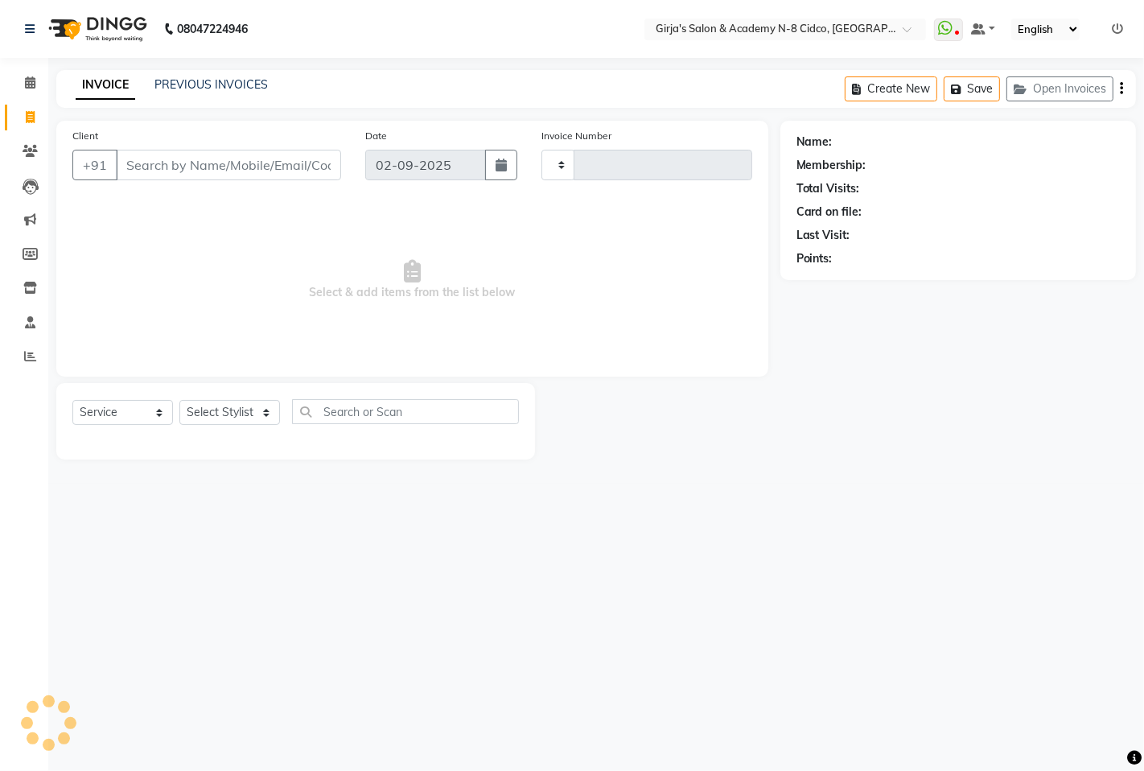
type input "4925"
select select "66"
click at [255, 75] on div "INVOICE PREVIOUS INVOICES Create New Save Open Invoices" at bounding box center [596, 89] width 1080 height 38
click at [248, 78] on link "PREVIOUS INVOICES" at bounding box center [210, 84] width 113 height 14
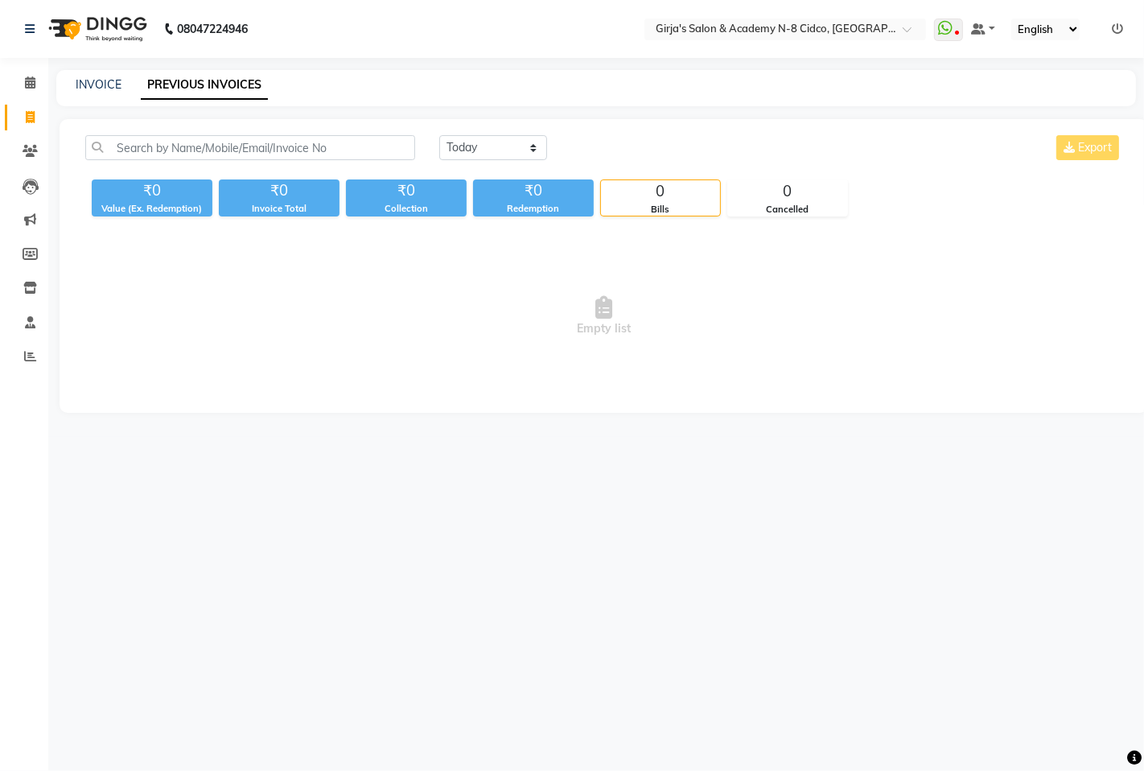
click at [101, 76] on div "INVOICE" at bounding box center [99, 84] width 46 height 17
click at [122, 86] on div "INVOICE PREVIOUS INVOICES" at bounding box center [586, 84] width 1061 height 17
click at [177, 98] on link "PREVIOUS INVOICES" at bounding box center [204, 85] width 127 height 29
click at [97, 87] on link "INVOICE" at bounding box center [99, 84] width 46 height 14
select select "66"
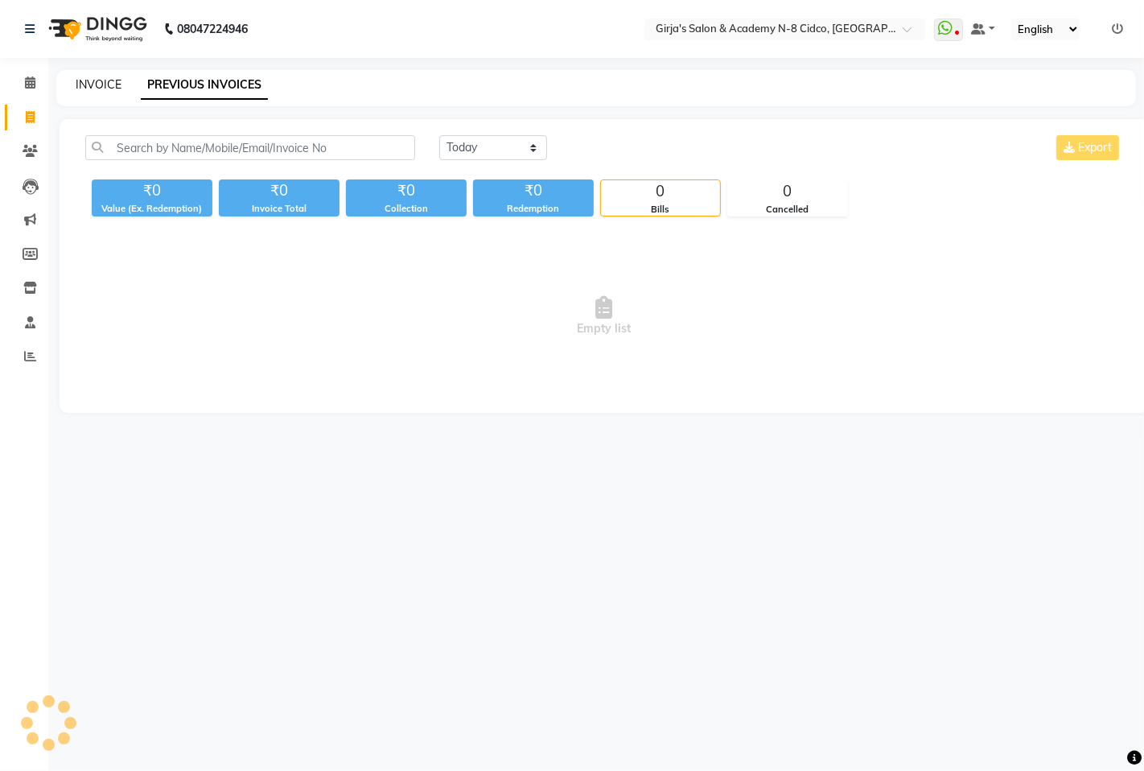
select select "service"
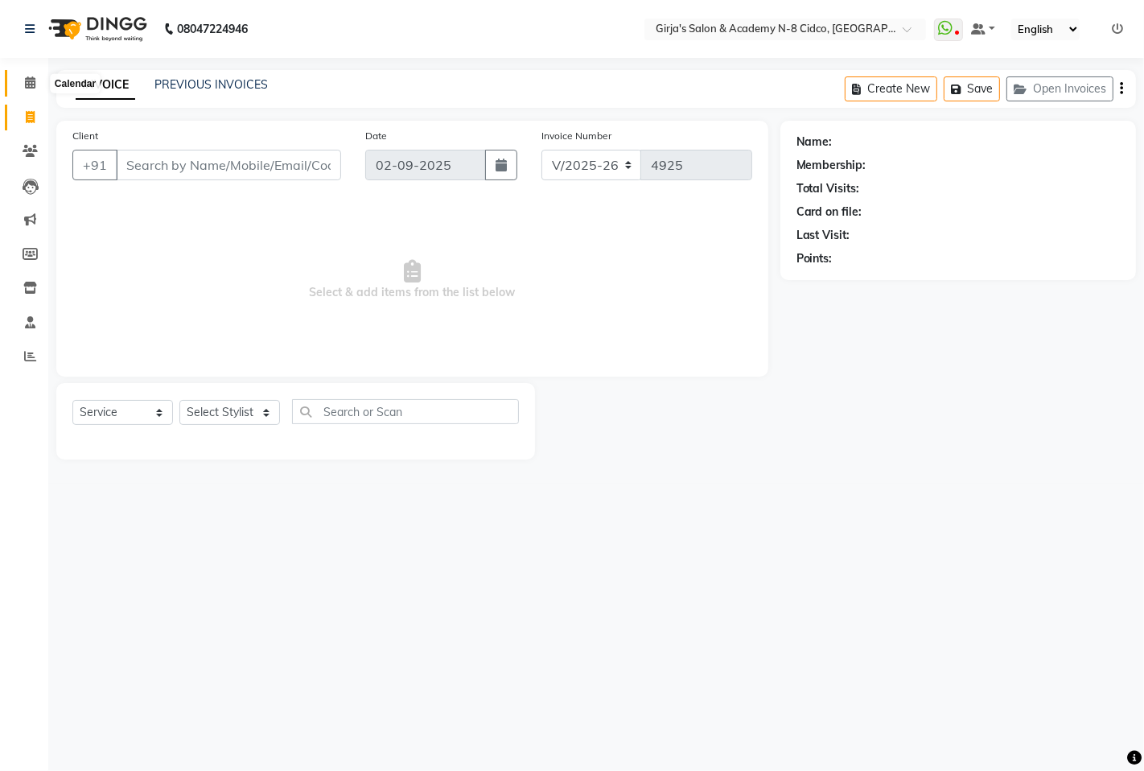
click at [26, 90] on span at bounding box center [30, 83] width 28 height 19
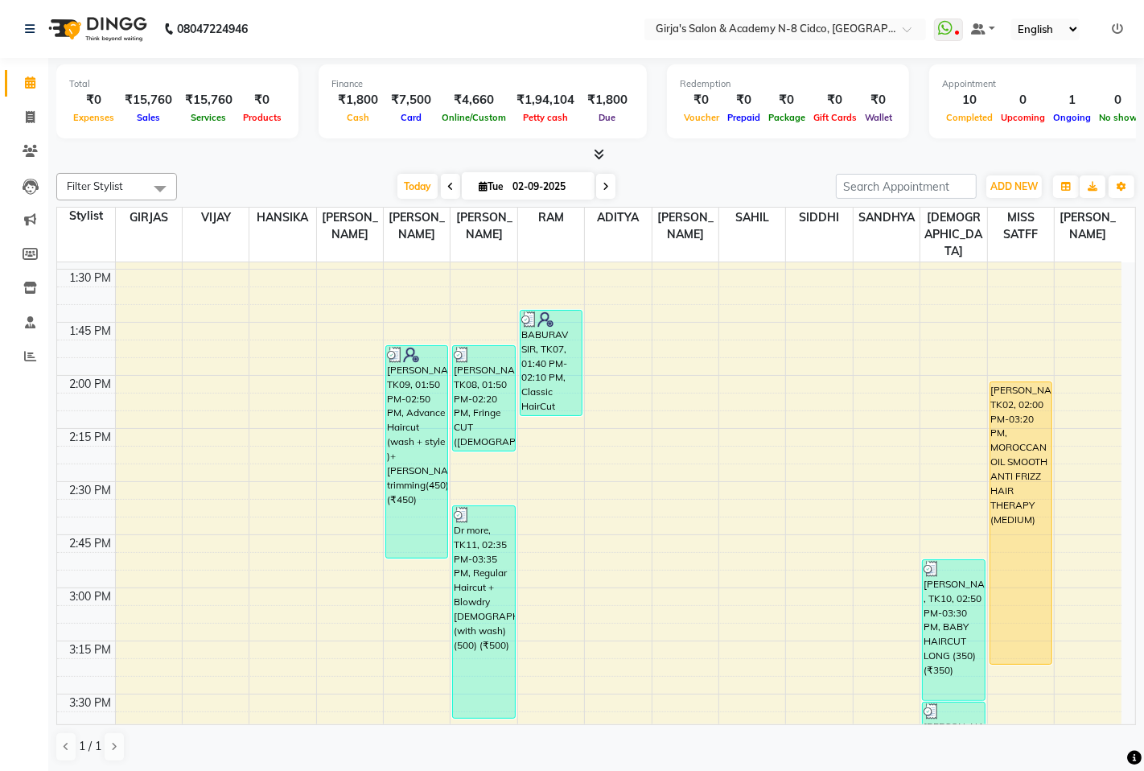
scroll to position [1162, 0]
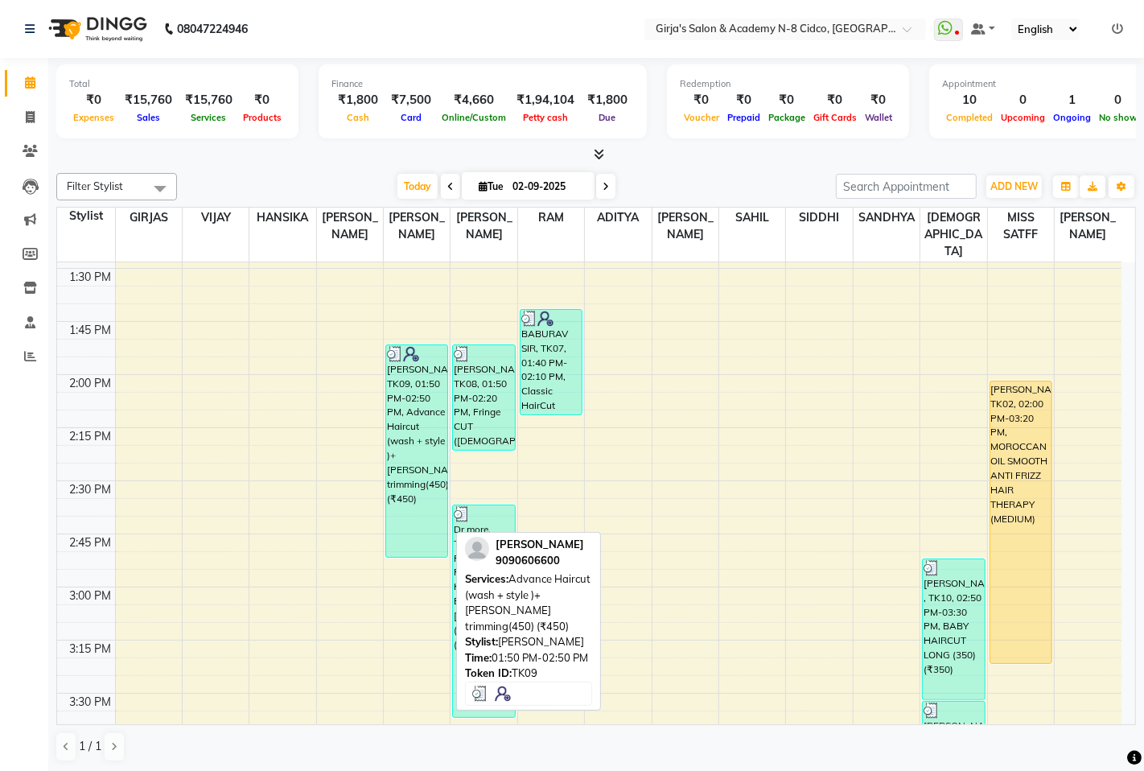
click at [404, 443] on div "HARSHWARDHAN KALE, TK09, 01:50 PM-02:50 PM, Advance Haircut (wash + style )+ Be…" at bounding box center [416, 451] width 61 height 212
select select "3"
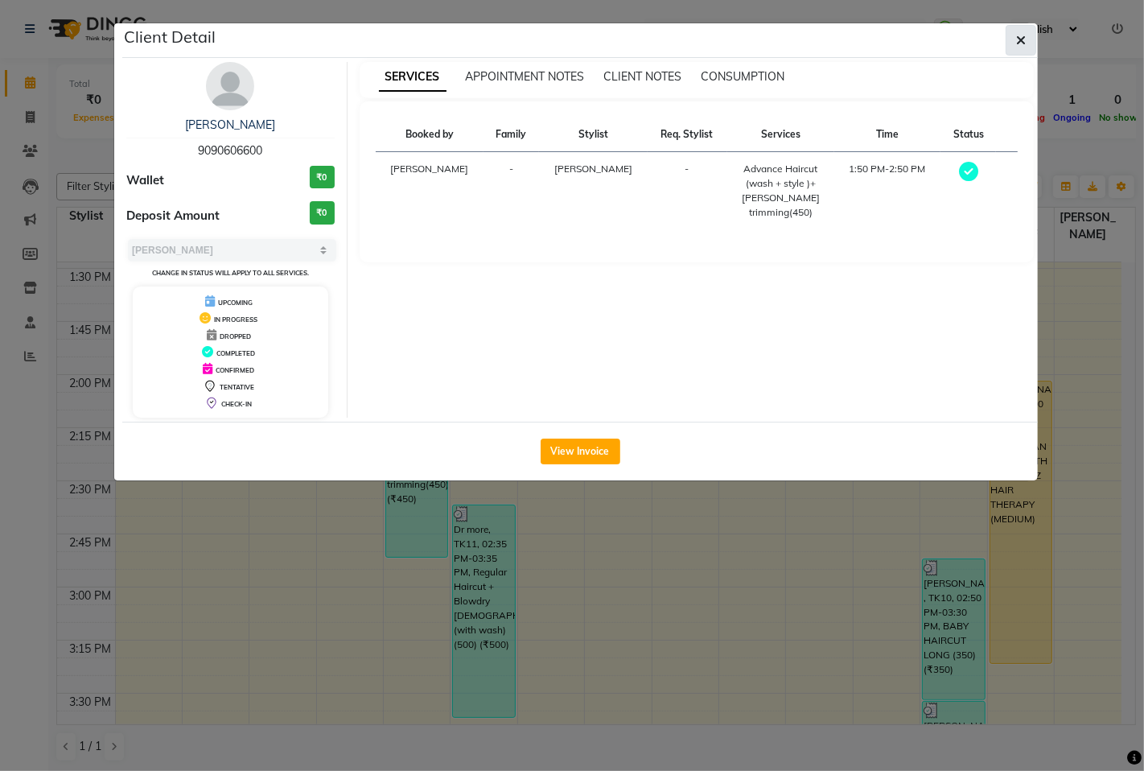
click at [1028, 42] on button "button" at bounding box center [1021, 40] width 31 height 31
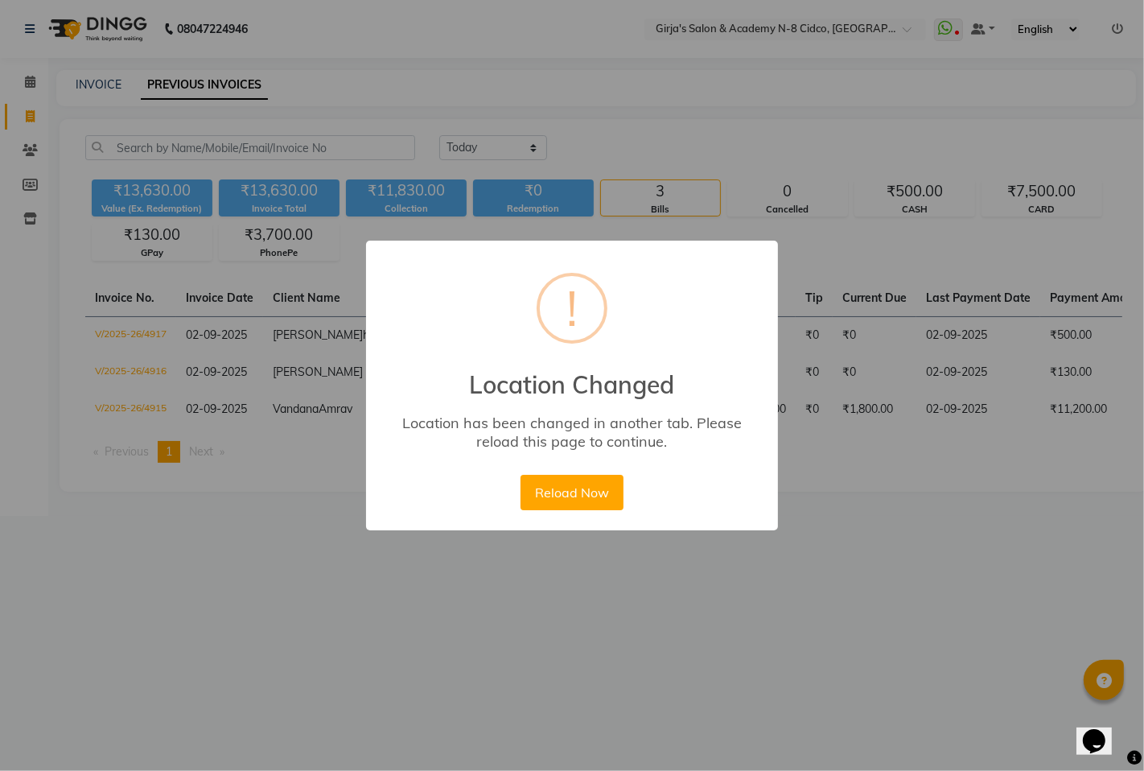
click at [492, 84] on div "× ! Location Changed Location has been changed in another tab. Please reload th…" at bounding box center [572, 385] width 1144 height 771
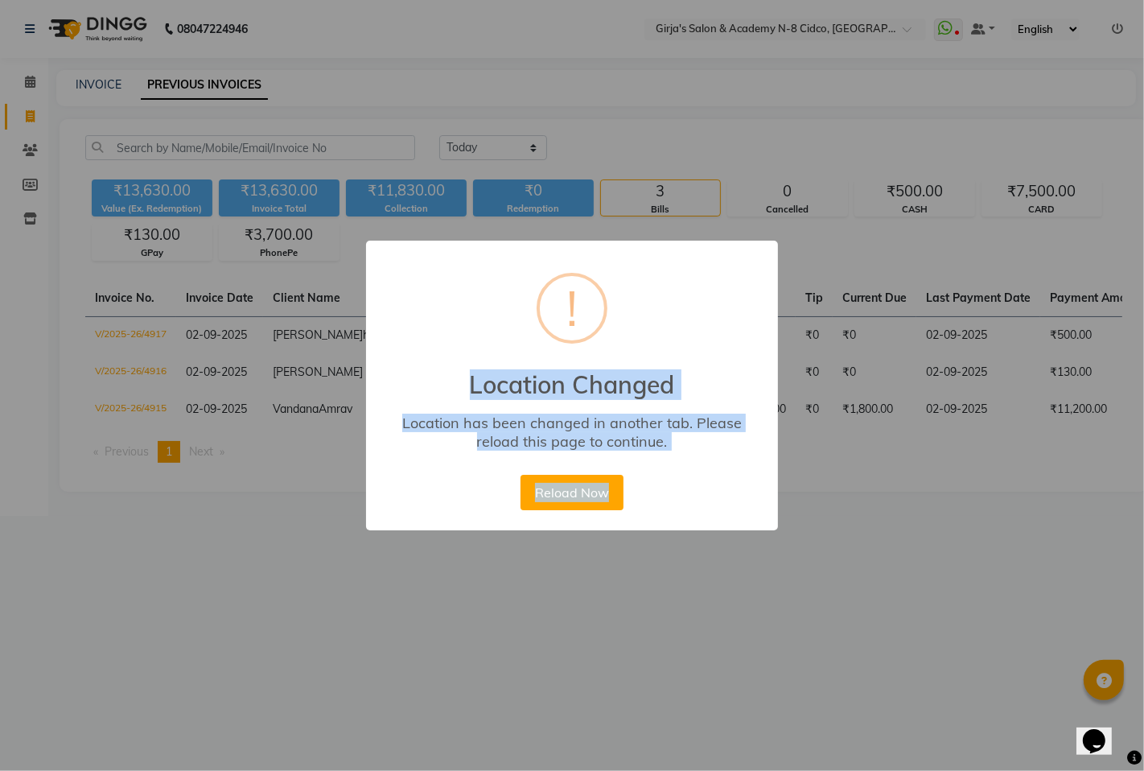
drag, startPoint x: 476, startPoint y: 110, endPoint x: 618, endPoint y: 534, distance: 447.1
click at [618, 527] on div "× ! Location Changed Location has been changed in another tab. Please reload th…" at bounding box center [572, 385] width 1144 height 771
click at [585, 501] on button "Reload Now" at bounding box center [572, 492] width 102 height 35
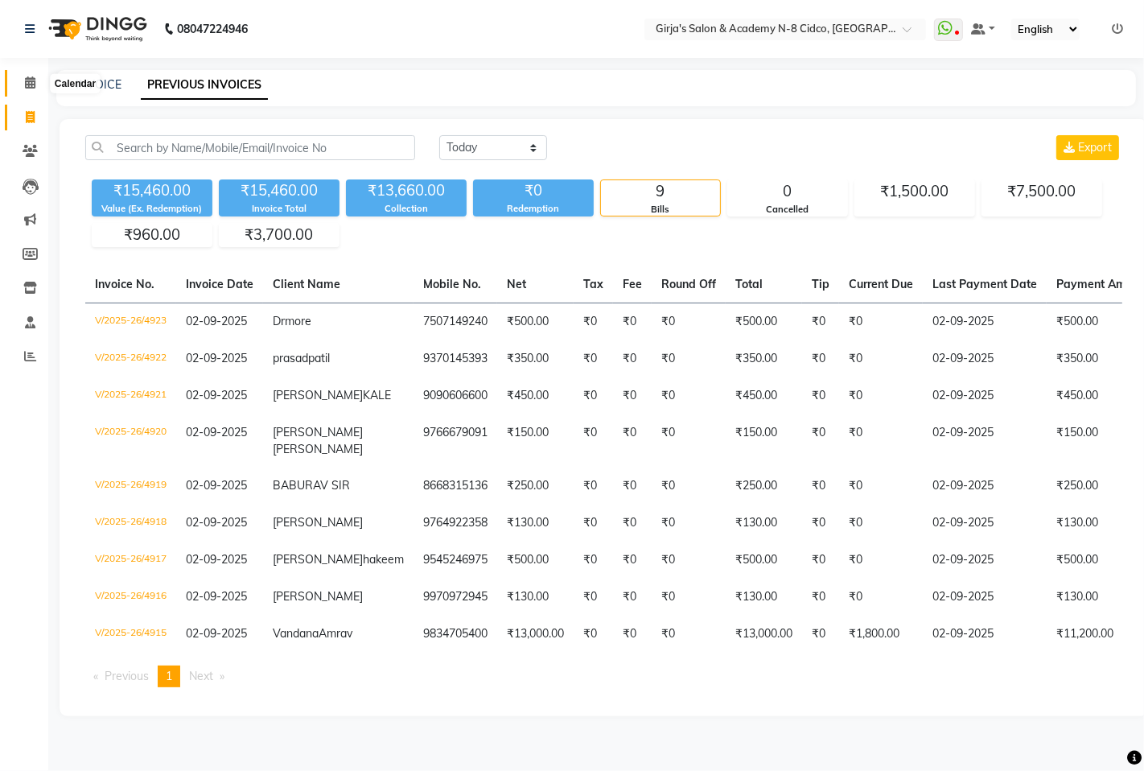
click at [28, 83] on icon at bounding box center [30, 82] width 10 height 12
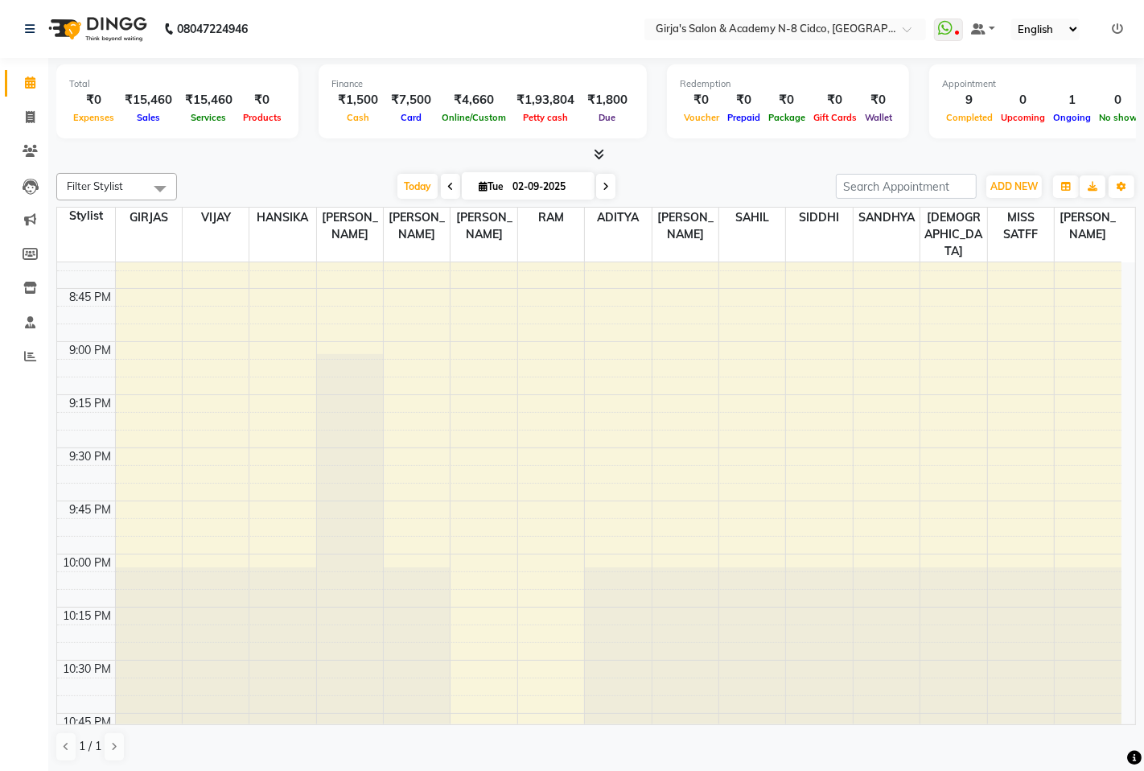
scroll to position [2721, 0]
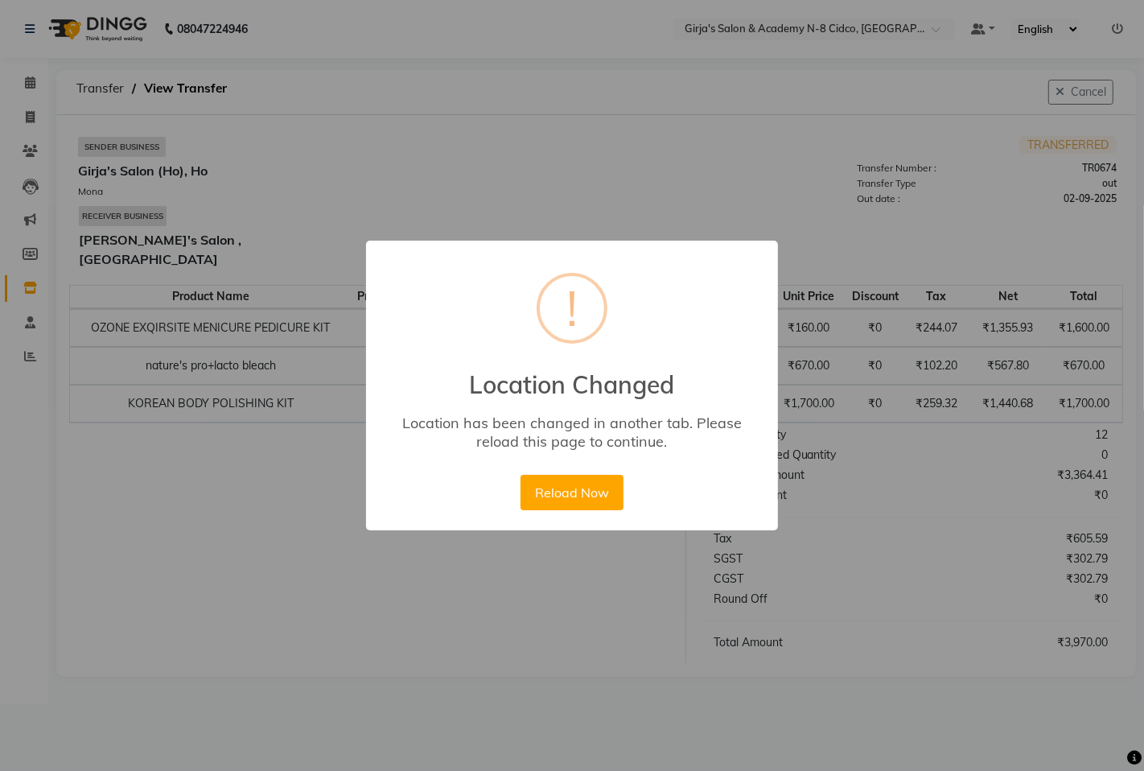
drag, startPoint x: 0, startPoint y: 0, endPoint x: 560, endPoint y: 488, distance: 742.6
click at [539, 488] on button "Reload Now" at bounding box center [572, 492] width 102 height 35
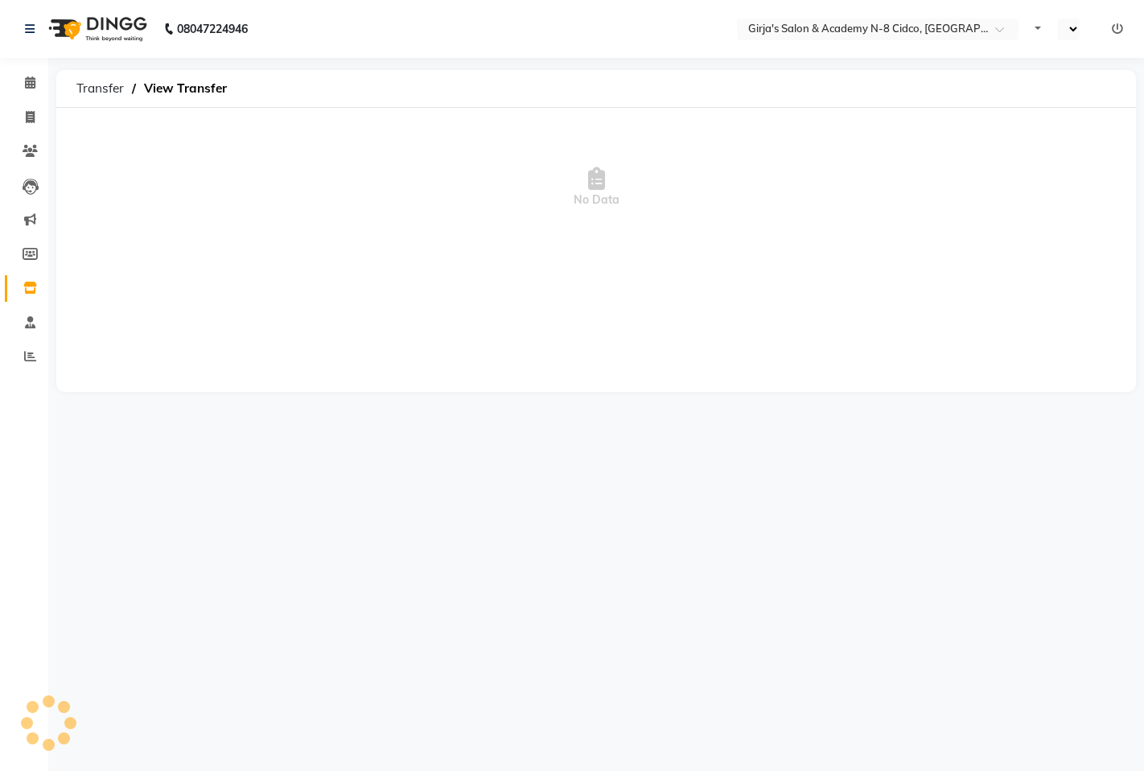
select select "en"
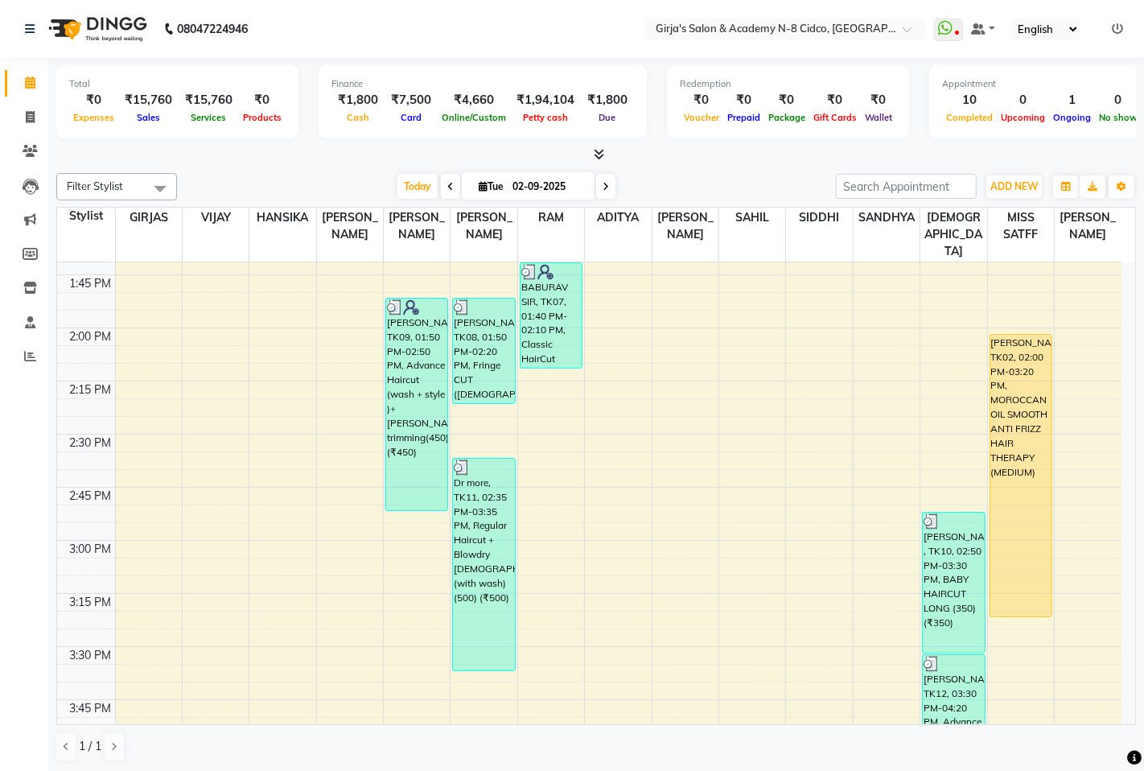
scroll to position [1162, 0]
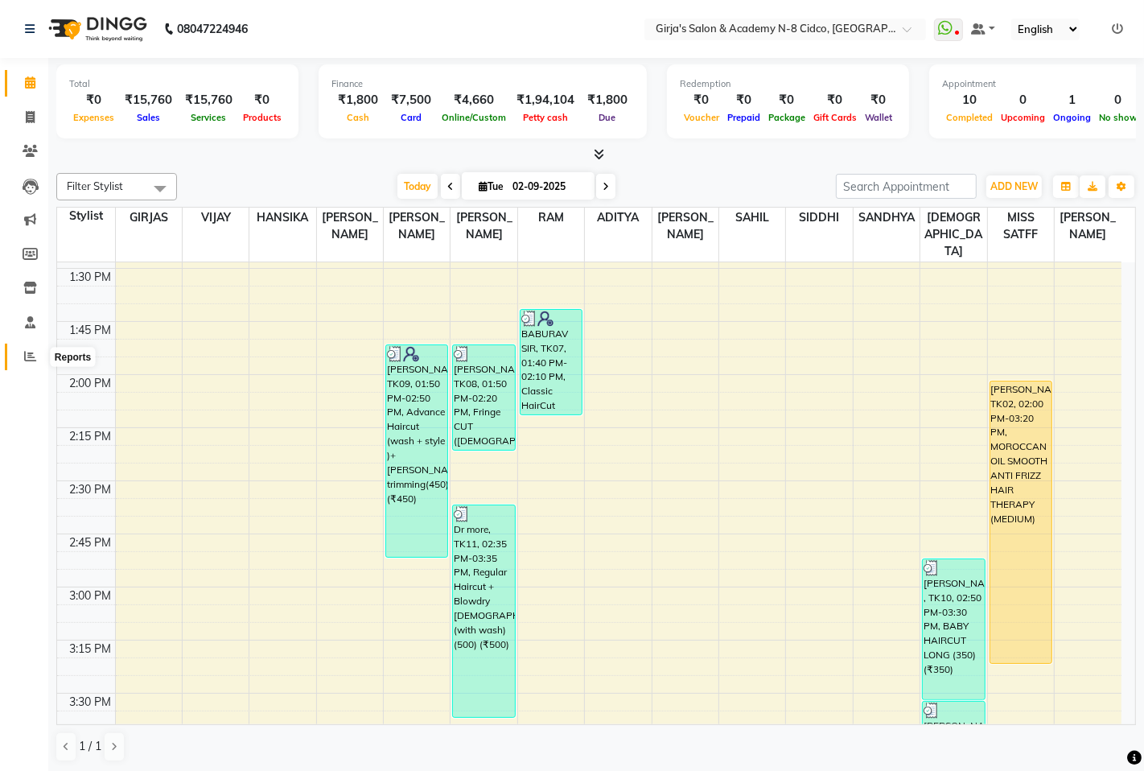
click at [42, 356] on span at bounding box center [30, 357] width 28 height 19
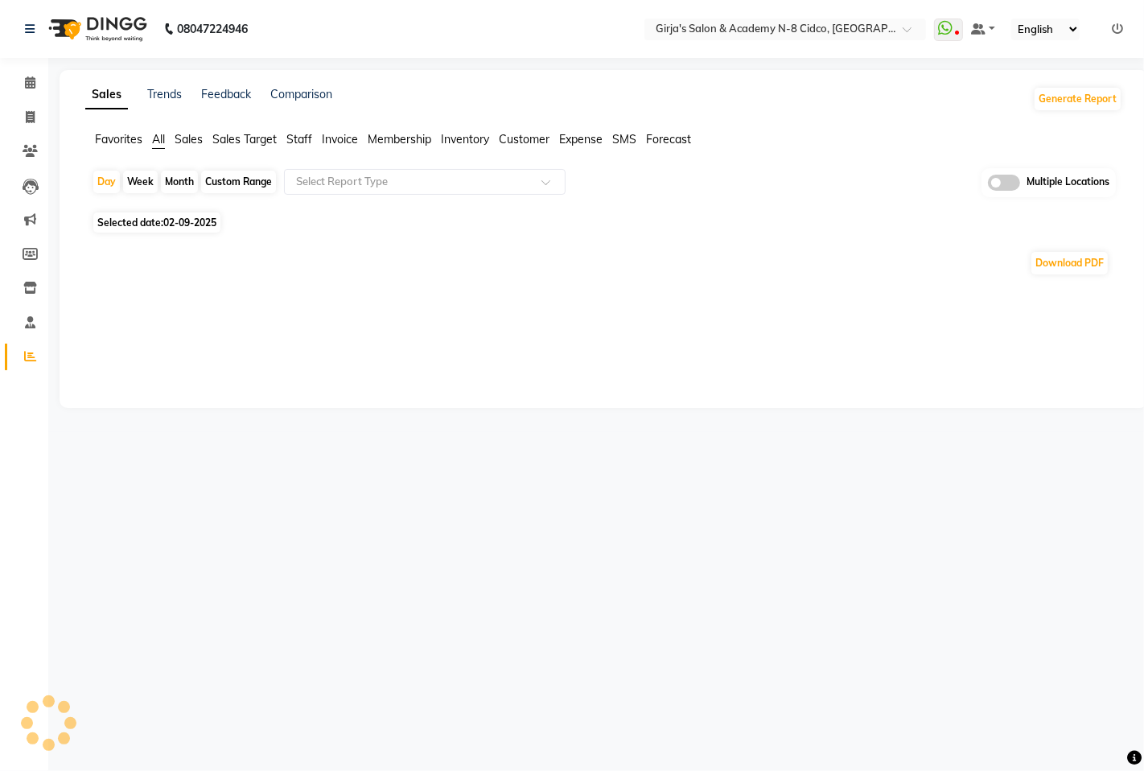
click at [307, 145] on span "Staff" at bounding box center [299, 139] width 26 height 14
